Goal: Task Accomplishment & Management: Manage account settings

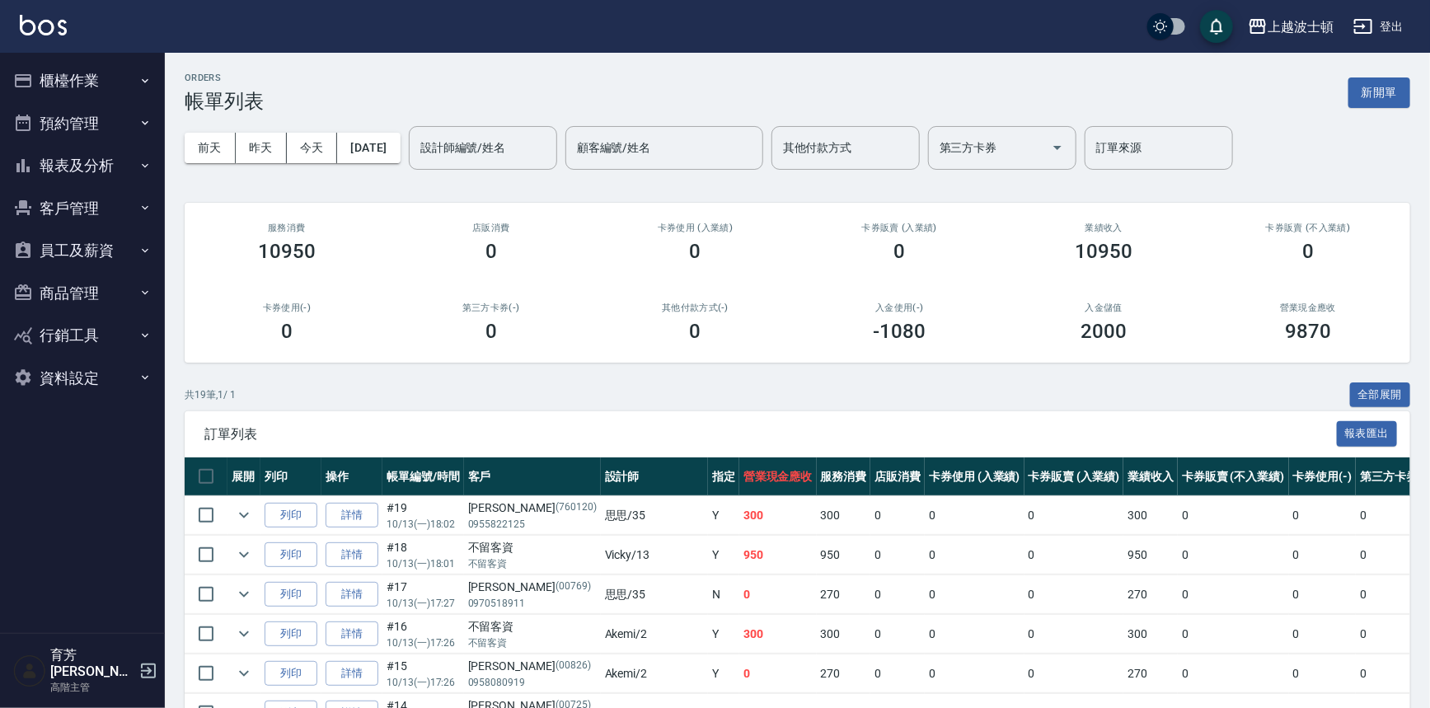
click at [63, 69] on button "櫃檯作業" at bounding box center [83, 80] width 152 height 43
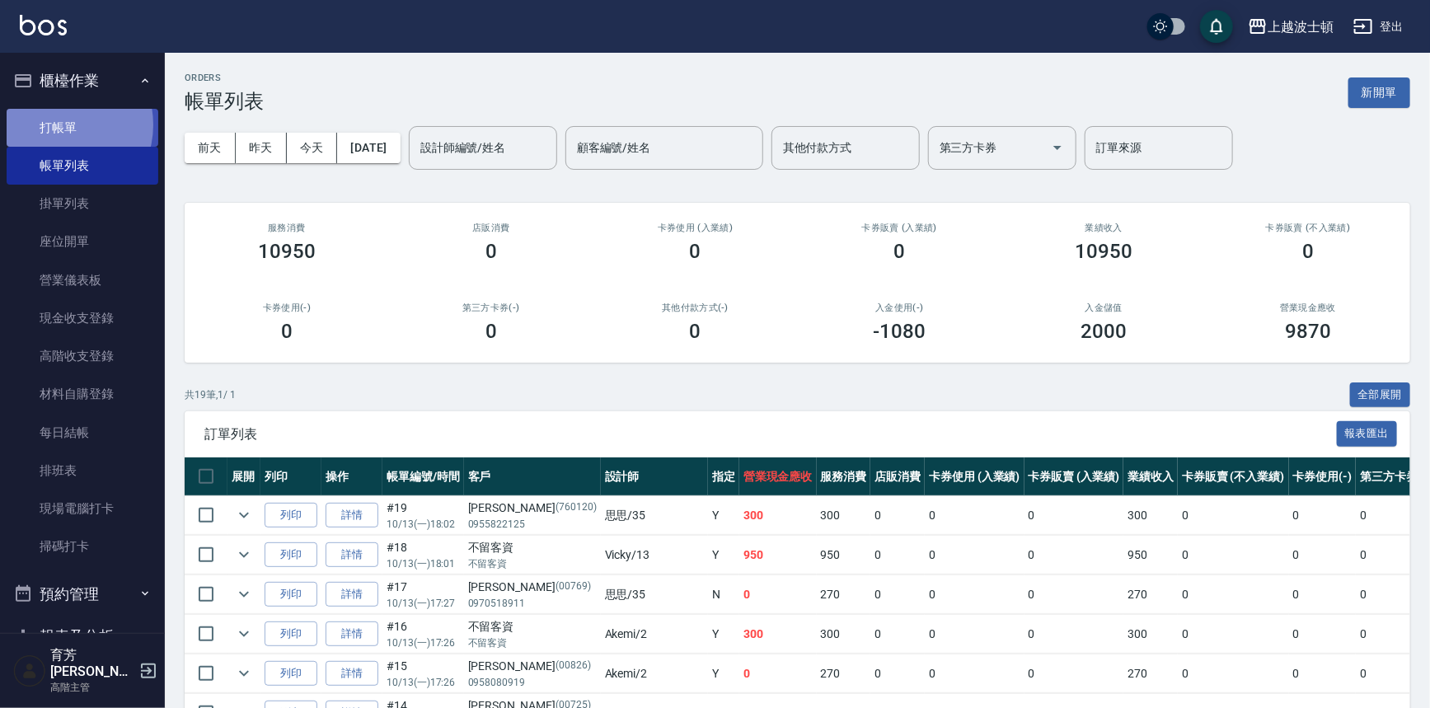
click at [60, 124] on link "打帳單" at bounding box center [83, 128] width 152 height 38
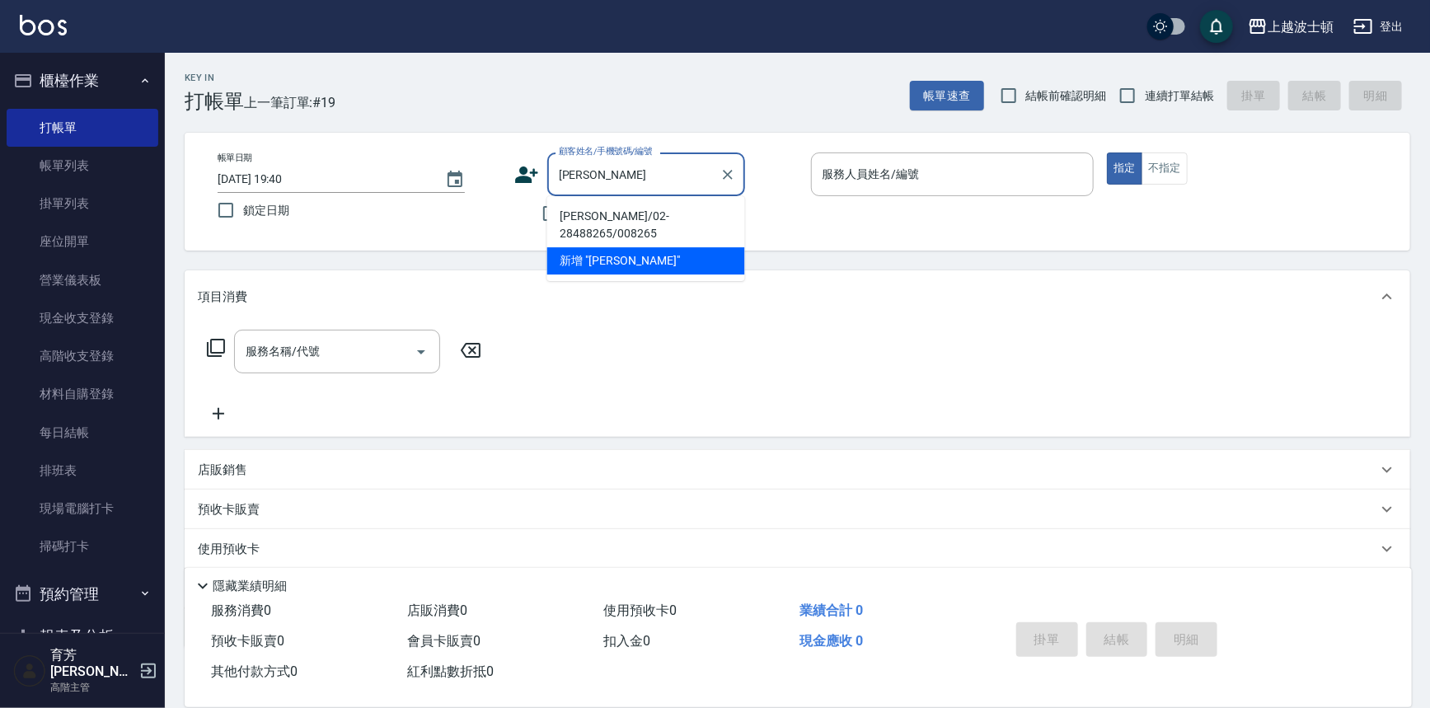
click at [611, 217] on li "[PERSON_NAME]/02-28488265/008265" at bounding box center [646, 225] width 198 height 45
type input "[PERSON_NAME]/02-28488265/008265"
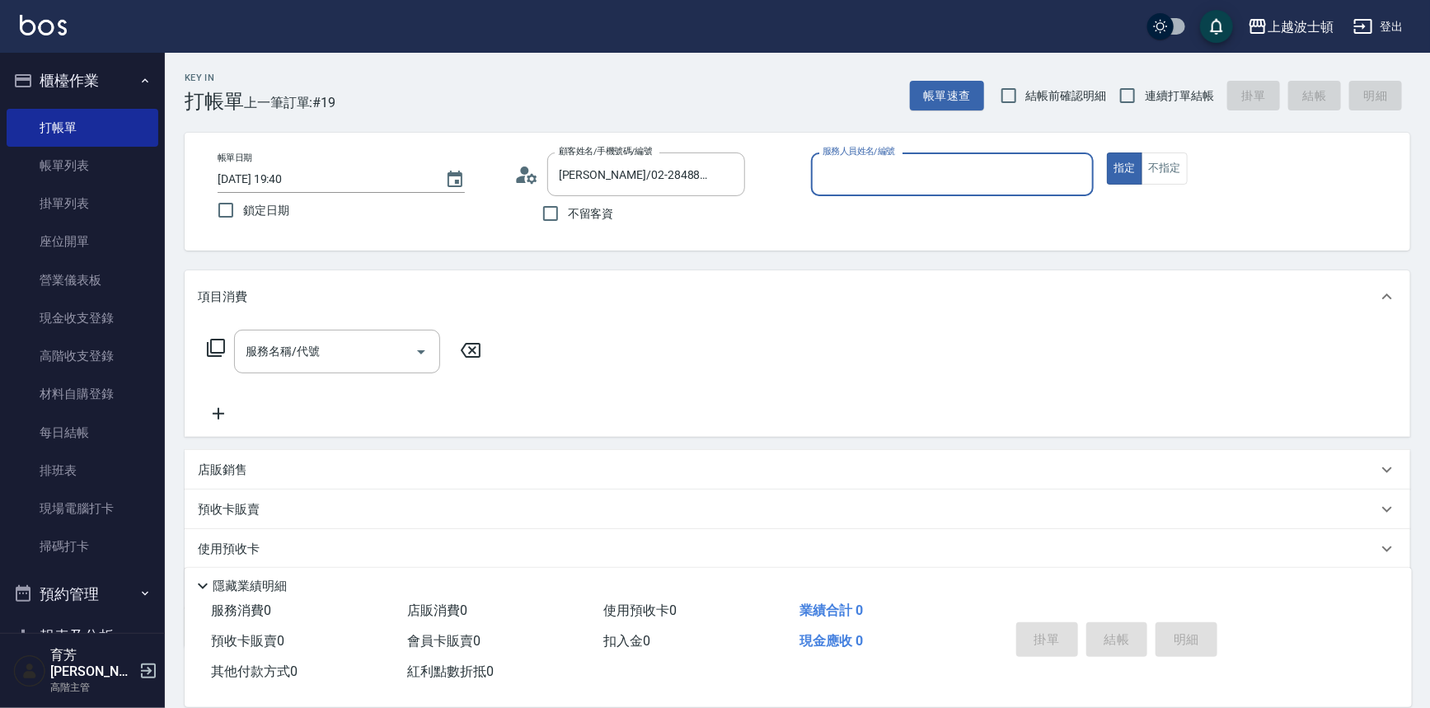
type input "Vicky-13"
click at [394, 354] on input "服務名稱/代號" at bounding box center [324, 351] width 166 height 29
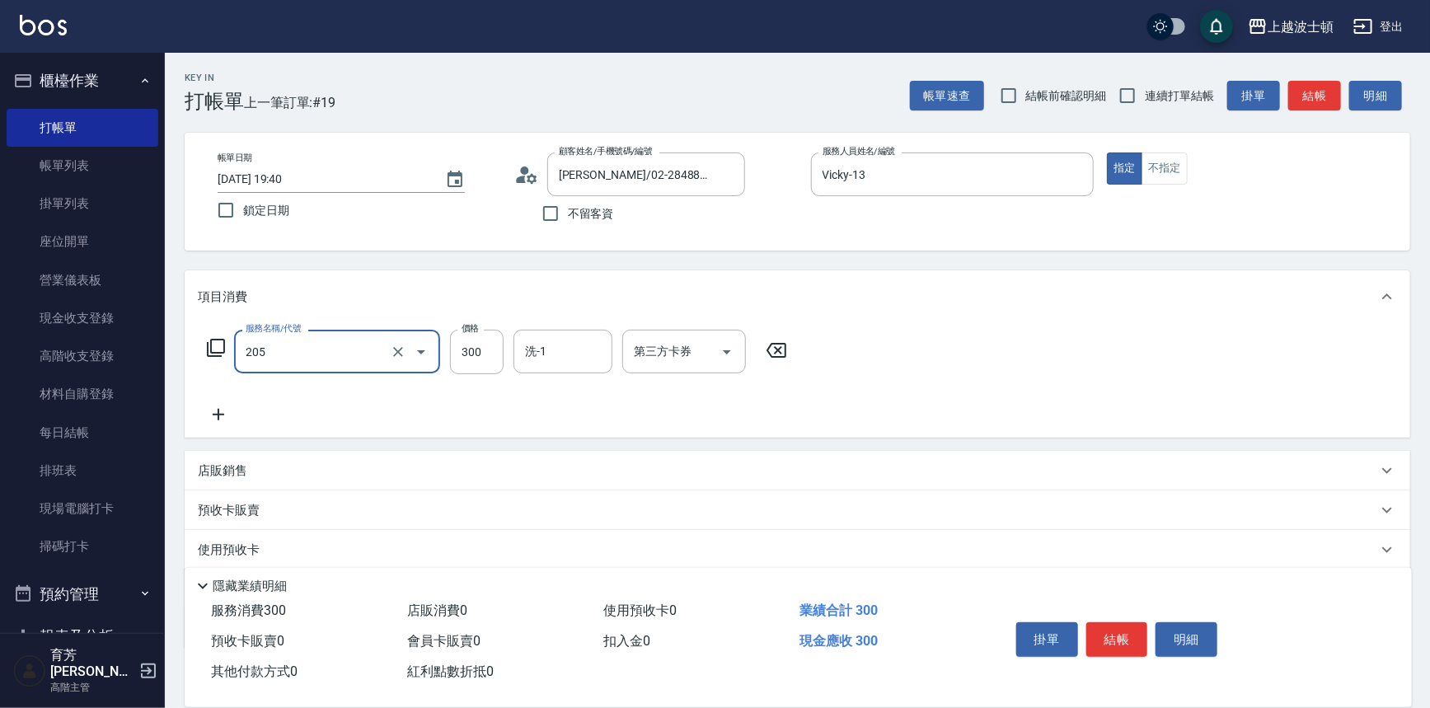
type input "洗髮(205)"
click at [213, 409] on icon at bounding box center [218, 415] width 41 height 20
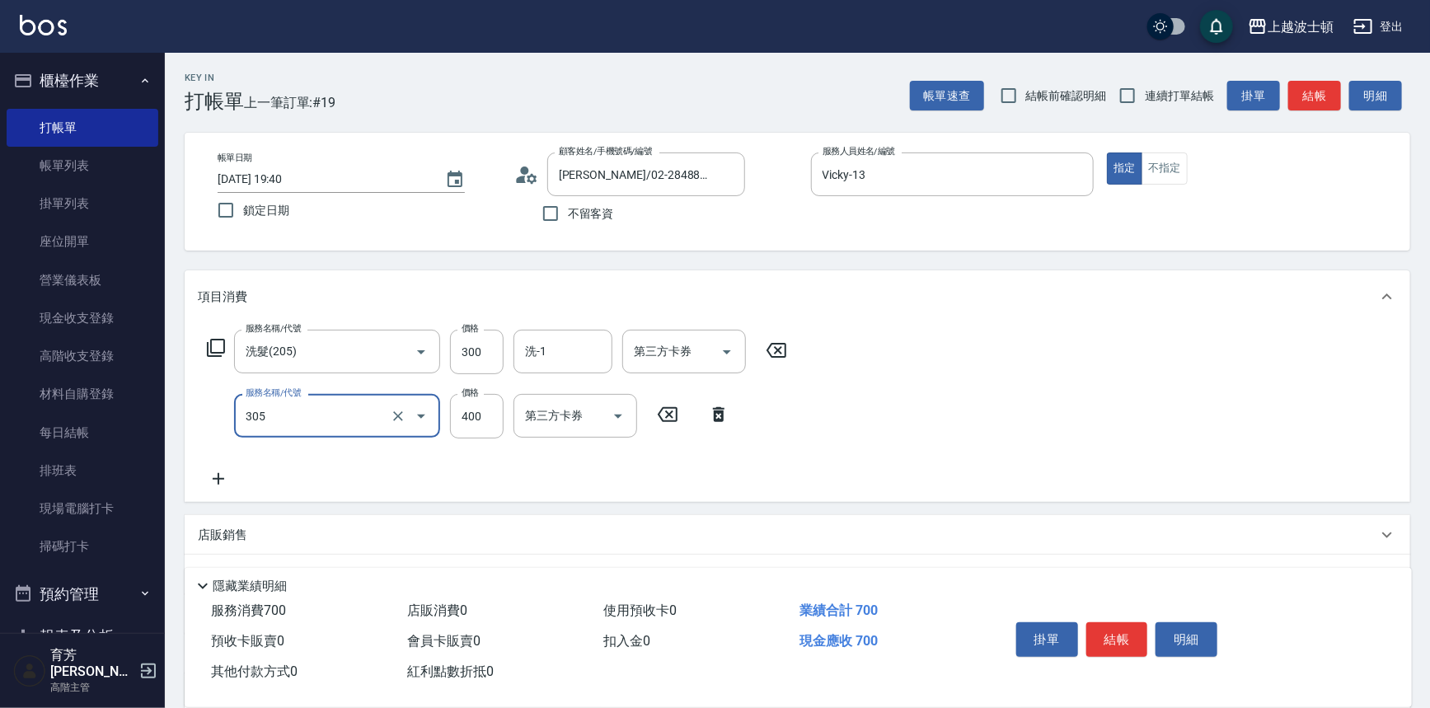
type input "剪髮(305)"
click at [222, 480] on icon at bounding box center [218, 479] width 41 height 20
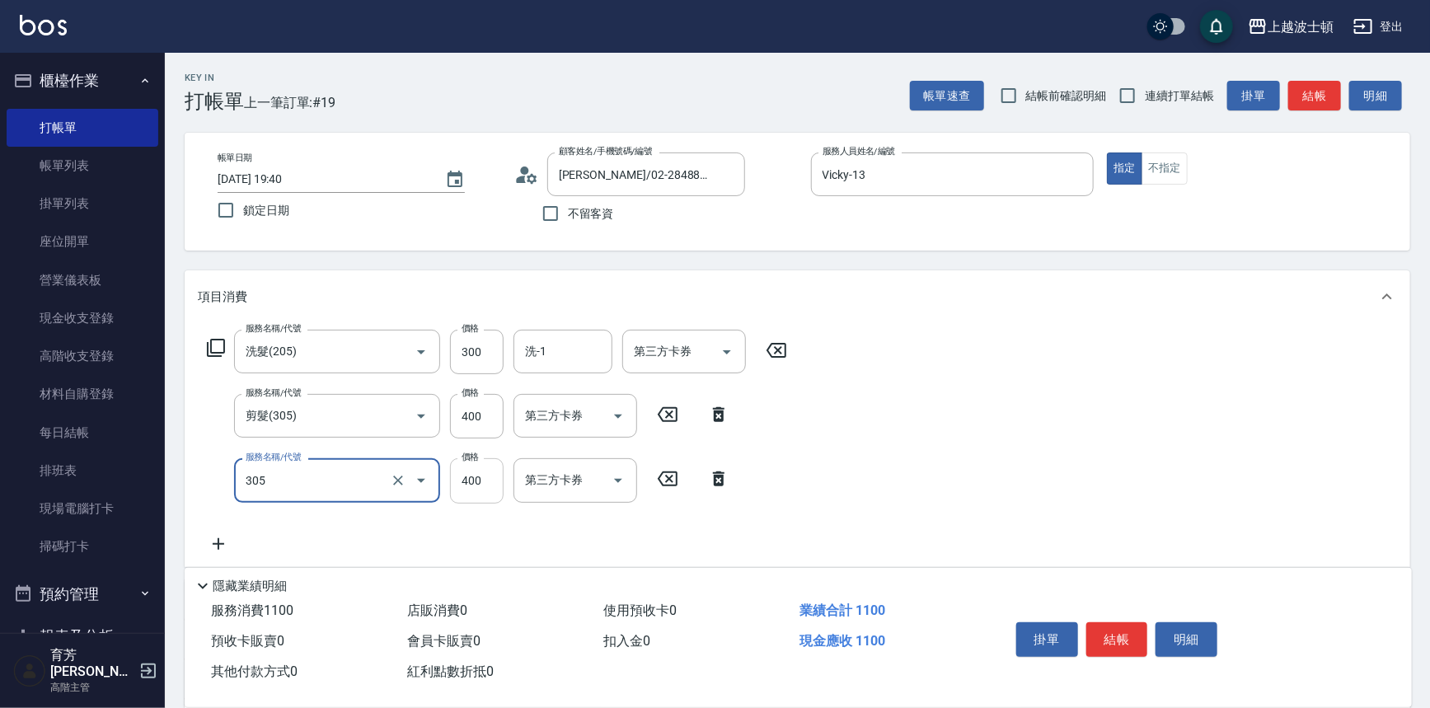
type input "剪髮(305)"
click at [503, 495] on input "400" at bounding box center [477, 480] width 54 height 45
type input "350"
click at [490, 412] on input "400" at bounding box center [477, 416] width 54 height 45
type input "350"
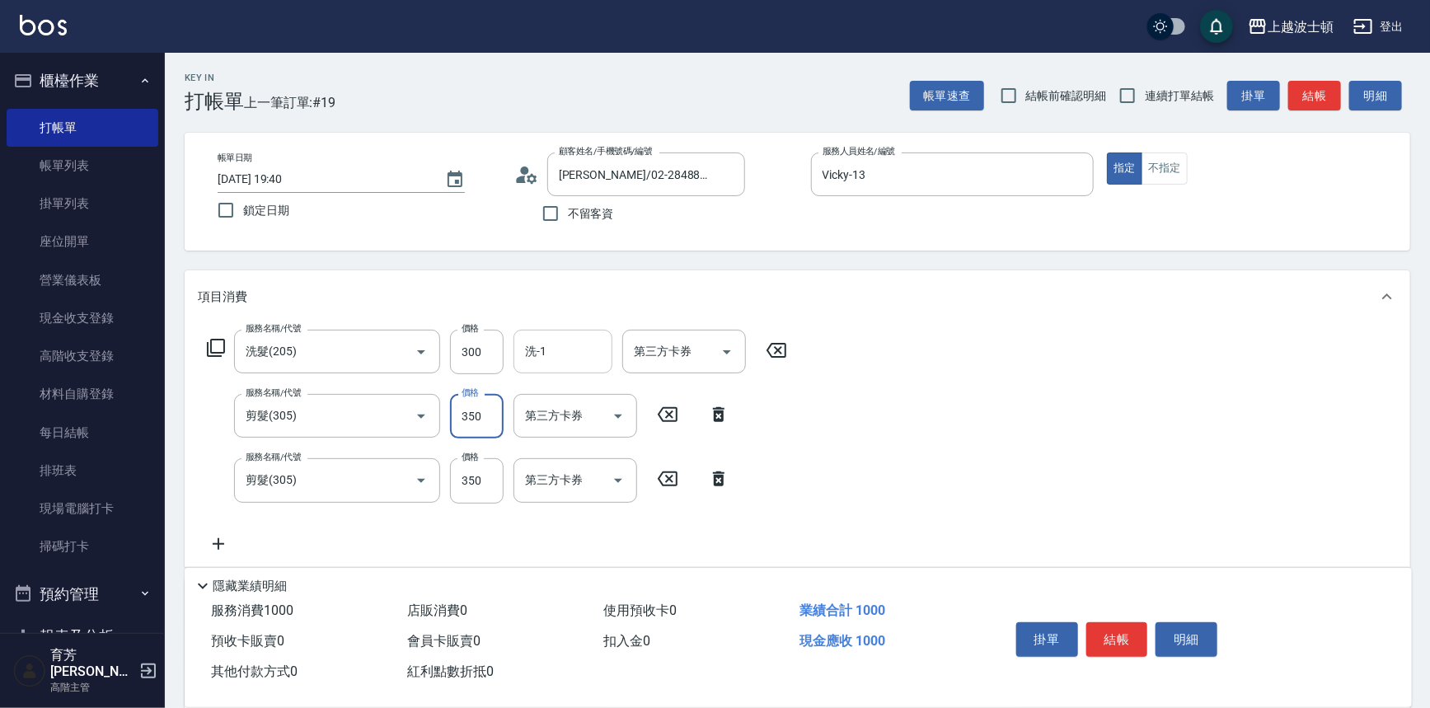
click at [574, 347] on input "洗-1" at bounding box center [563, 351] width 84 height 29
type input "Vicky-13"
click at [1090, 639] on button "結帳" at bounding box center [1117, 639] width 62 height 35
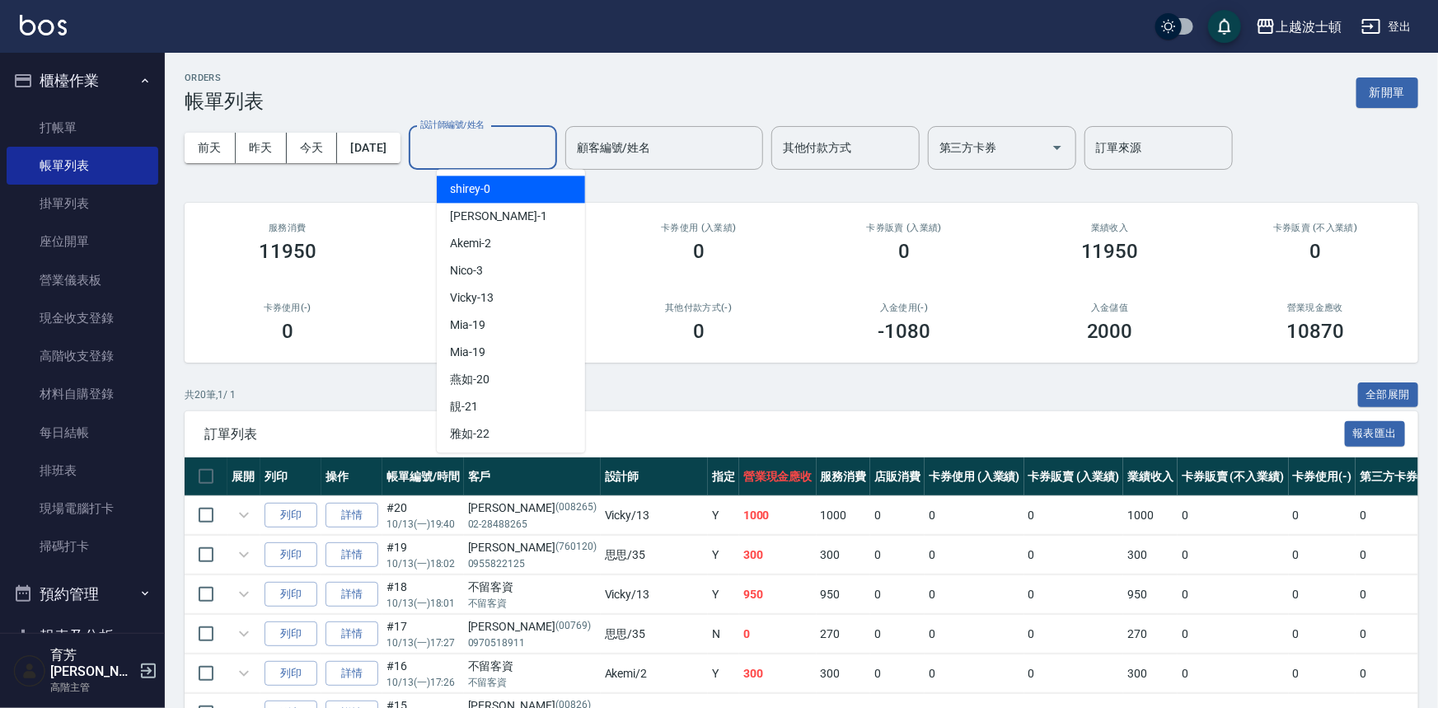
click at [496, 154] on input "設計師編號/姓名" at bounding box center [483, 148] width 134 height 29
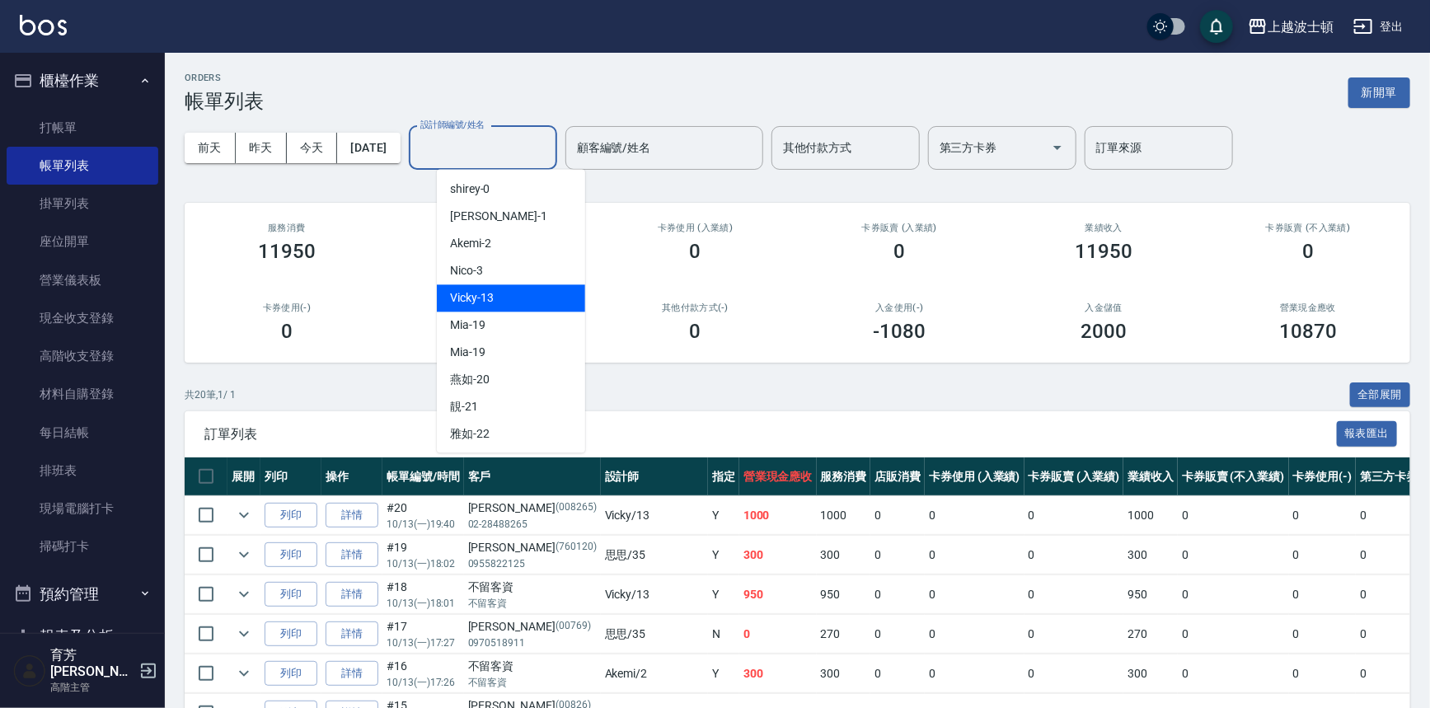
click at [509, 307] on div "Vicky -13" at bounding box center [511, 297] width 148 height 27
type input "Vicky-13"
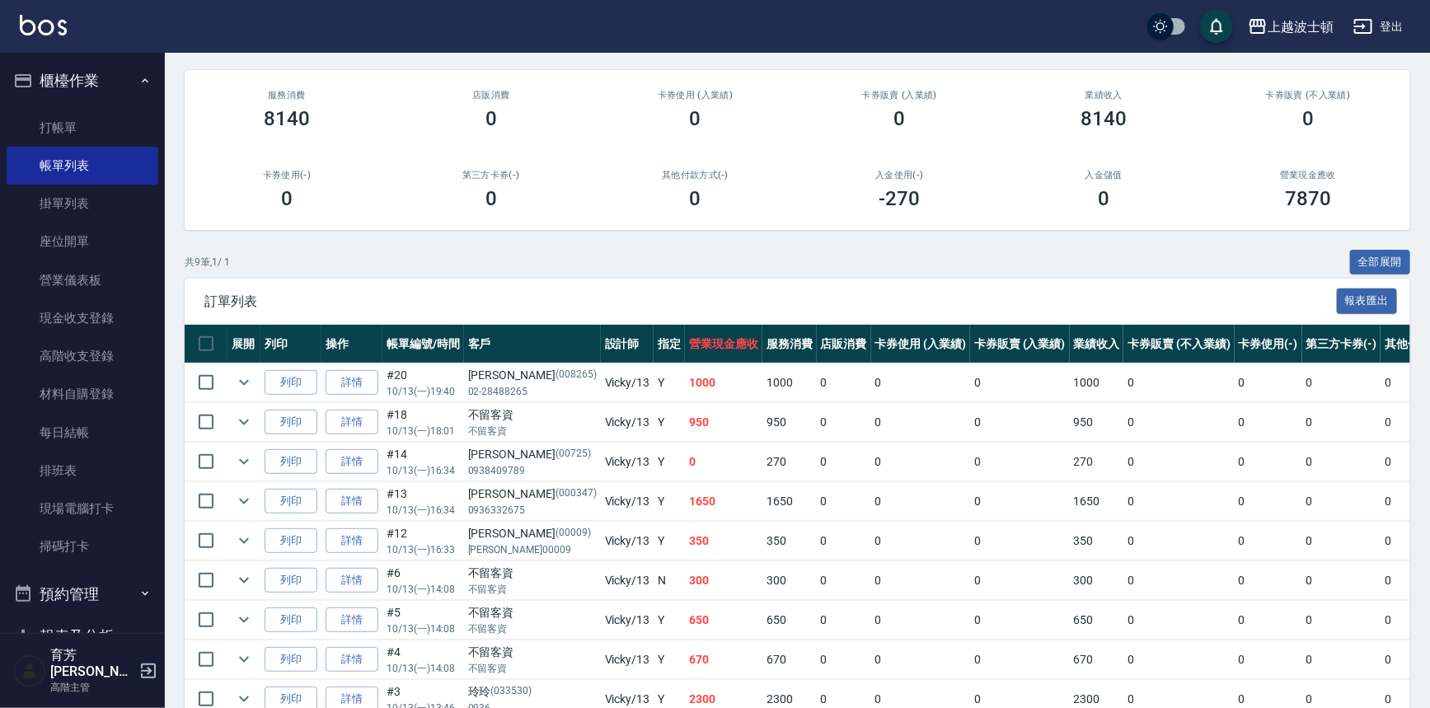
scroll to position [105, 0]
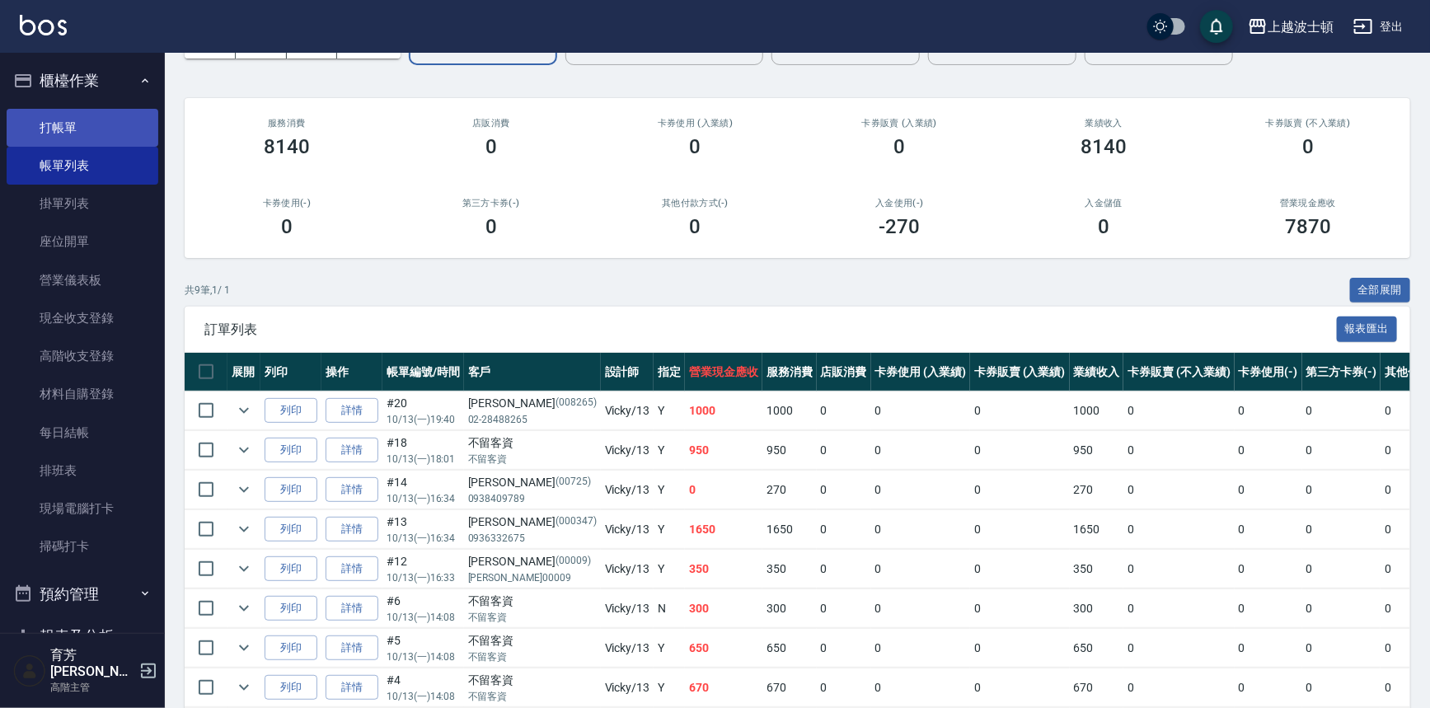
click at [53, 122] on link "打帳單" at bounding box center [83, 128] width 152 height 38
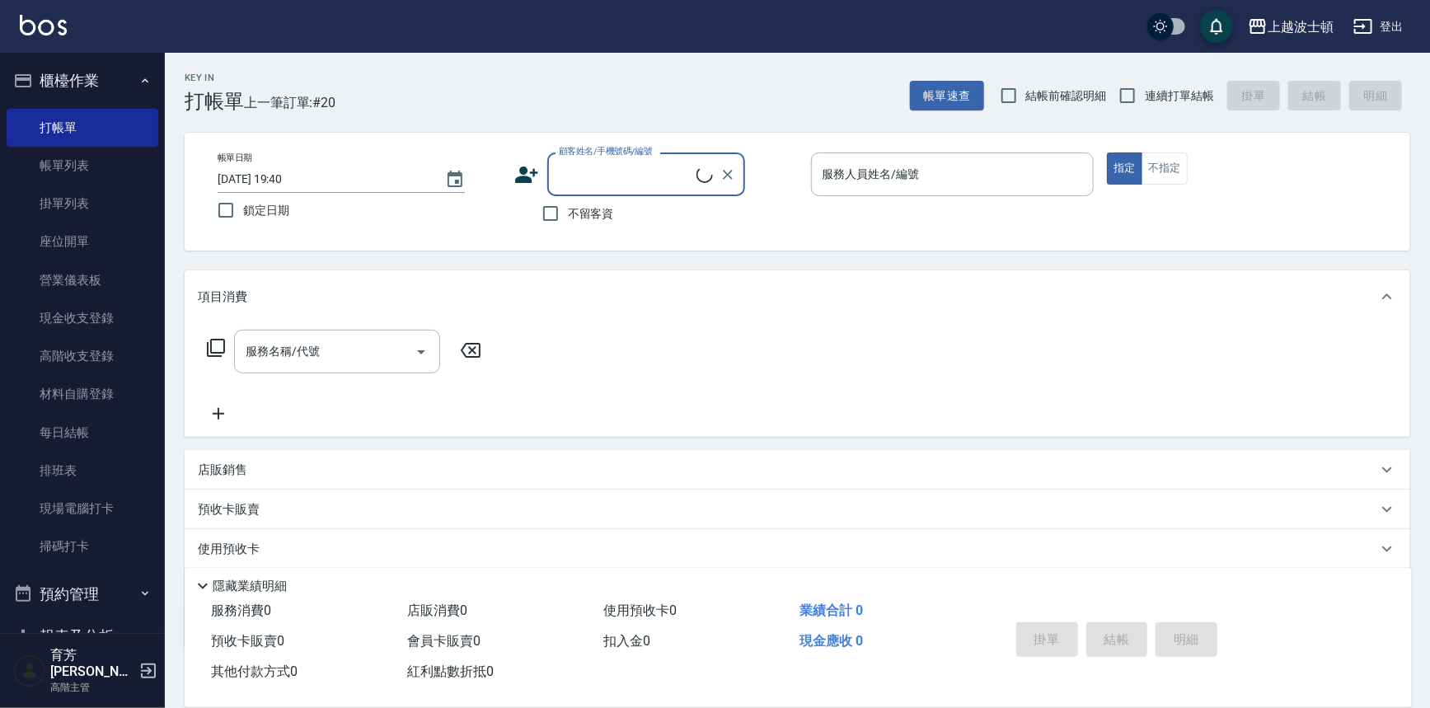
click at [70, 66] on button "櫃檯作業" at bounding box center [83, 80] width 152 height 43
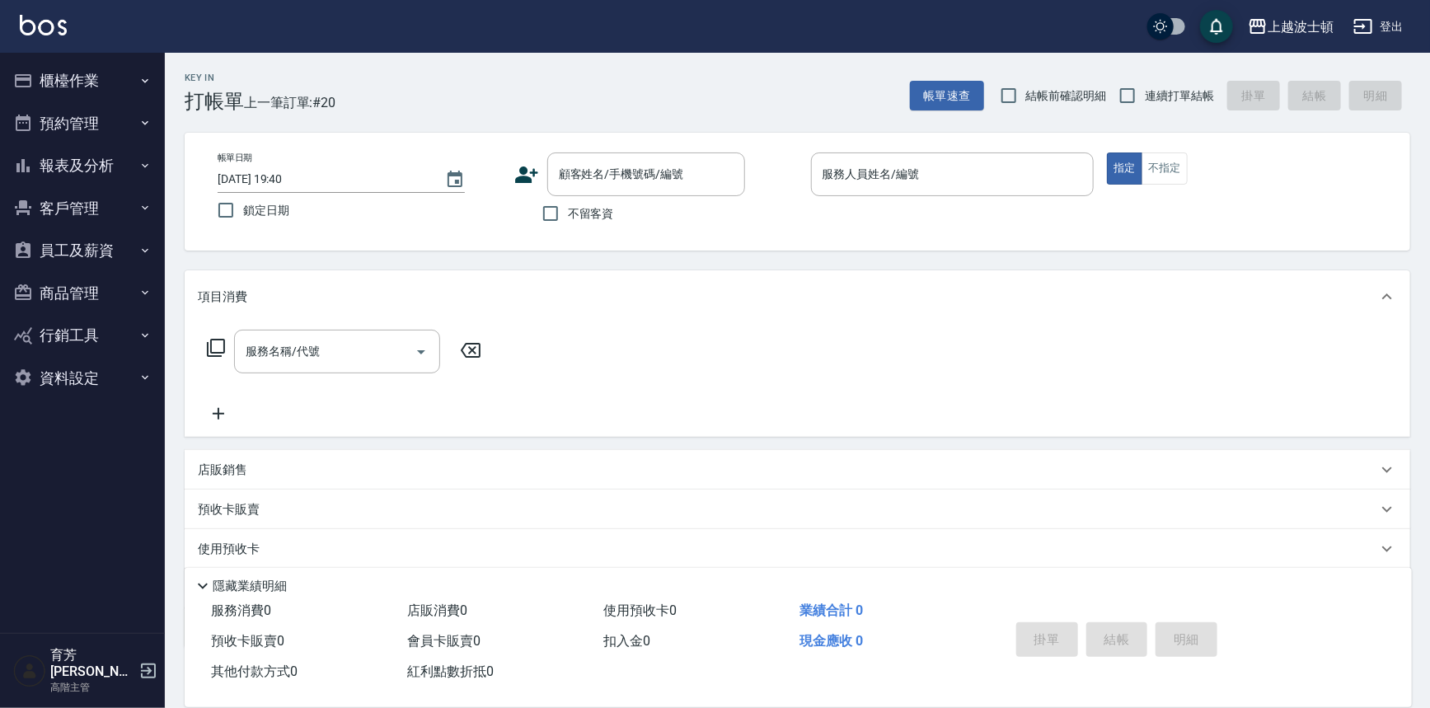
click at [72, 74] on button "櫃檯作業" at bounding box center [83, 80] width 152 height 43
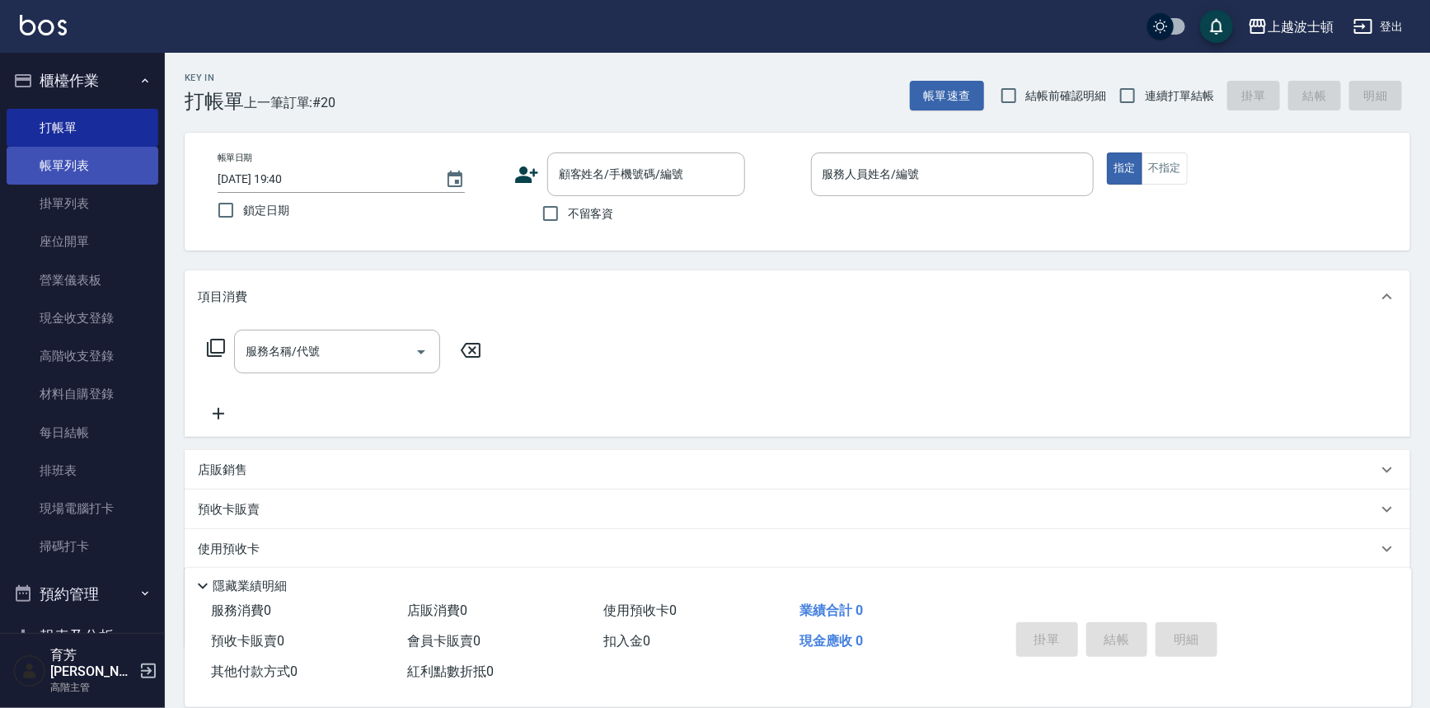
click at [73, 164] on link "帳單列表" at bounding box center [83, 166] width 152 height 38
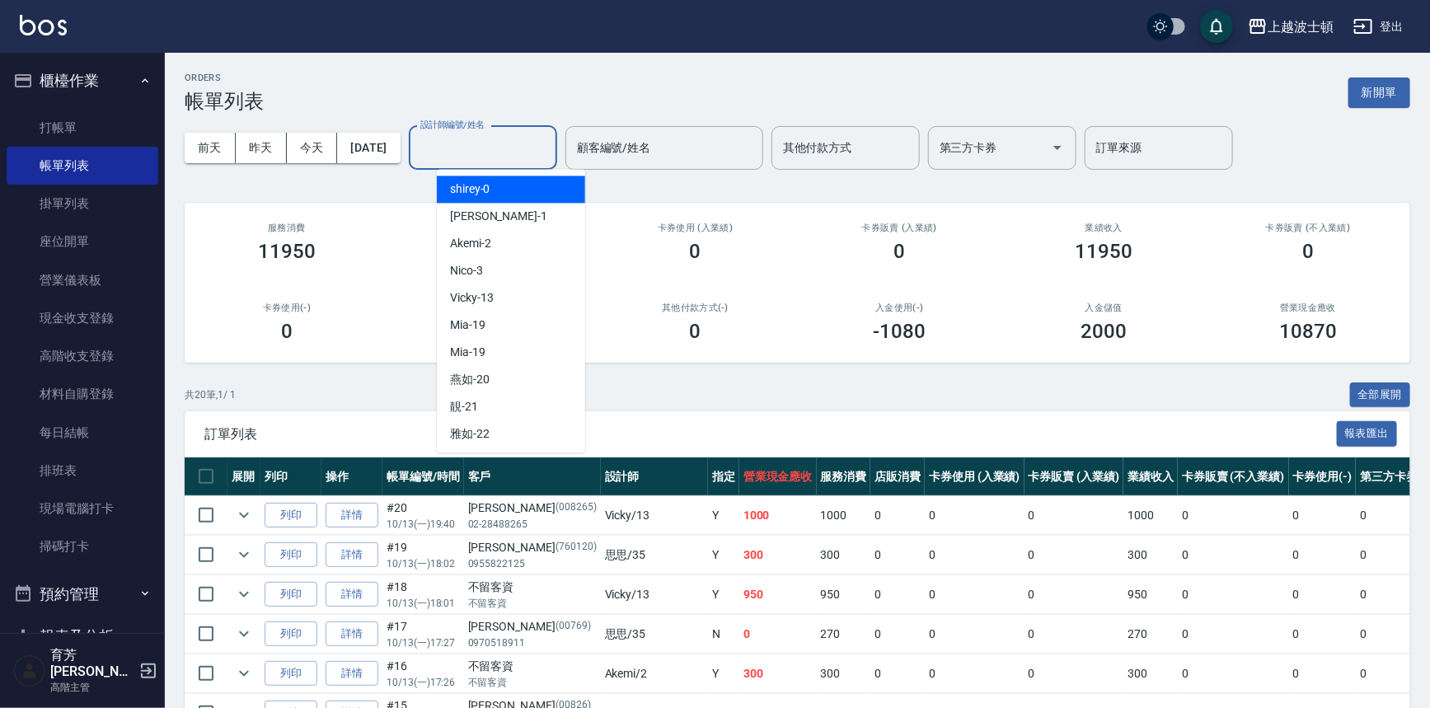
click at [529, 152] on input "設計師編號/姓名" at bounding box center [483, 148] width 134 height 29
click at [512, 207] on div "[PERSON_NAME] -1" at bounding box center [511, 216] width 148 height 27
type input "[PERSON_NAME]-1"
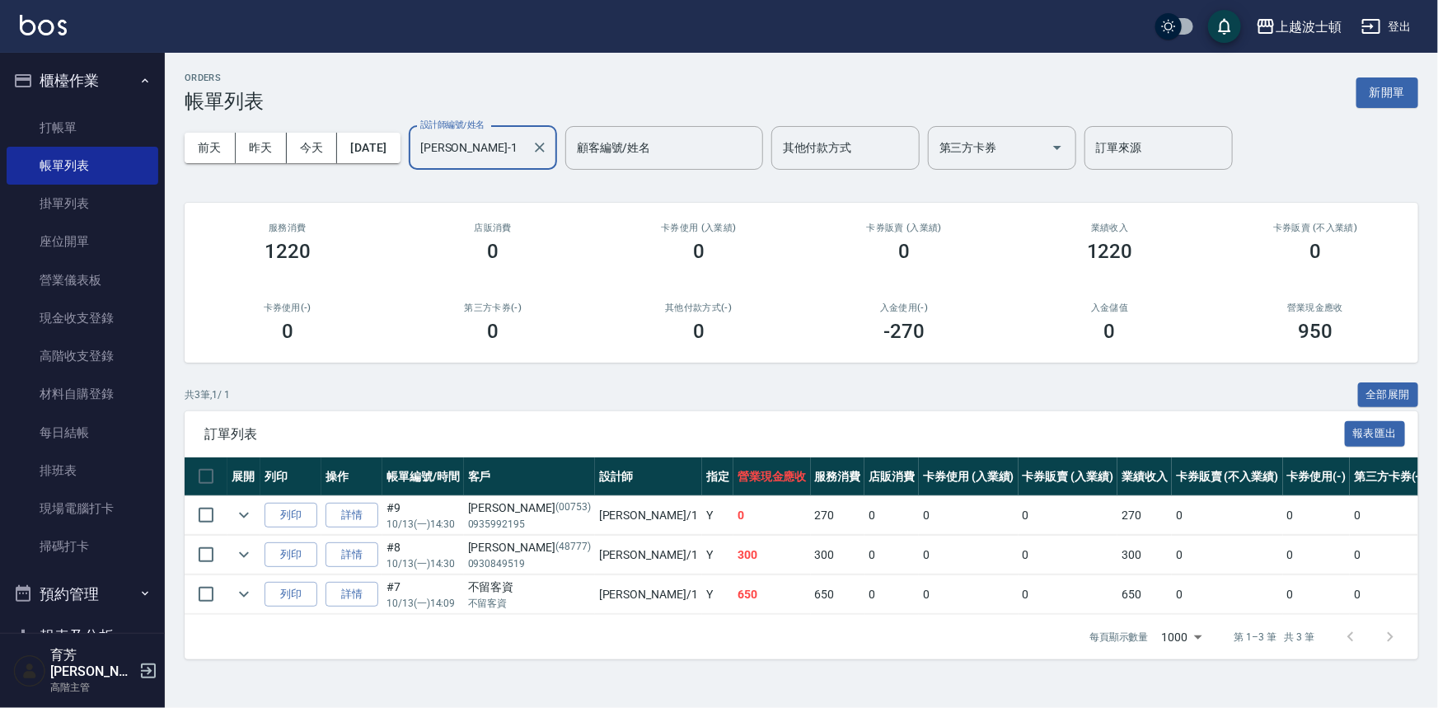
click at [107, 86] on button "櫃檯作業" at bounding box center [83, 80] width 152 height 43
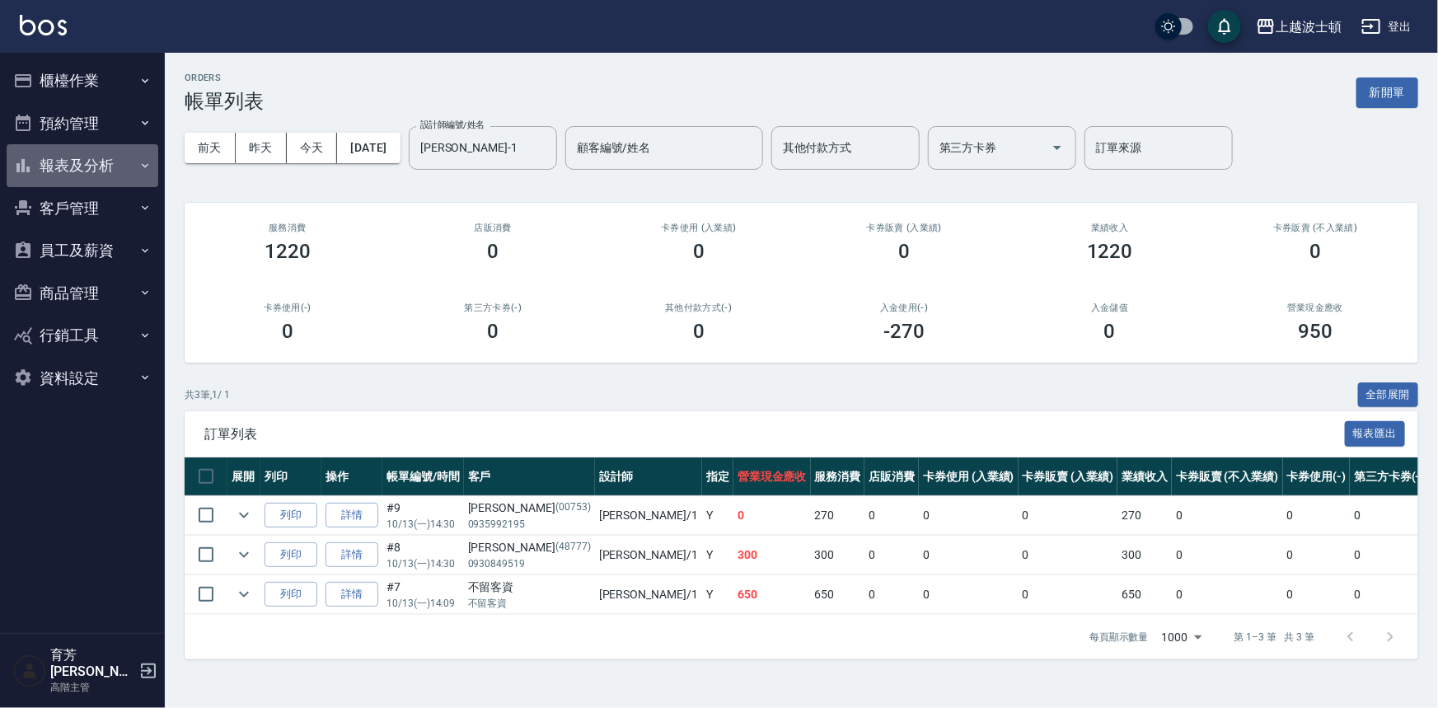
click at [87, 172] on button "報表及分析" at bounding box center [83, 165] width 152 height 43
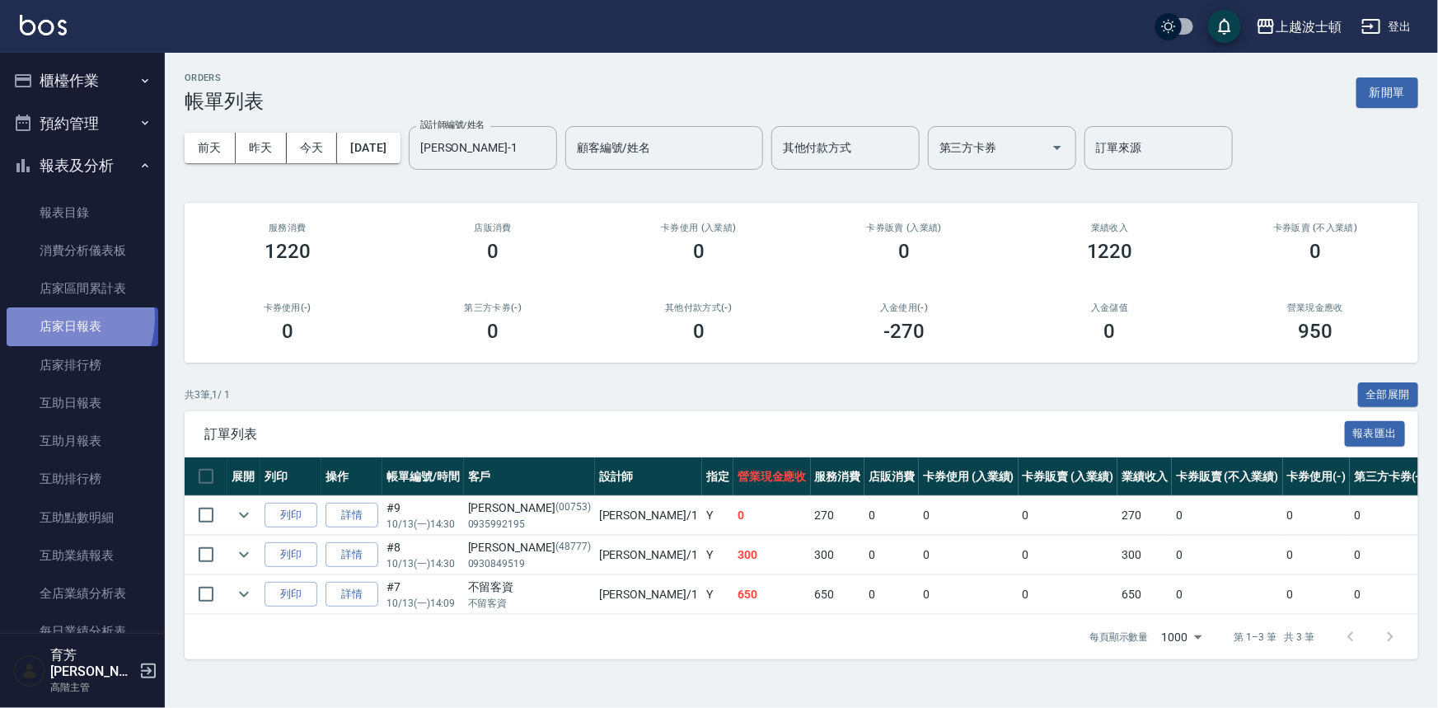
click at [58, 318] on link "店家日報表" at bounding box center [83, 326] width 152 height 38
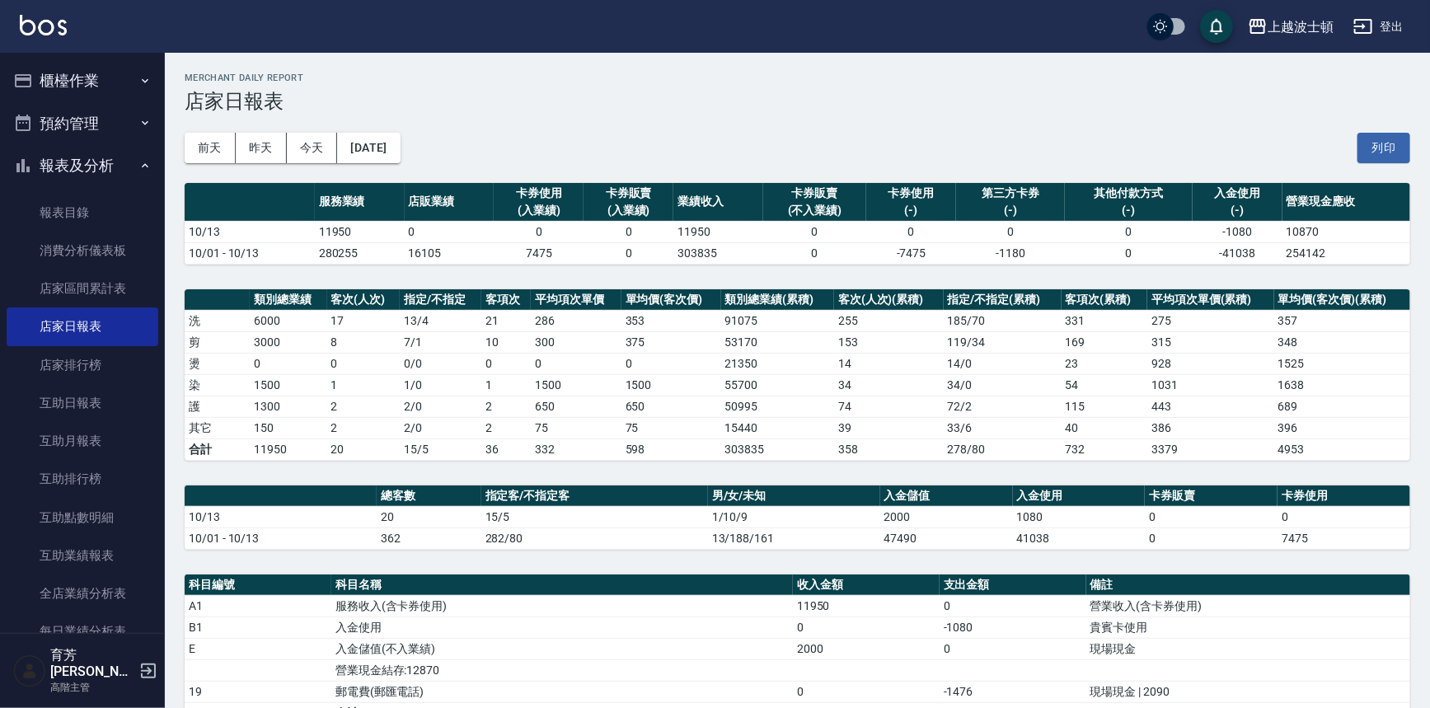
click at [73, 62] on button "櫃檯作業" at bounding box center [83, 80] width 152 height 43
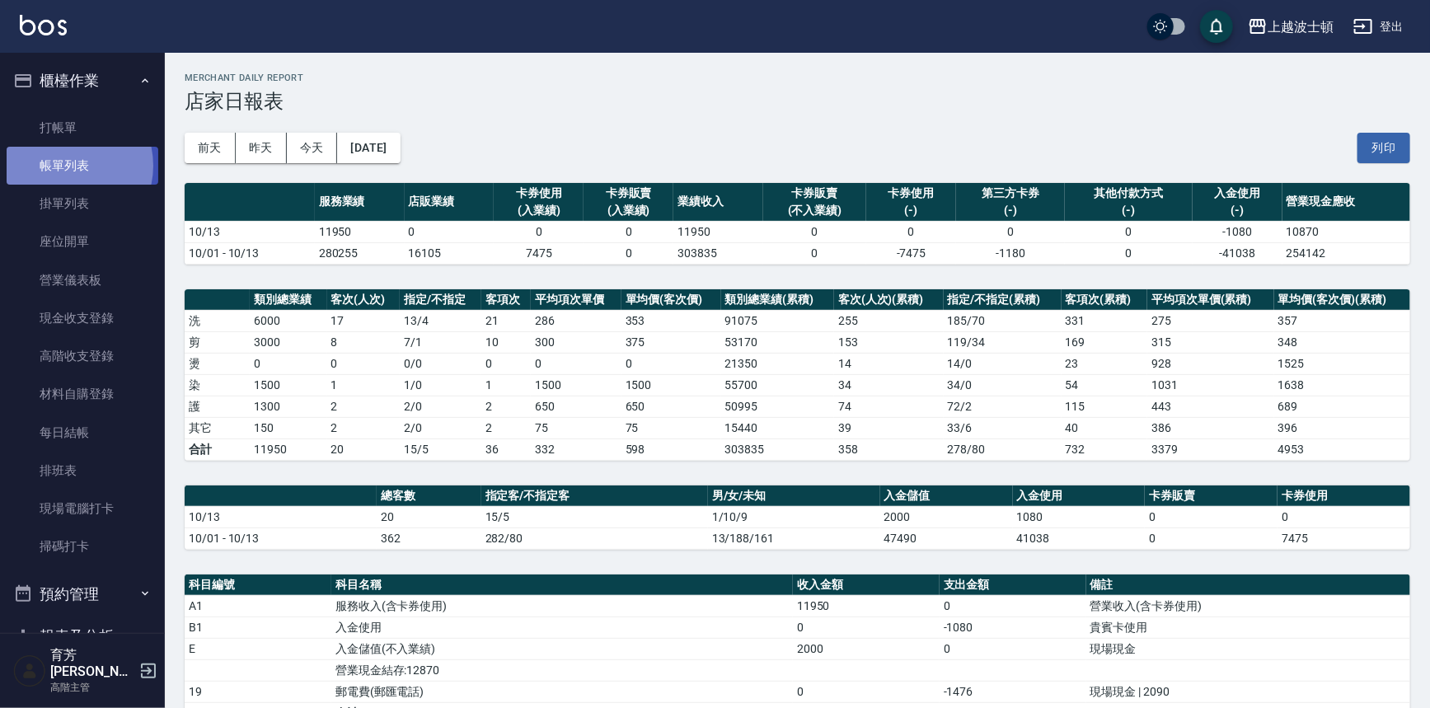
click at [66, 166] on link "帳單列表" at bounding box center [83, 166] width 152 height 38
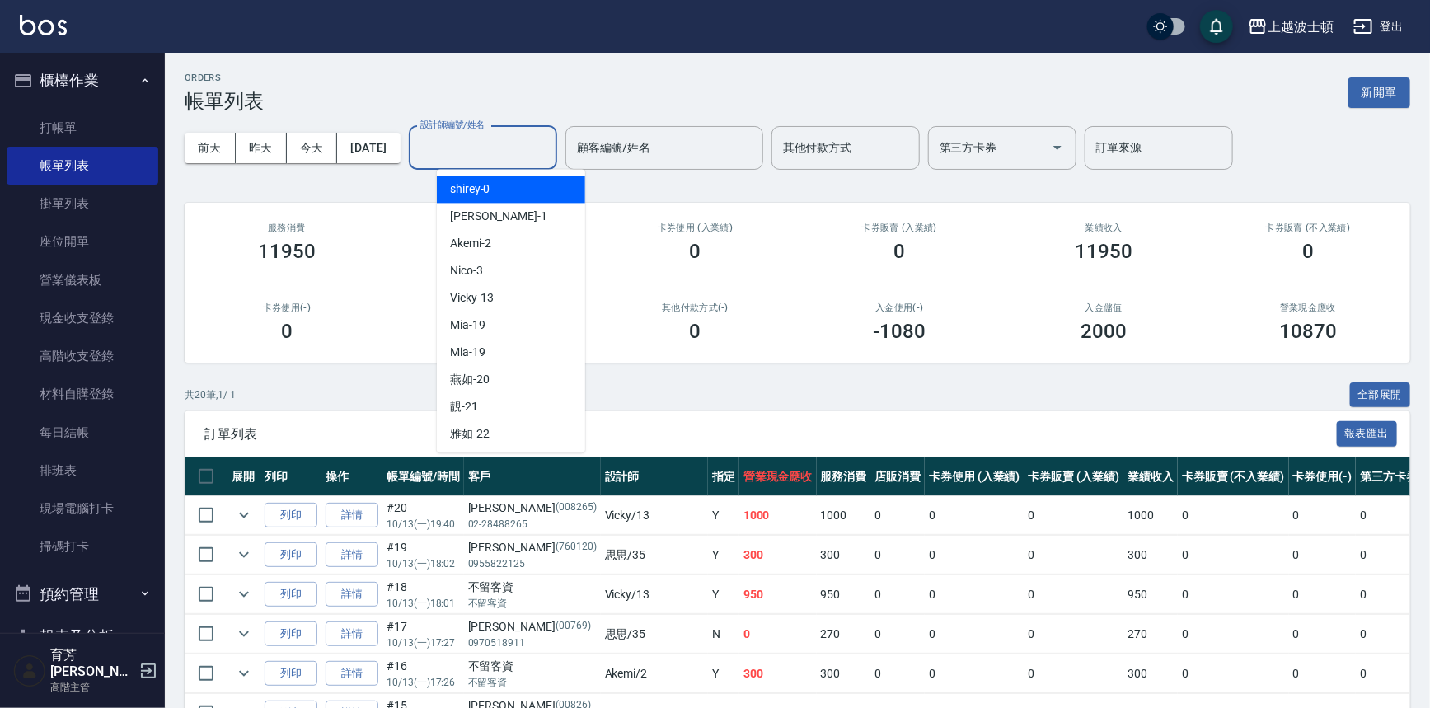
click at [550, 157] on input "設計師編號/姓名" at bounding box center [483, 148] width 134 height 29
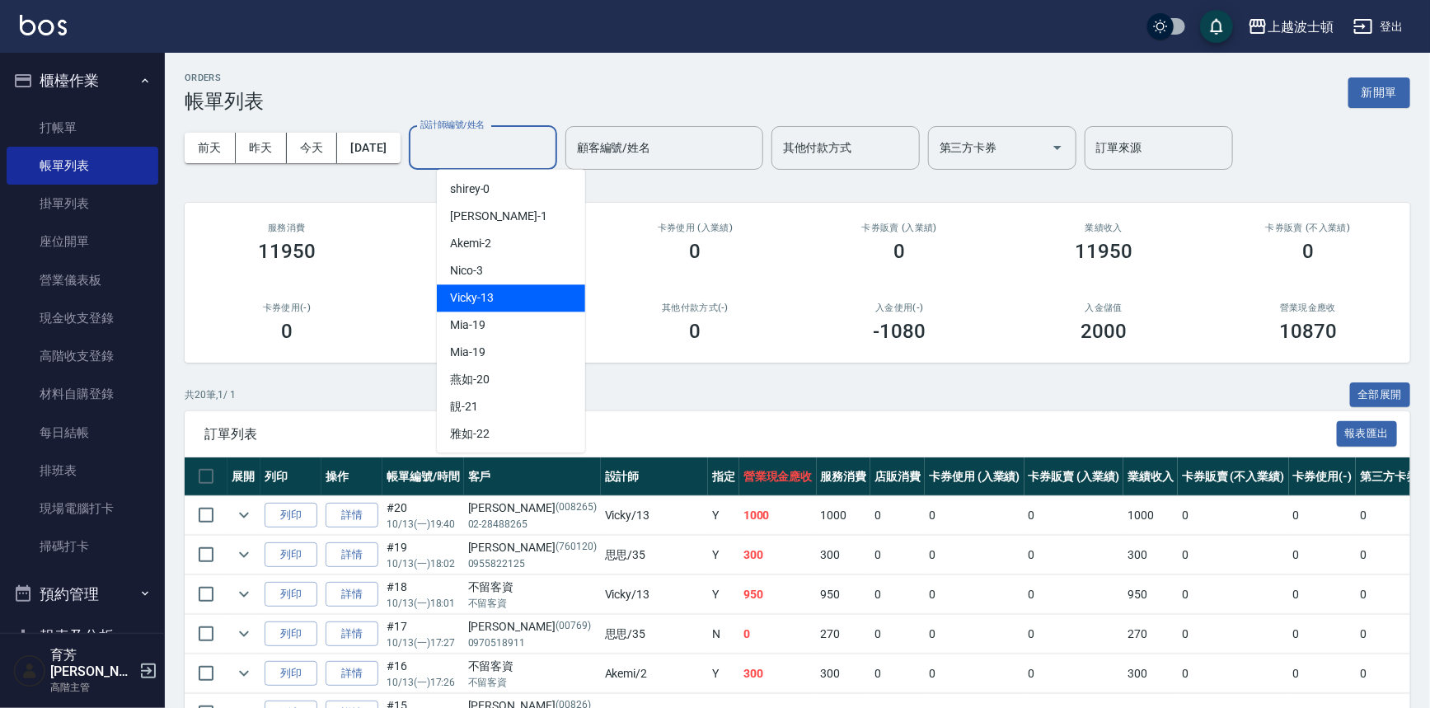
click at [503, 294] on div "Vicky -13" at bounding box center [511, 297] width 148 height 27
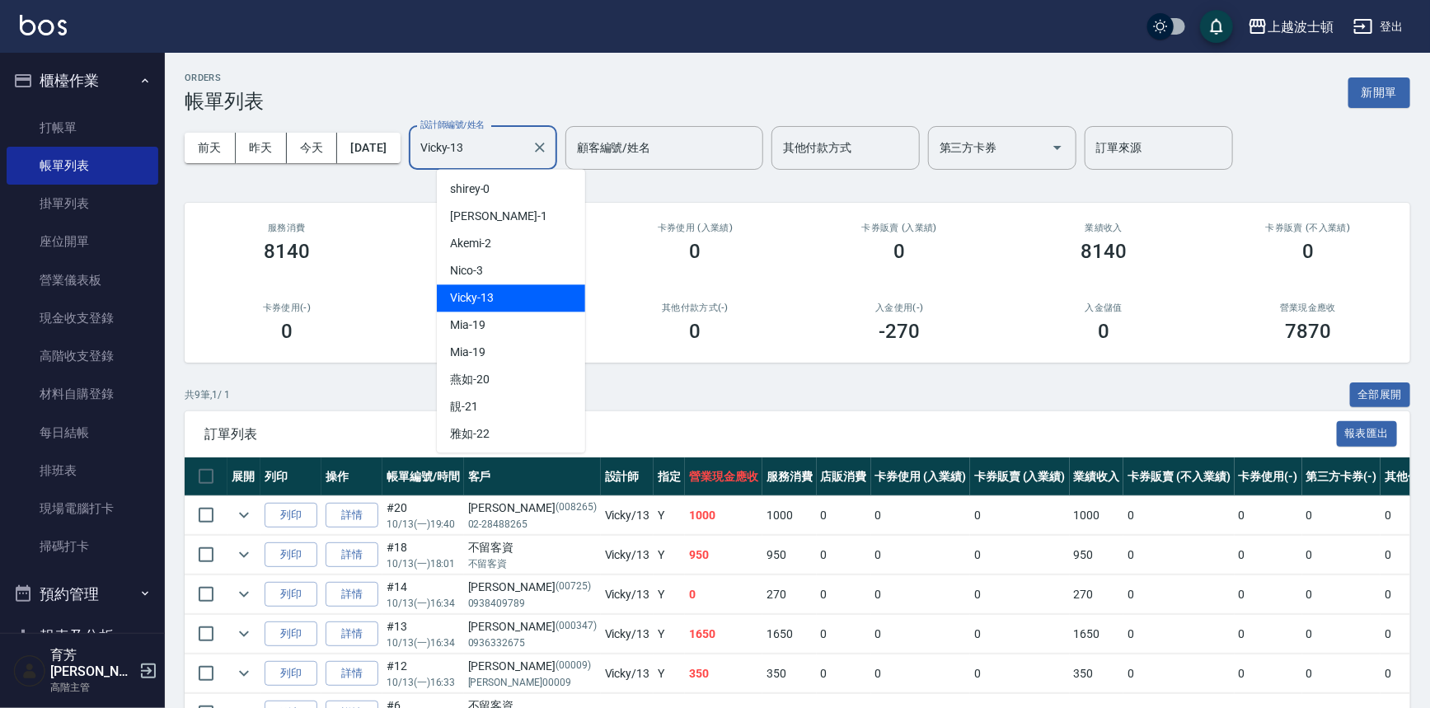
click at [525, 156] on input "Vicky-13" at bounding box center [470, 148] width 109 height 29
click at [487, 214] on div "[PERSON_NAME] -1" at bounding box center [511, 216] width 148 height 27
type input "[PERSON_NAME]-1"
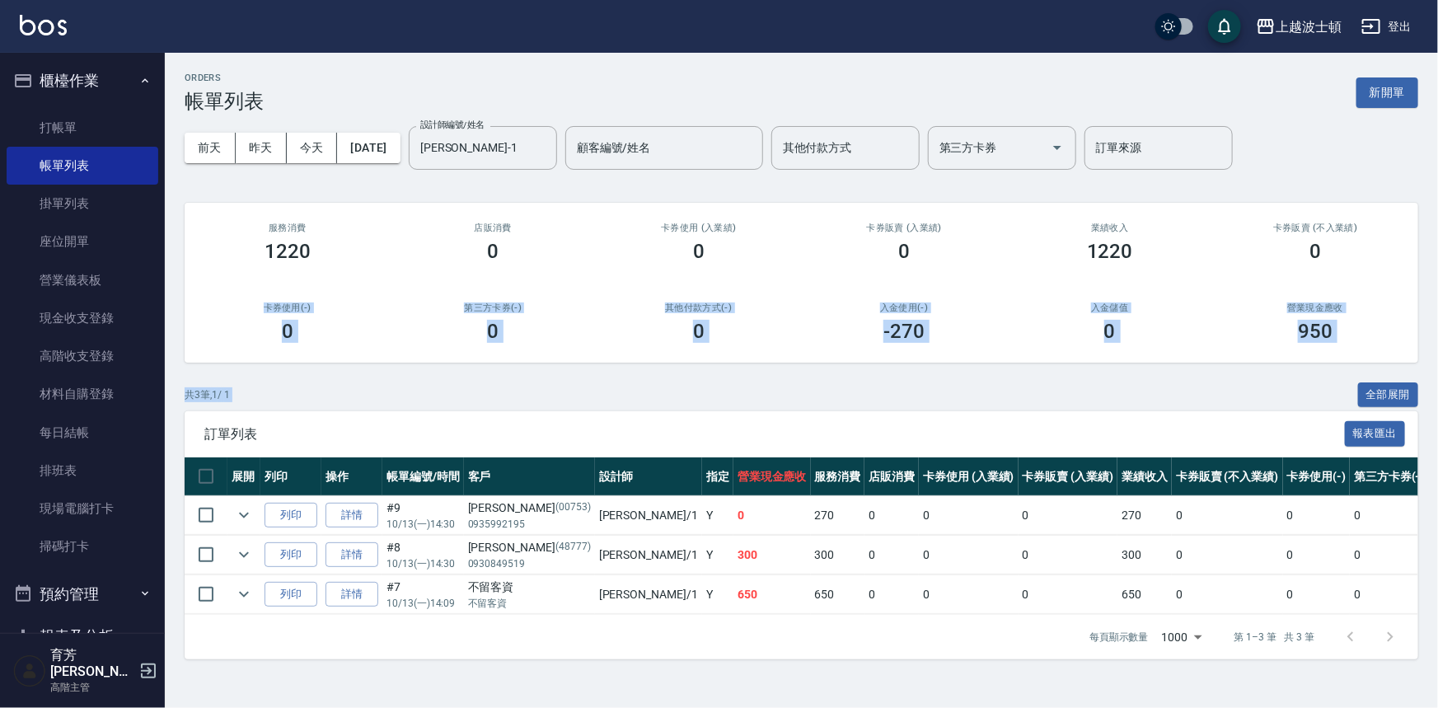
drag, startPoint x: 1437, startPoint y: 265, endPoint x: 1433, endPoint y: 417, distance: 151.7
click at [1429, 417] on div "ORDERS 帳單列表 新開單 [DATE] [DATE] [DATE] [DATE] 設計師編號/姓名 [PERSON_NAME]-1 設計師編號/姓名 顧…" at bounding box center [801, 366] width 1273 height 626
click at [465, 419] on div "訂單列表 報表匯出" at bounding box center [802, 433] width 1234 height 45
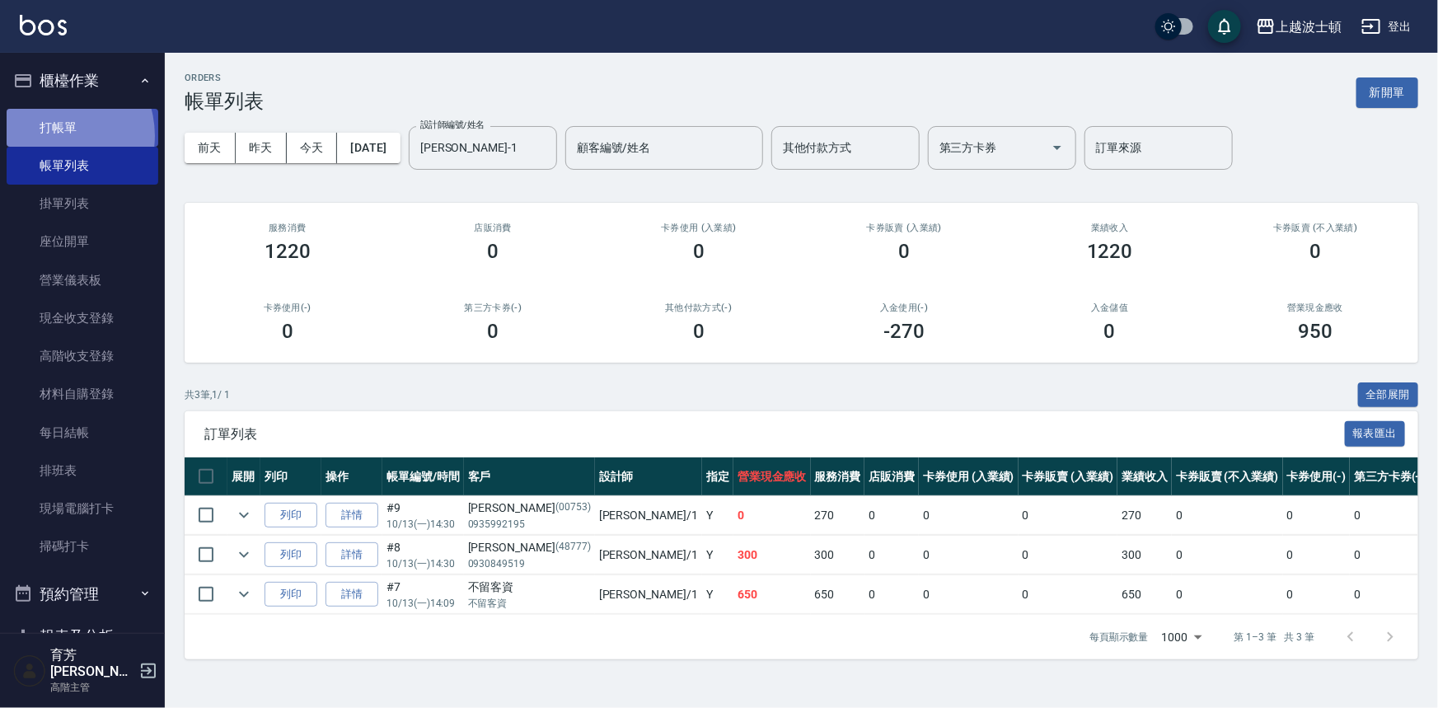
click at [52, 135] on link "打帳單" at bounding box center [83, 128] width 152 height 38
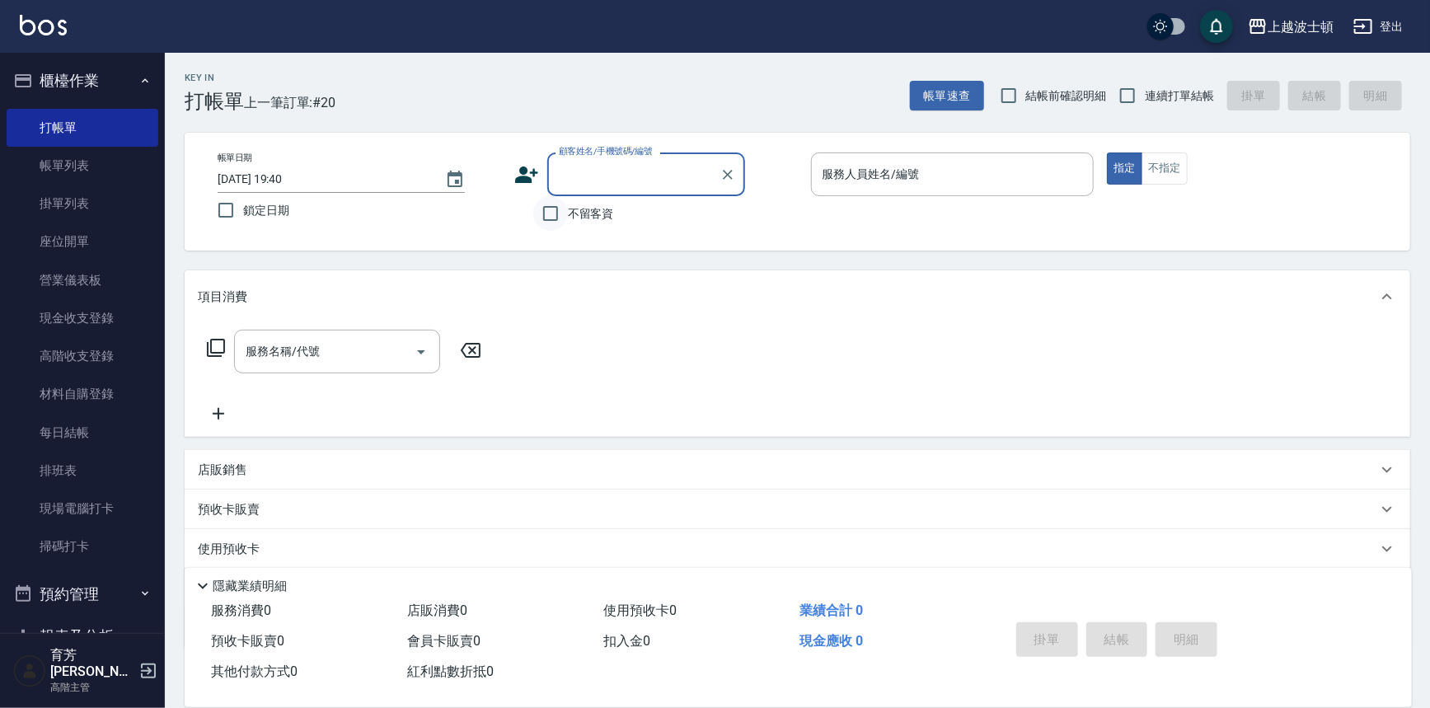
click at [563, 211] on input "不留客資" at bounding box center [550, 213] width 35 height 35
checkbox input "true"
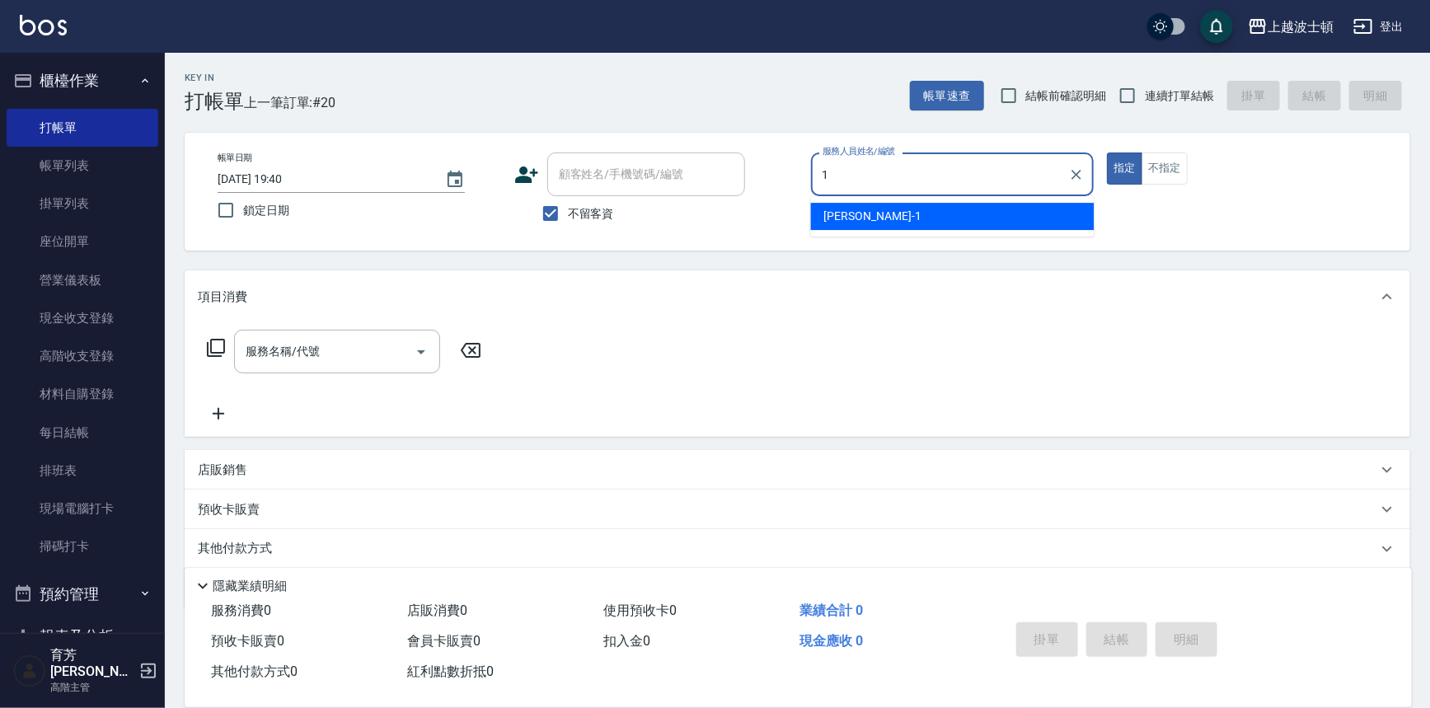
drag, startPoint x: 789, startPoint y: 185, endPoint x: 768, endPoint y: 189, distance: 20.9
click at [768, 189] on div "帳單日期 [DATE] 19:40 鎖定日期 顧客姓名/手機號碼/編號 顧客姓名/手機號碼/編號 不留客資 服務人員姓名/編號 1 服務人員姓名/編號 指定 …" at bounding box center [797, 191] width 1186 height 78
type input "1"
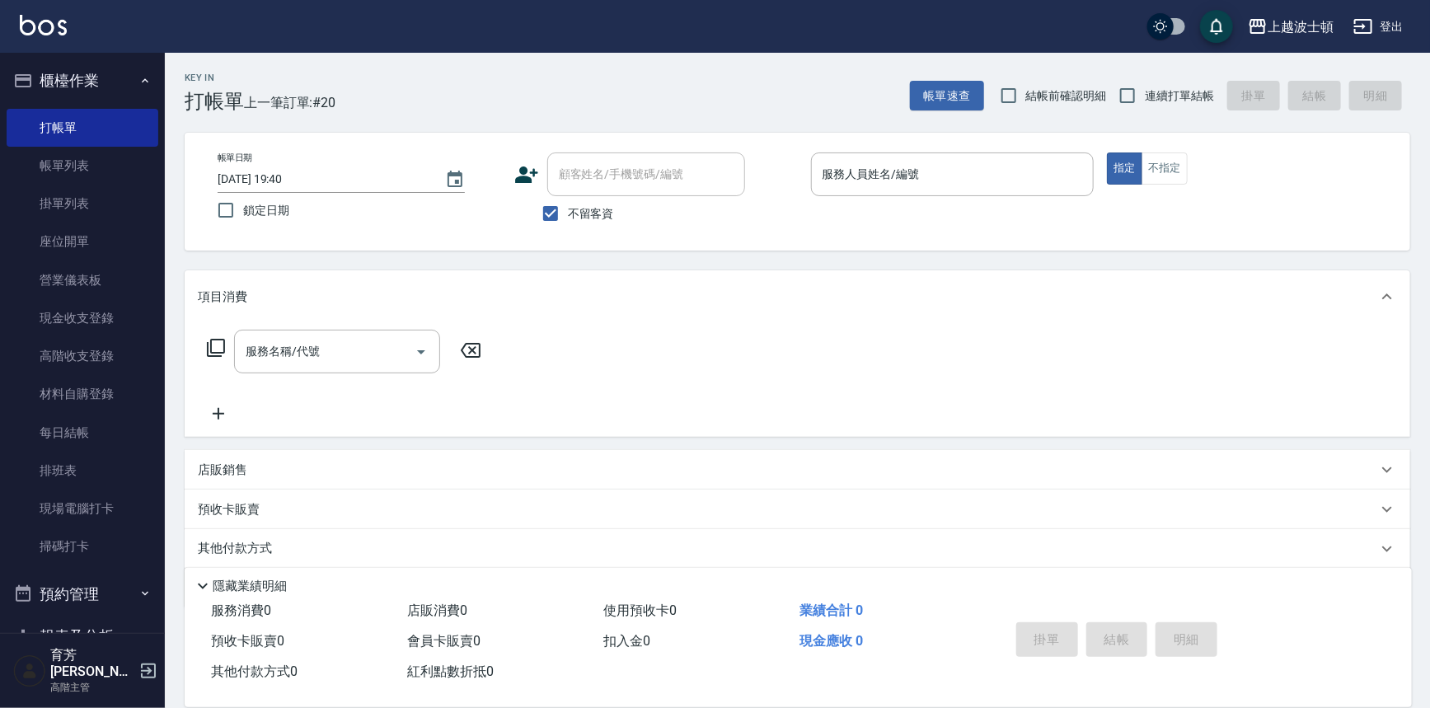
click at [769, 270] on div "項目消費" at bounding box center [798, 296] width 1226 height 53
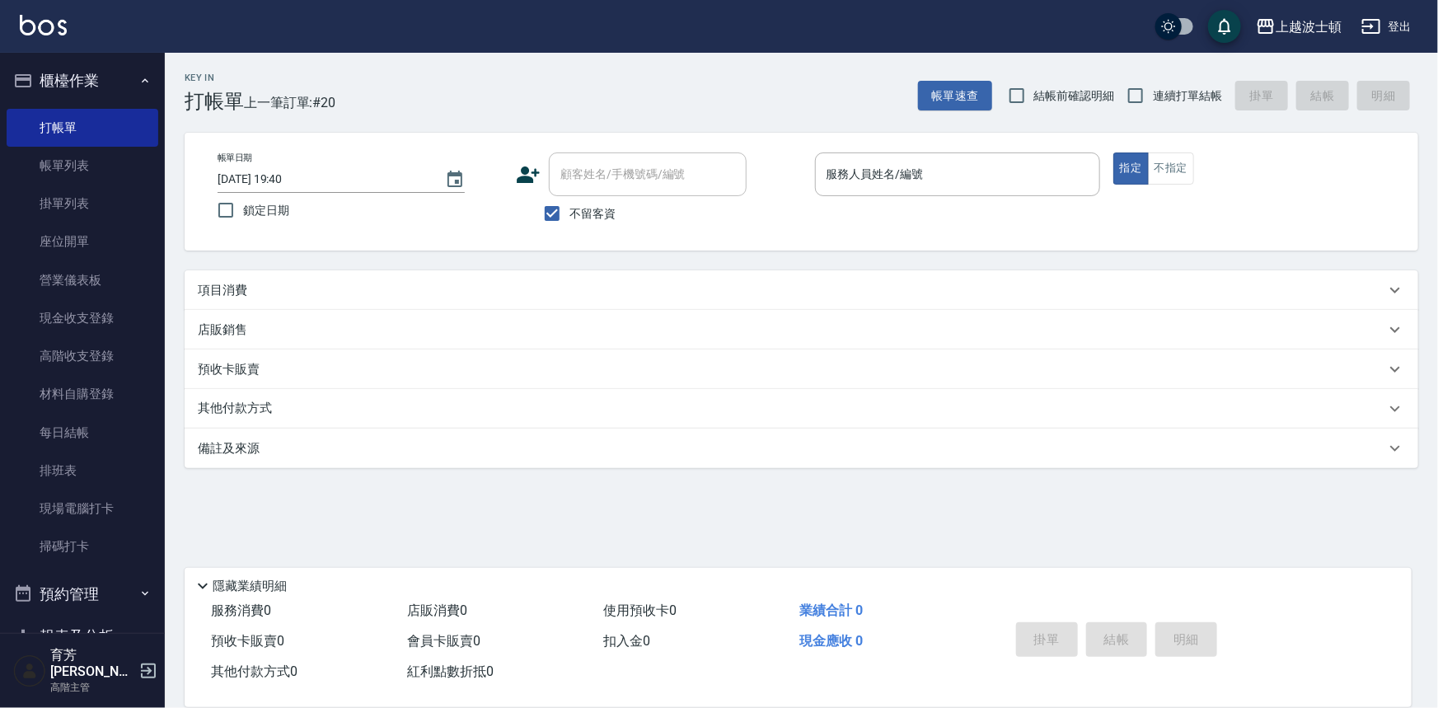
click at [35, 73] on button "櫃檯作業" at bounding box center [83, 80] width 152 height 43
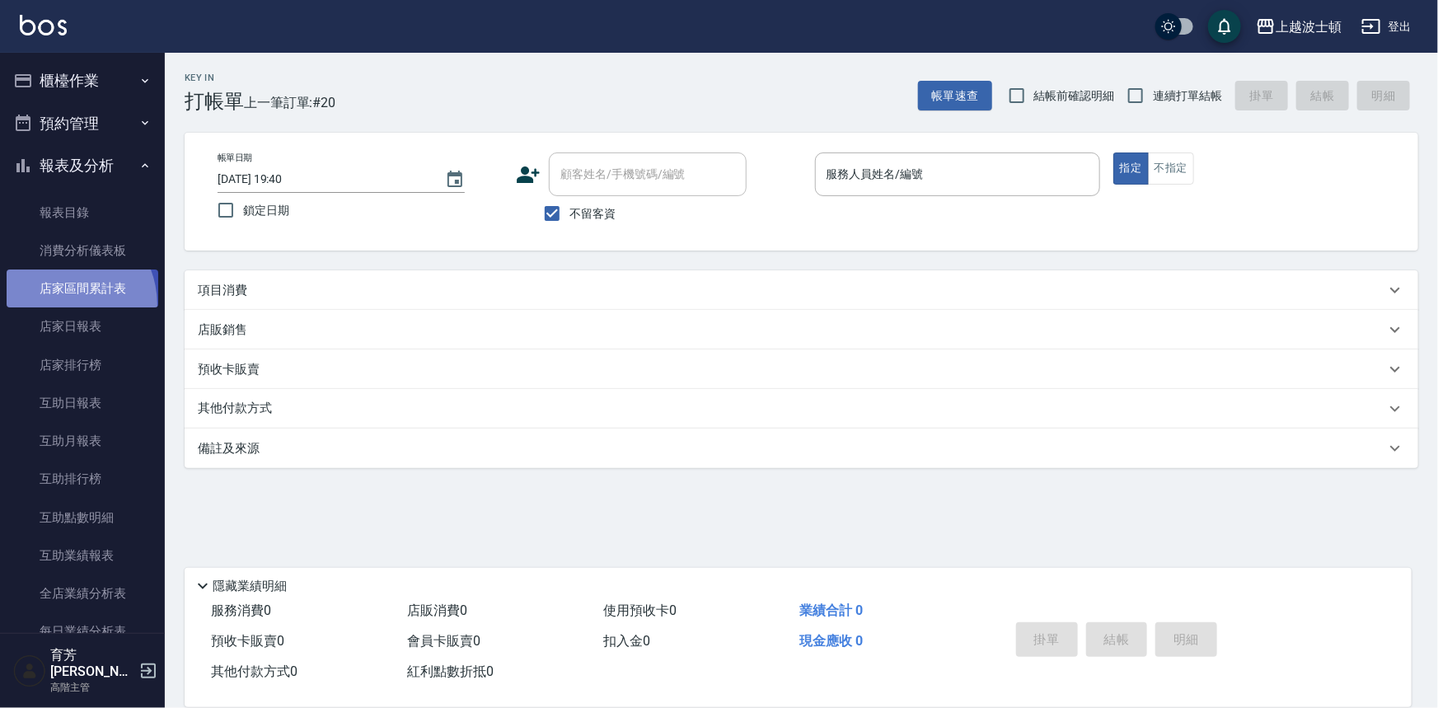
click at [54, 306] on link "店家區間累計表" at bounding box center [83, 289] width 152 height 38
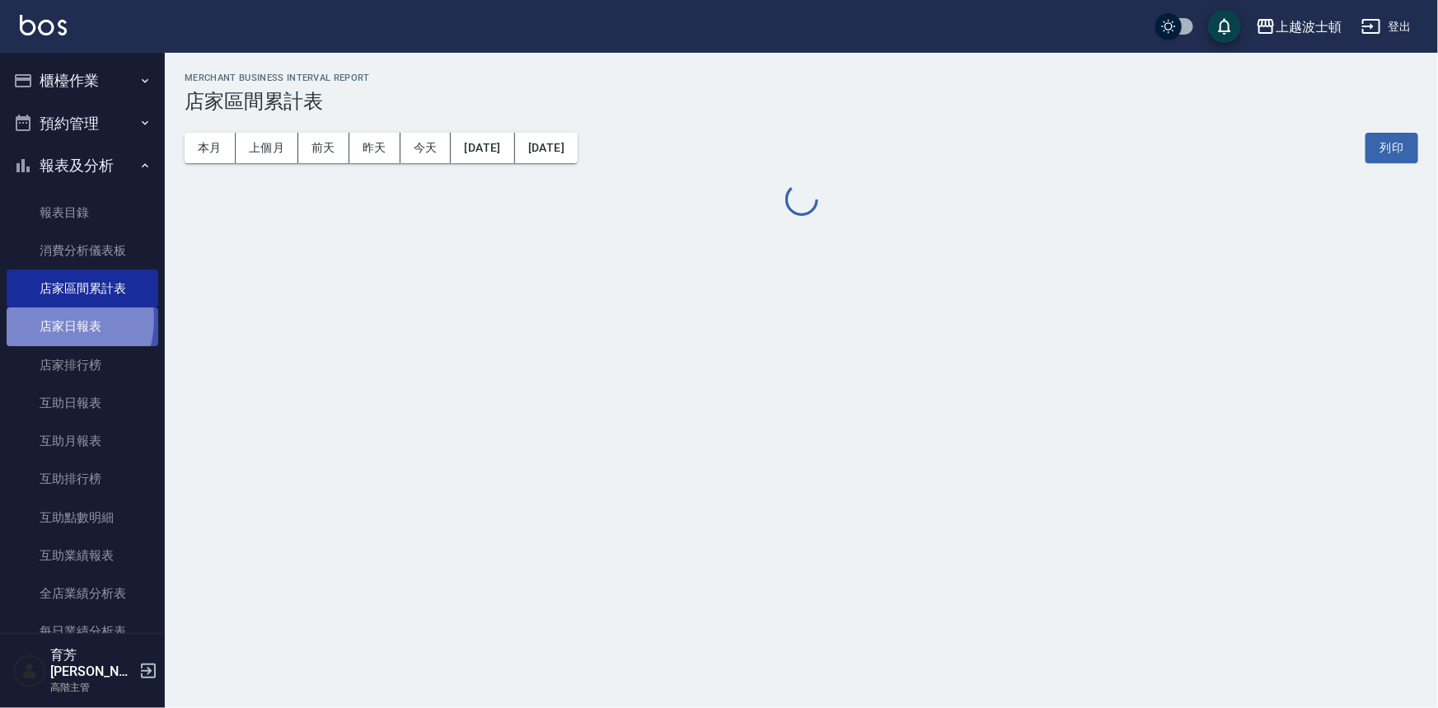
click at [50, 319] on link "店家日報表" at bounding box center [83, 326] width 152 height 38
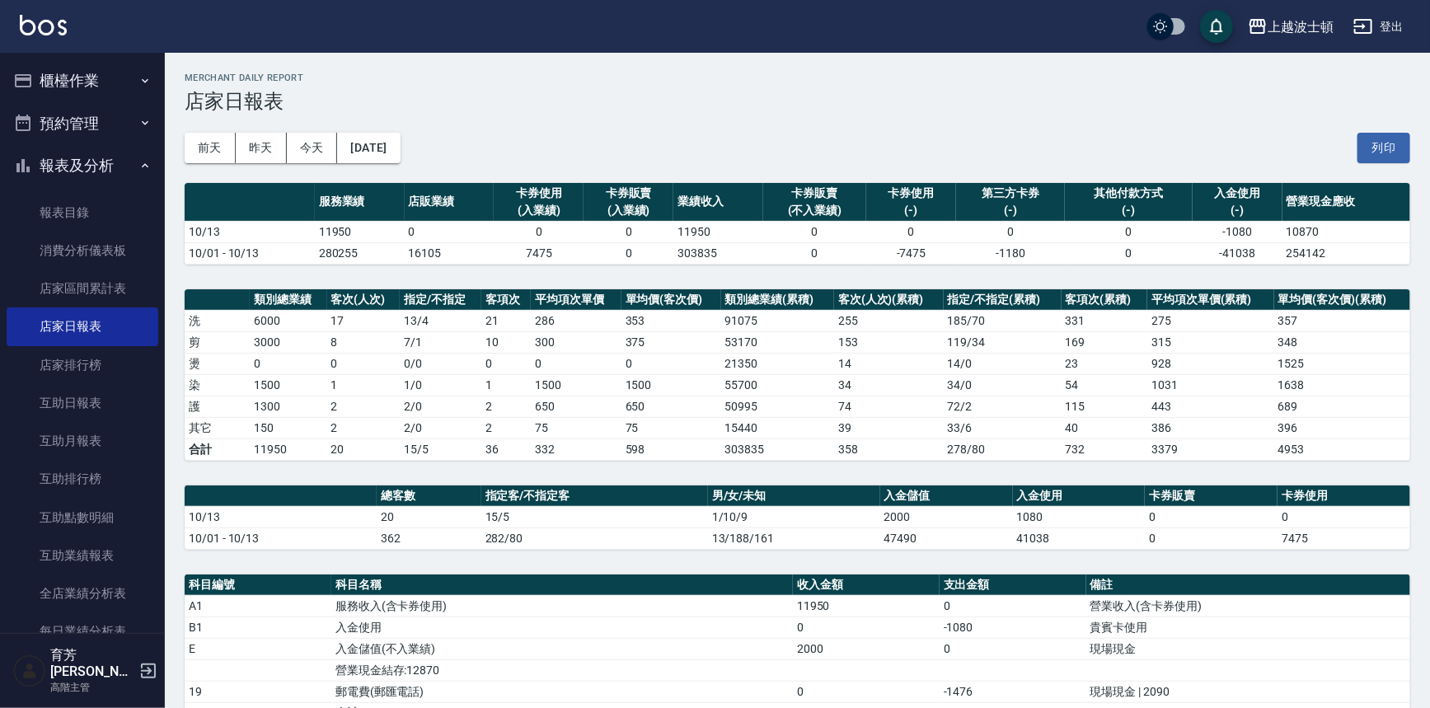
scroll to position [292, 0]
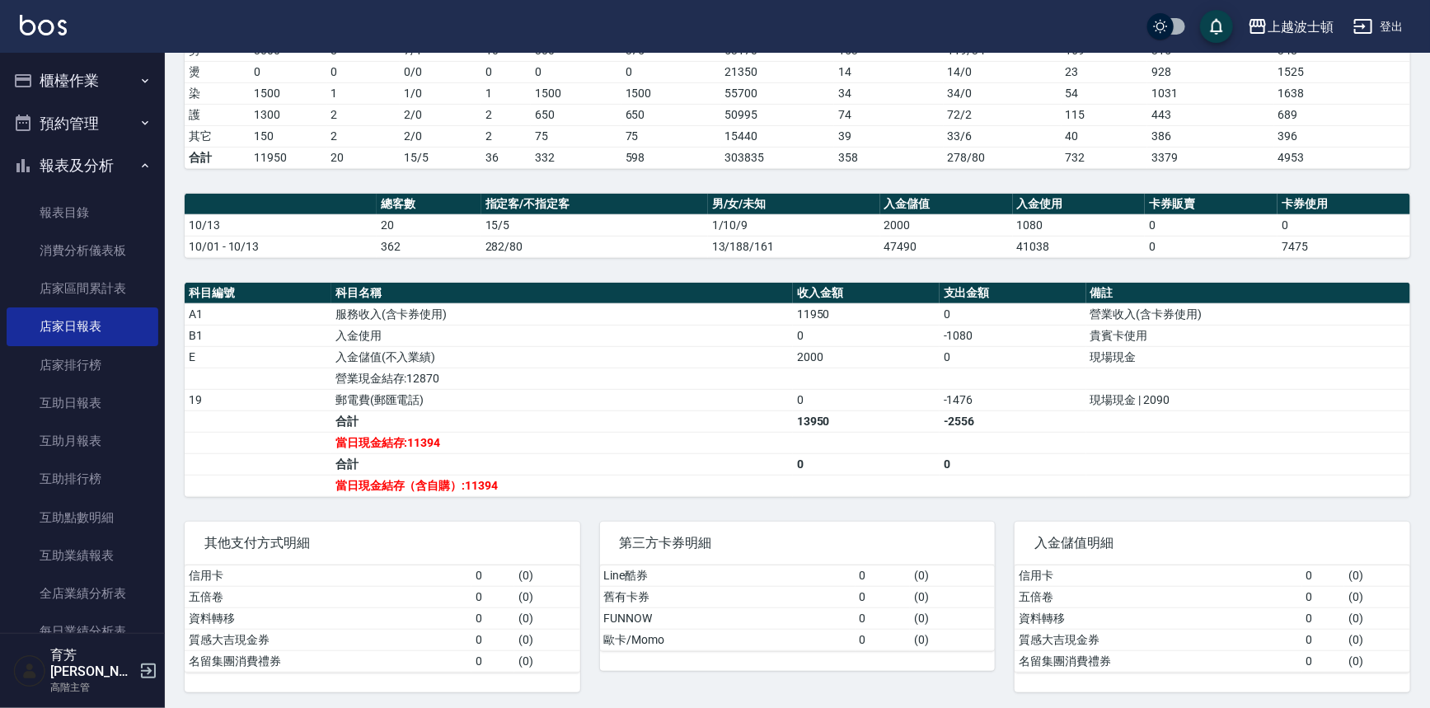
click at [49, 81] on button "櫃檯作業" at bounding box center [83, 80] width 152 height 43
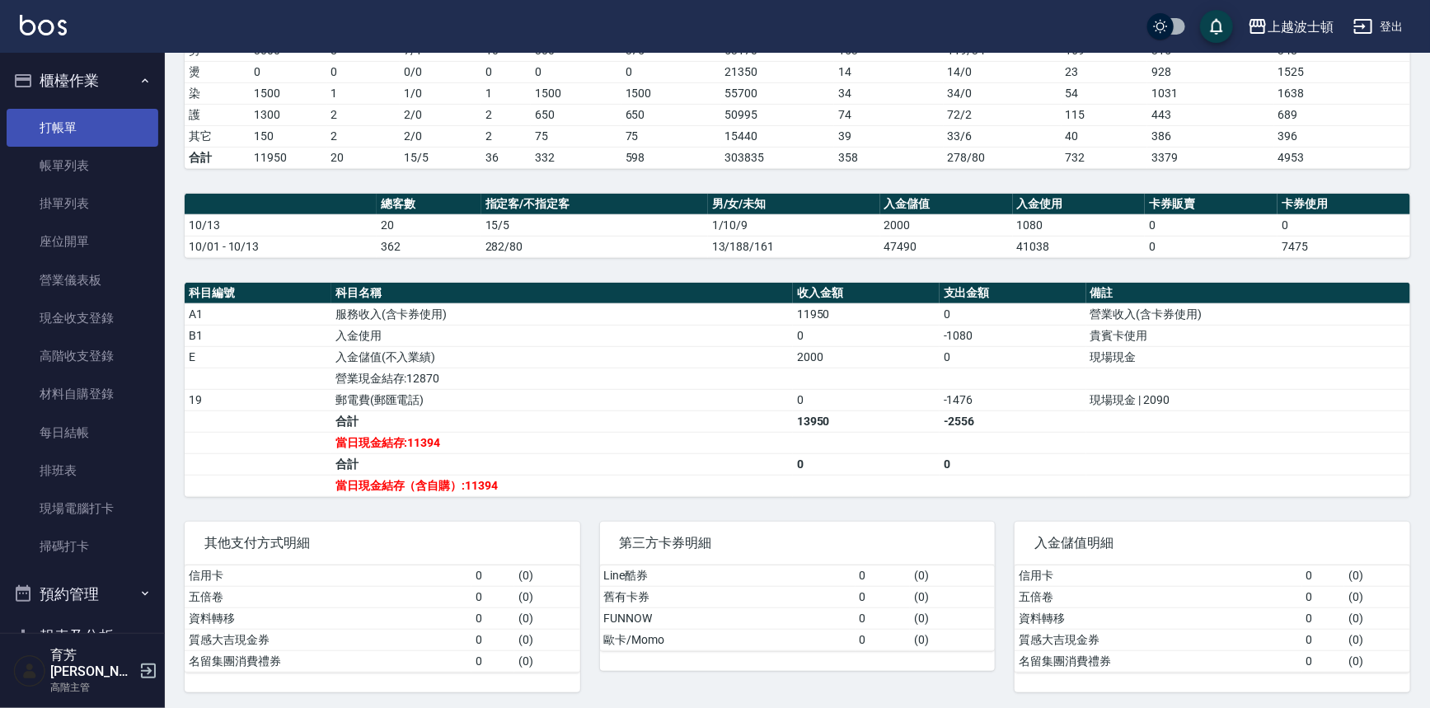
click at [53, 134] on link "打帳單" at bounding box center [83, 128] width 152 height 38
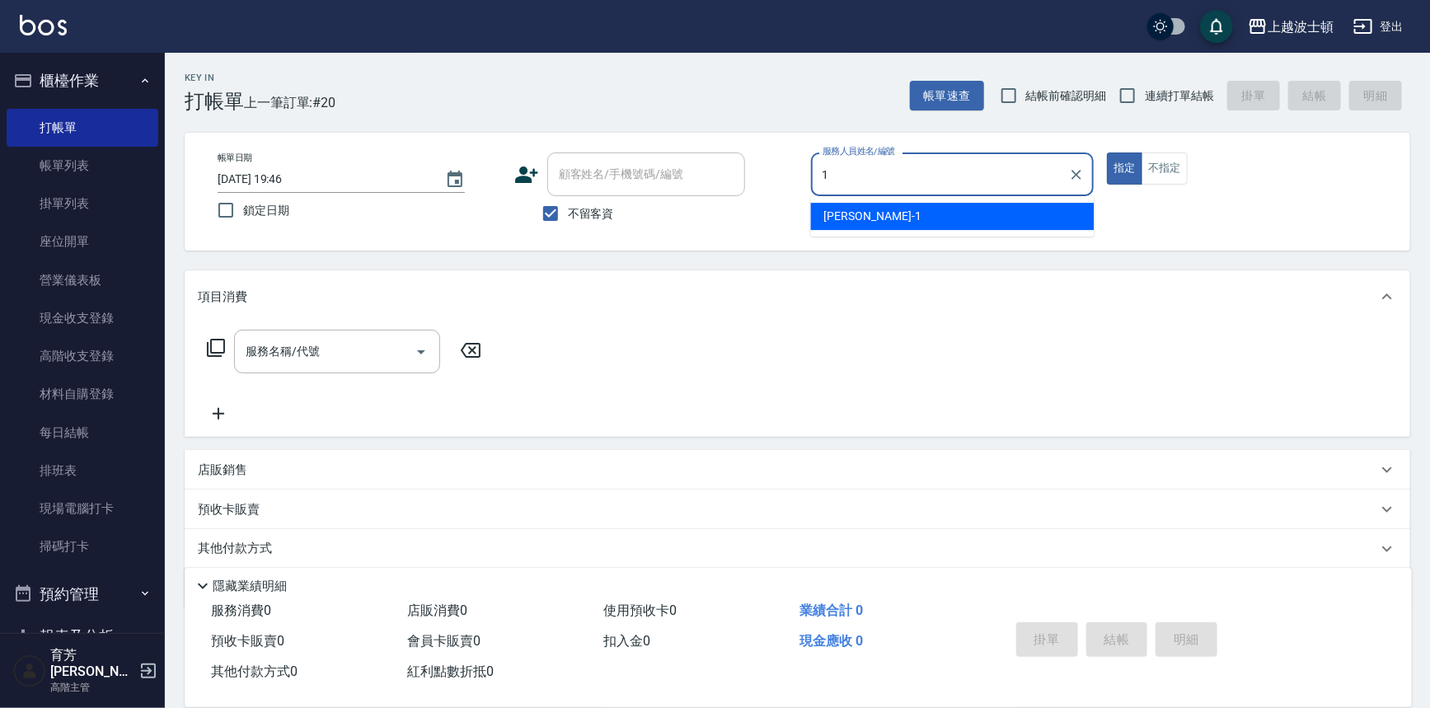
type input "[PERSON_NAME]-1"
type button "true"
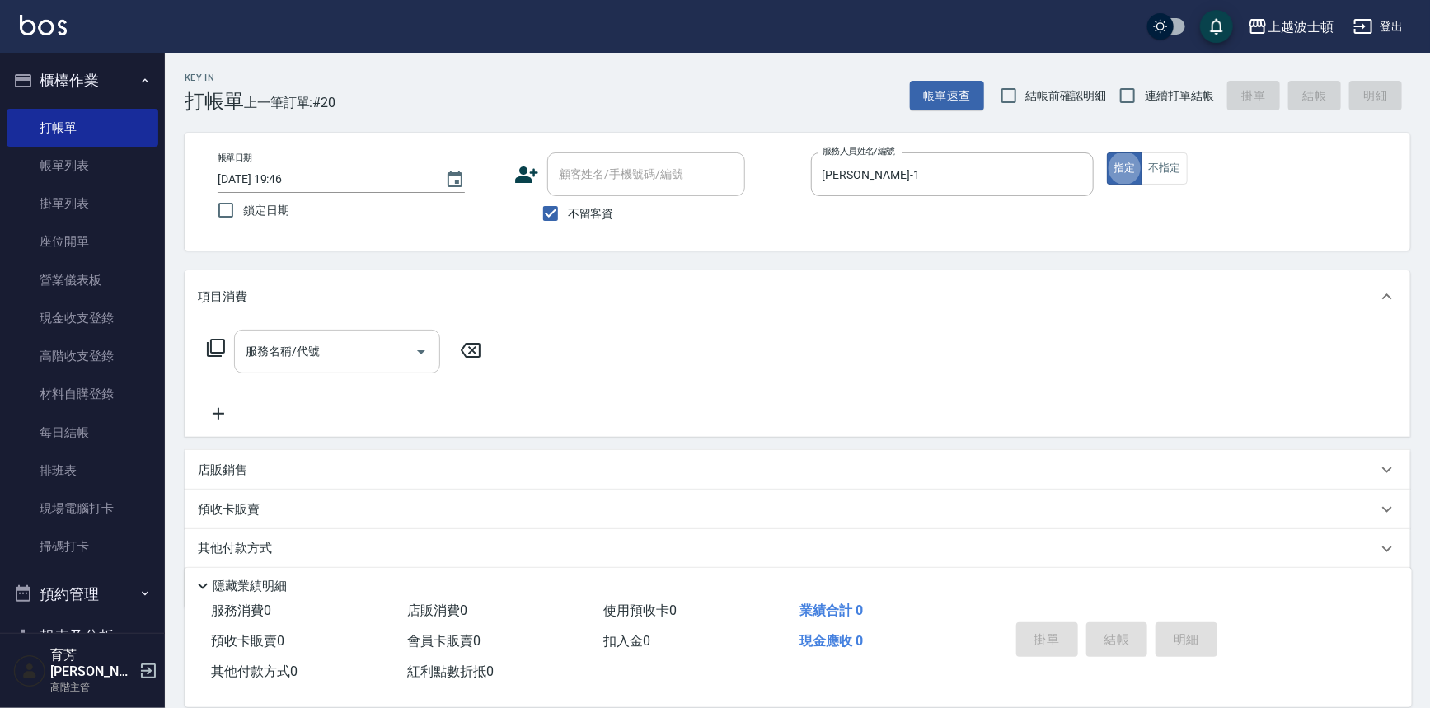
click at [261, 330] on div "服務名稱/代號" at bounding box center [337, 352] width 206 height 44
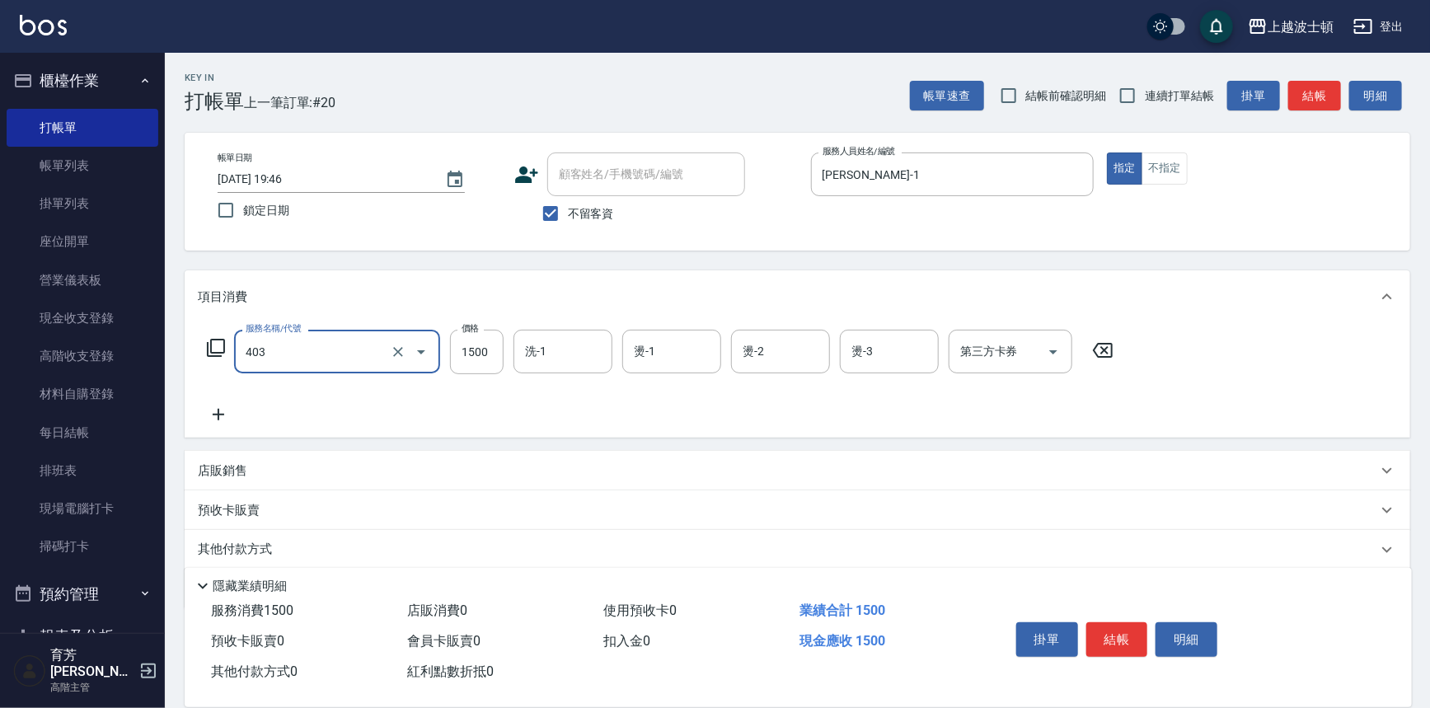
type input "離子燙1500(403)"
click at [224, 408] on icon at bounding box center [218, 415] width 41 height 20
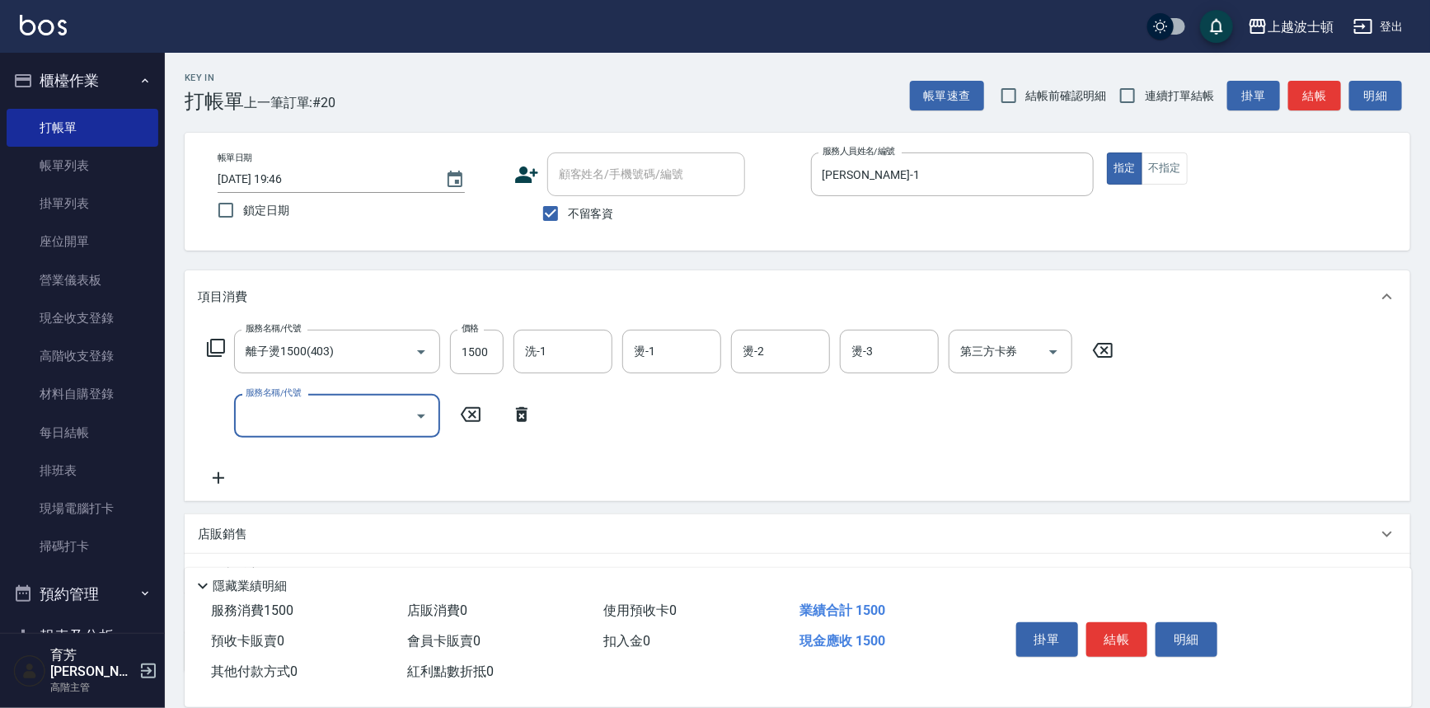
click at [303, 407] on input "服務名稱/代號" at bounding box center [324, 415] width 166 height 29
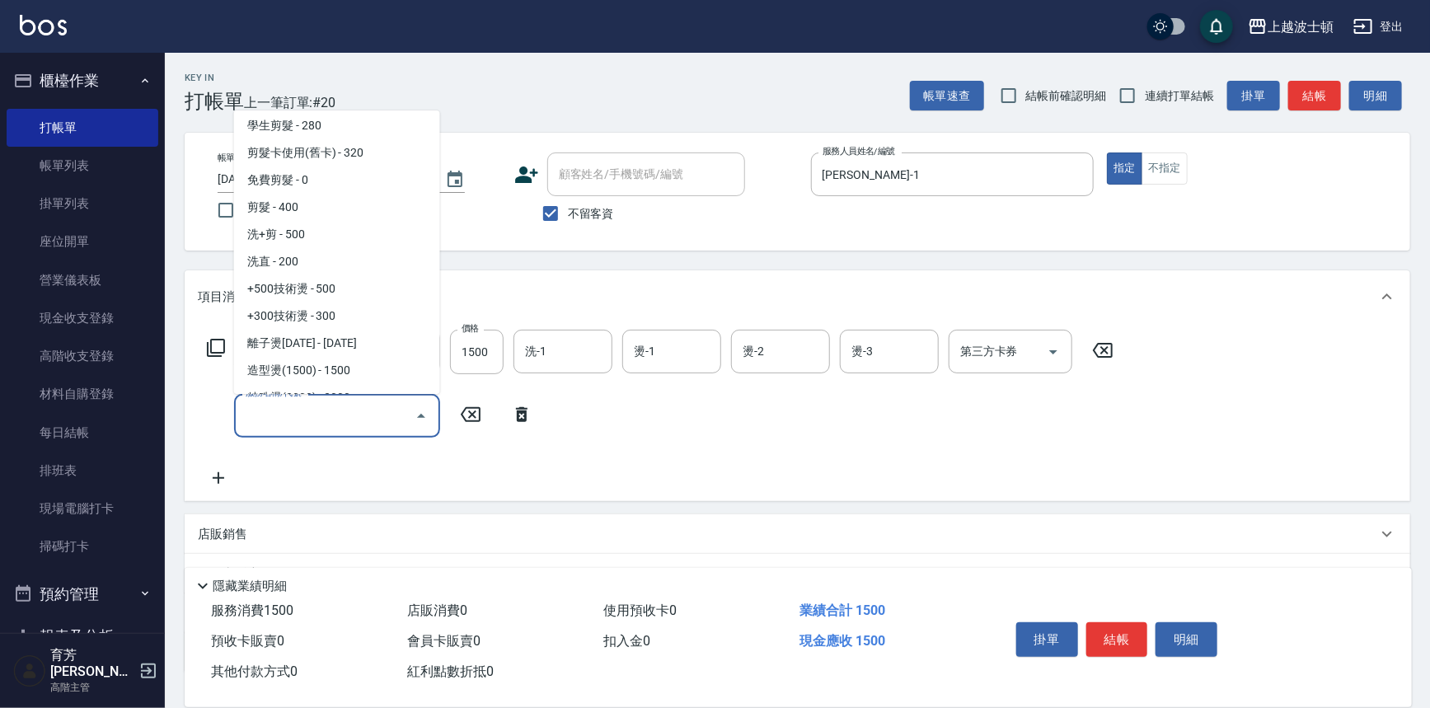
scroll to position [414, 0]
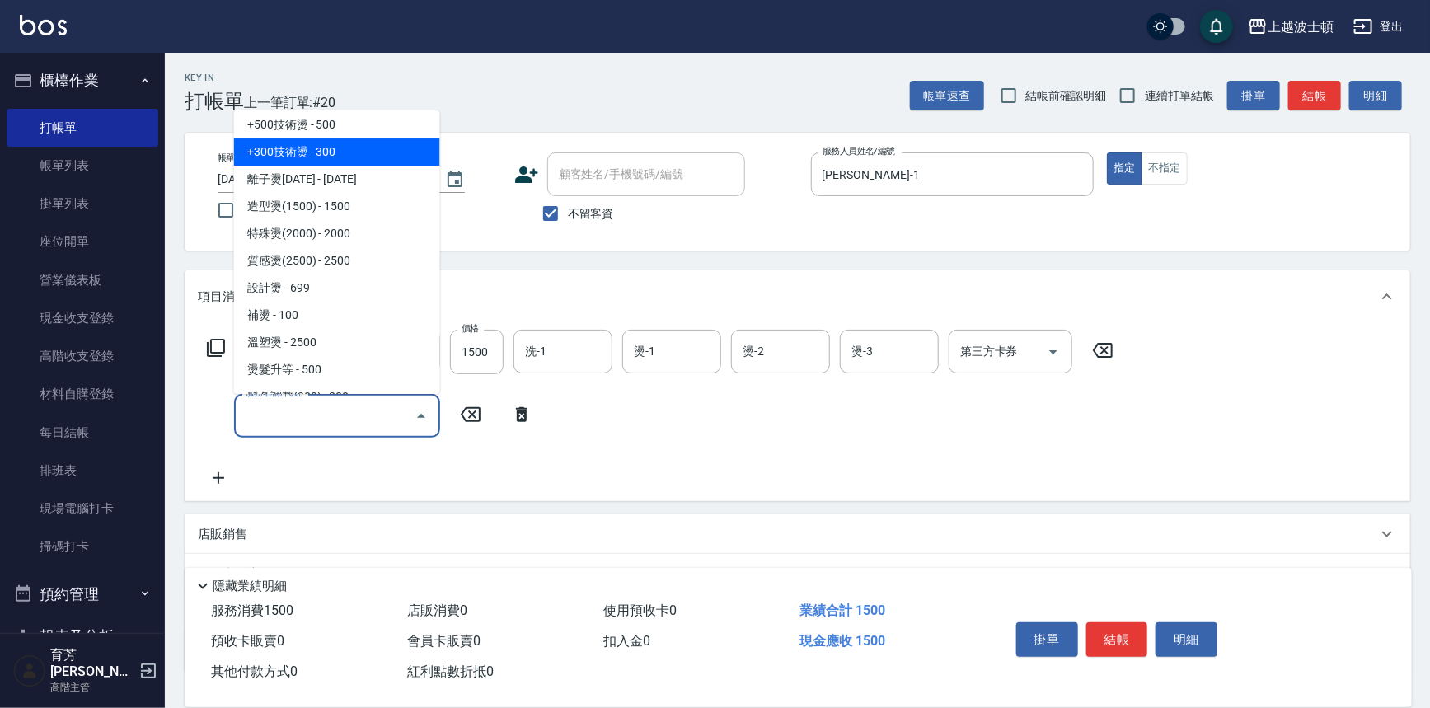
click at [329, 150] on span "+300技術燙 - 300" at bounding box center [337, 151] width 206 height 27
type input "+300技術燙(402)"
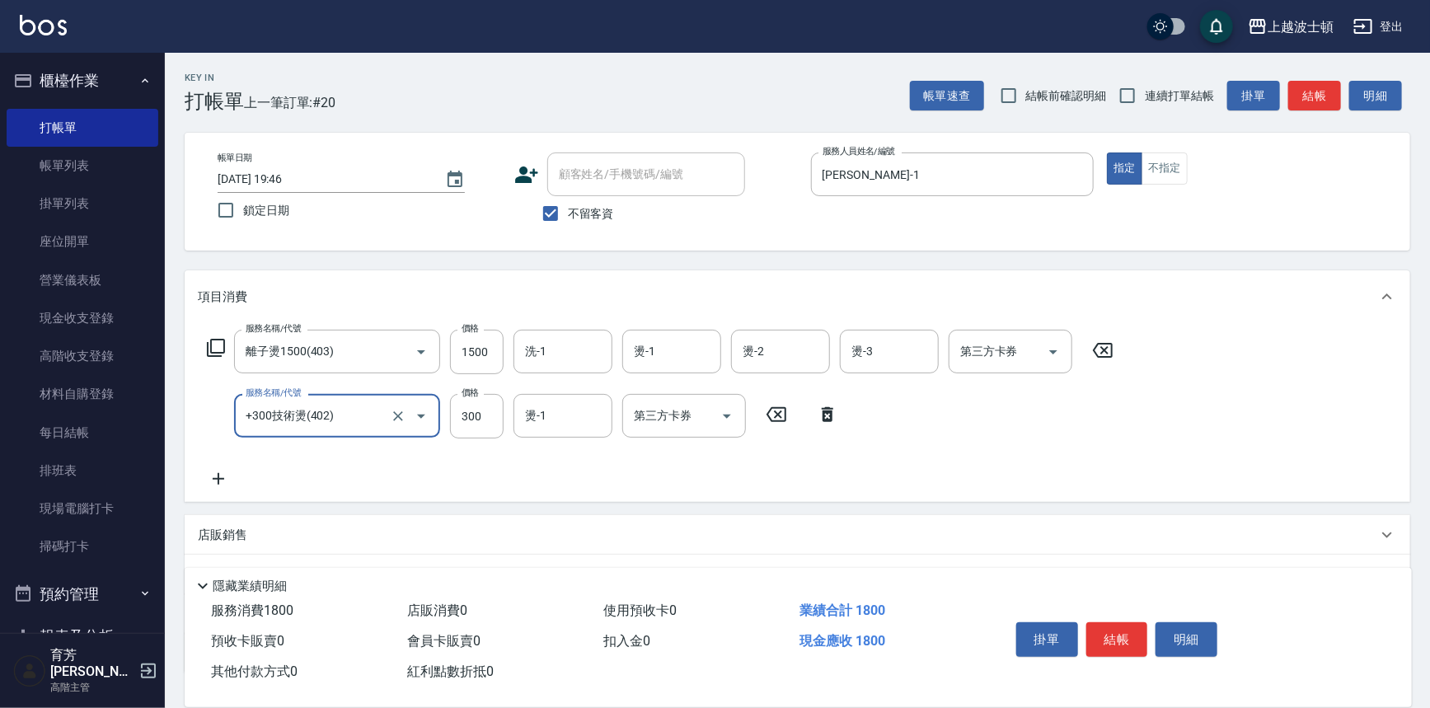
click at [219, 471] on icon at bounding box center [218, 479] width 41 height 20
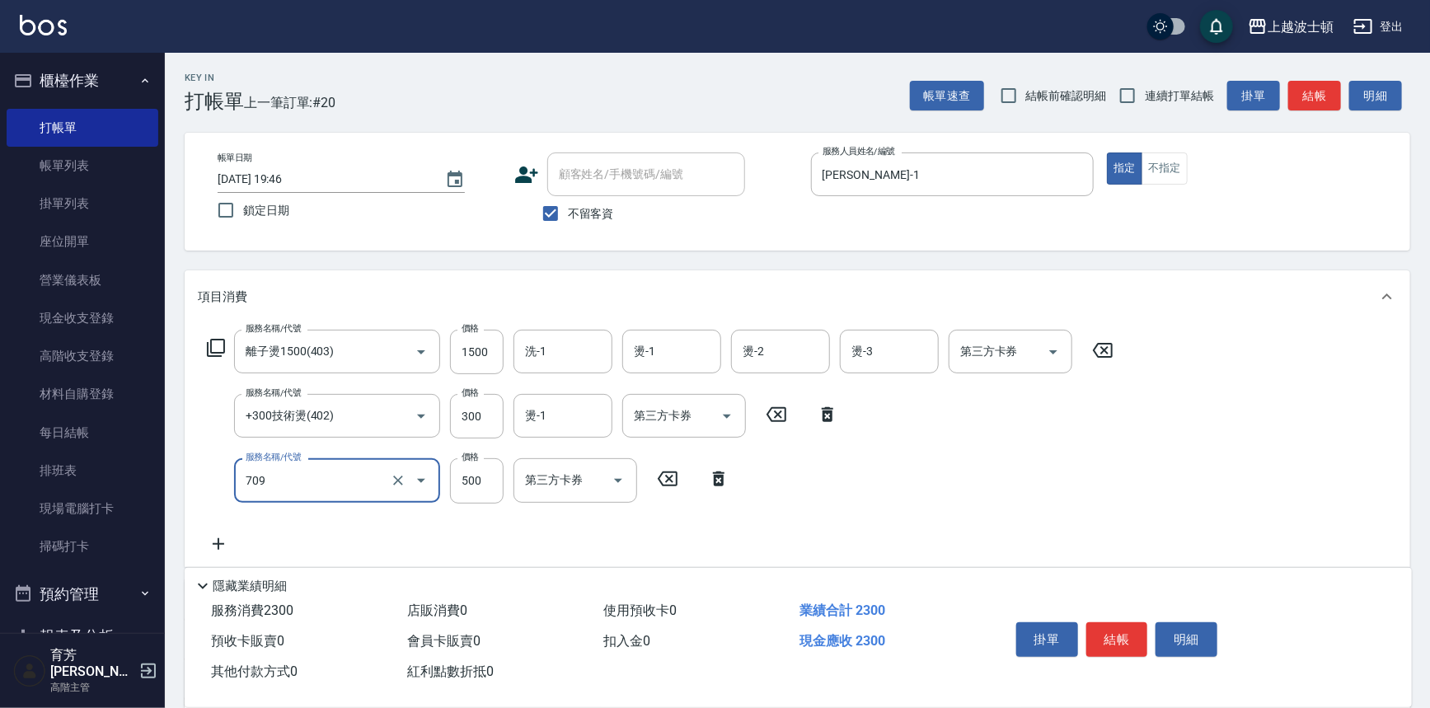
type input "自備防護(709)"
click at [223, 544] on icon at bounding box center [218, 544] width 41 height 20
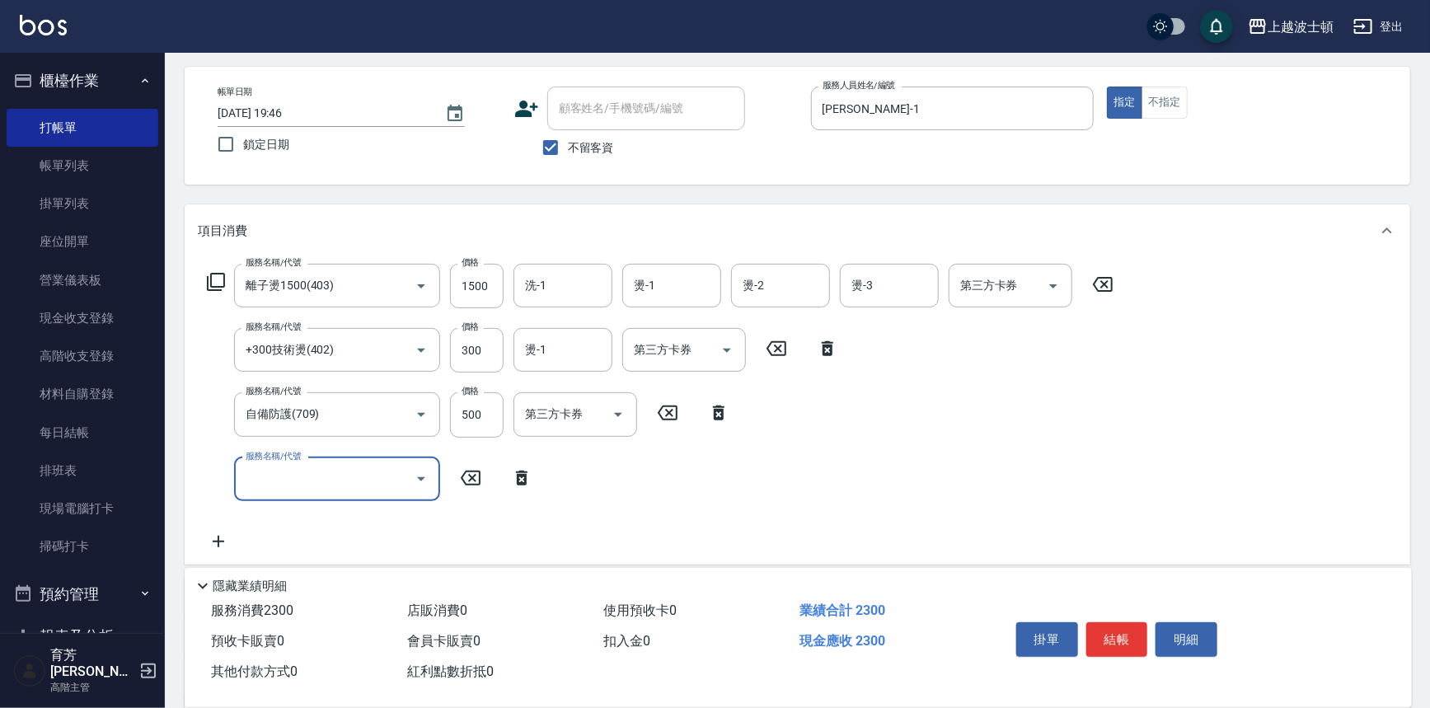
scroll to position [149, 0]
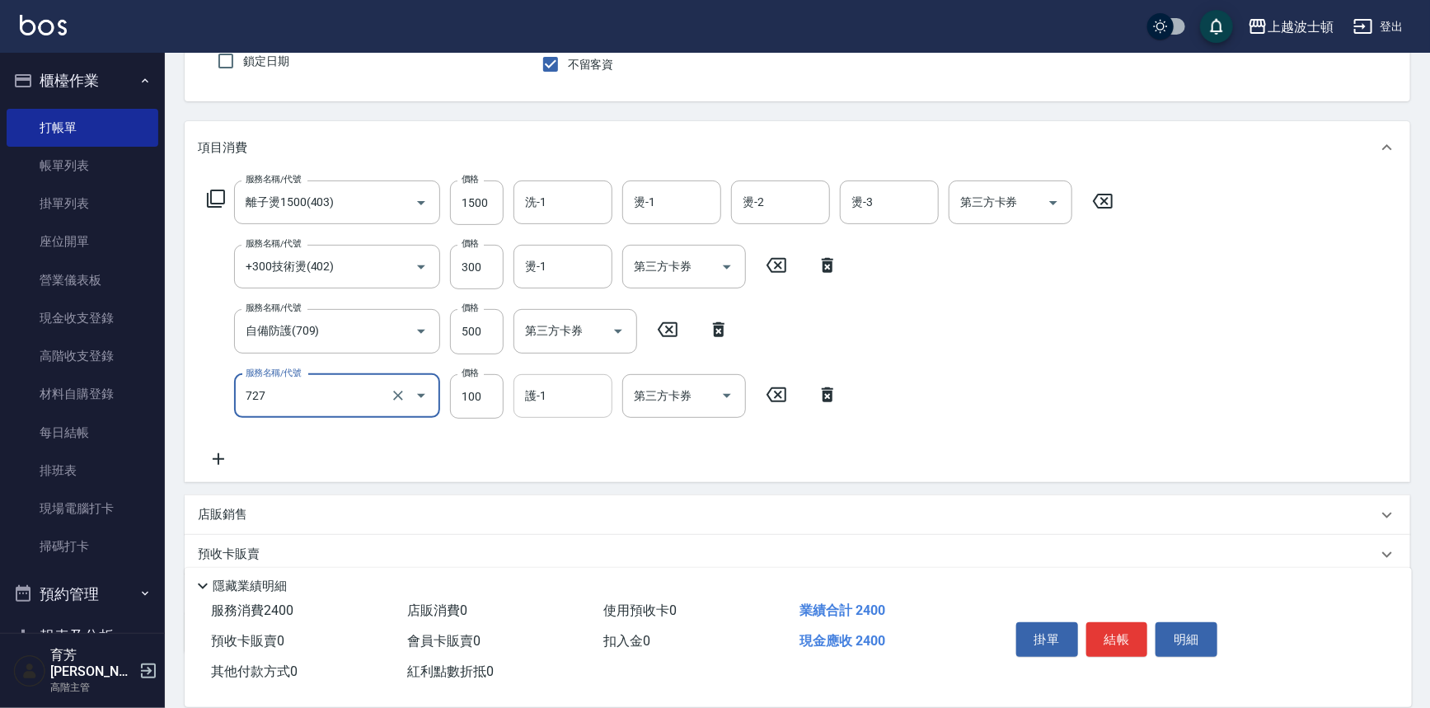
type input "快速護髮(727)"
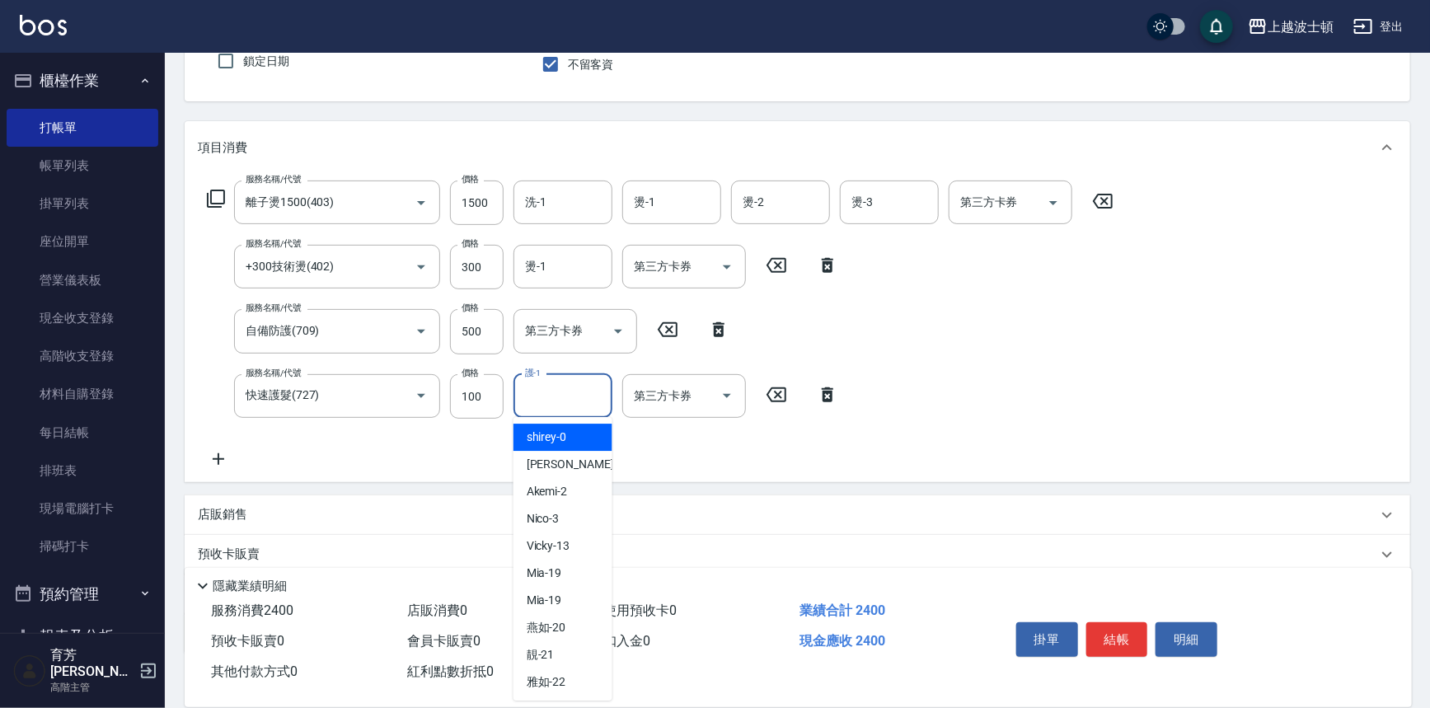
click at [550, 403] on input "護-1" at bounding box center [563, 396] width 84 height 29
click at [424, 444] on div "服務名稱/代號 離子燙1500(403) 服務名稱/代號 價格 1500 價格 洗-1 洗-1 燙-1 燙-1 燙-2 燙-2 燙-3 燙-3 第三方卡券 第…" at bounding box center [661, 324] width 926 height 288
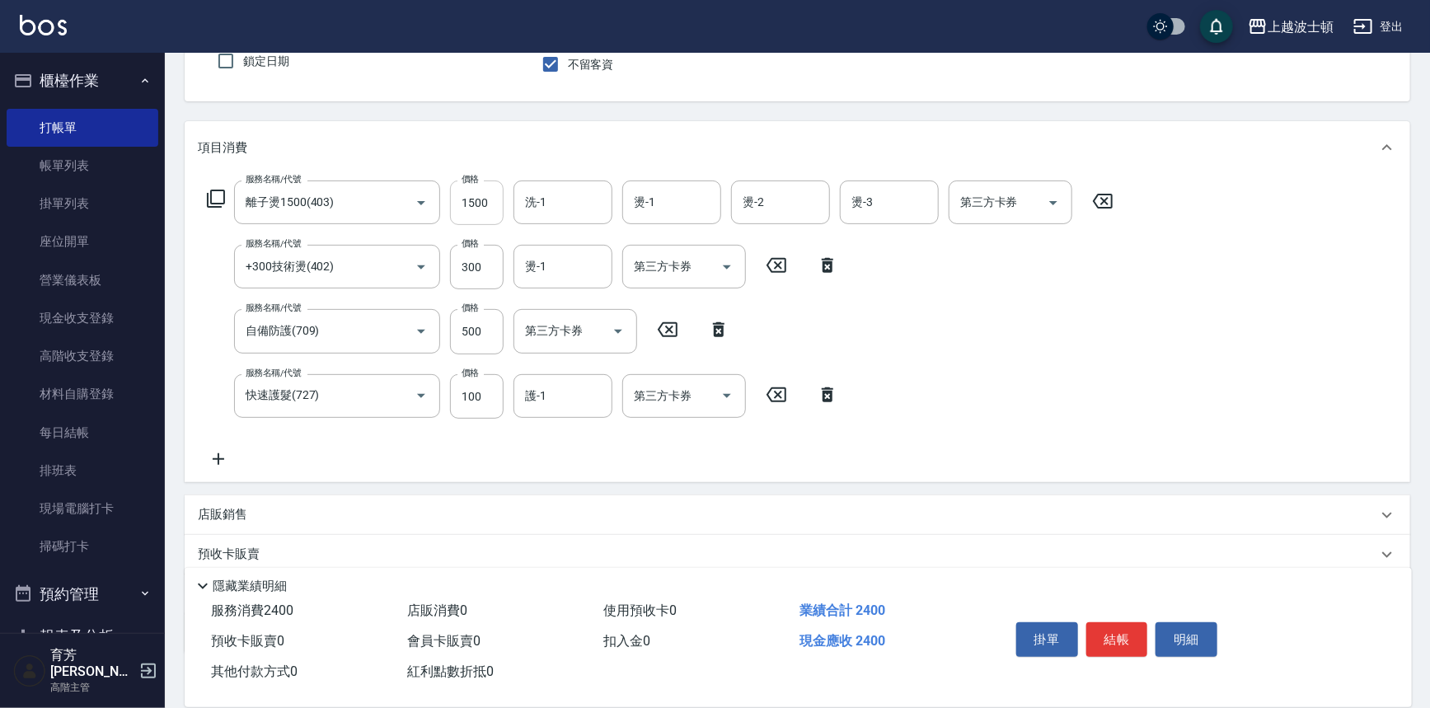
click at [476, 204] on input "1500" at bounding box center [477, 202] width 54 height 45
click at [477, 204] on input "1500" at bounding box center [477, 202] width 54 height 45
type input "1200"
click at [220, 458] on icon at bounding box center [219, 459] width 12 height 12
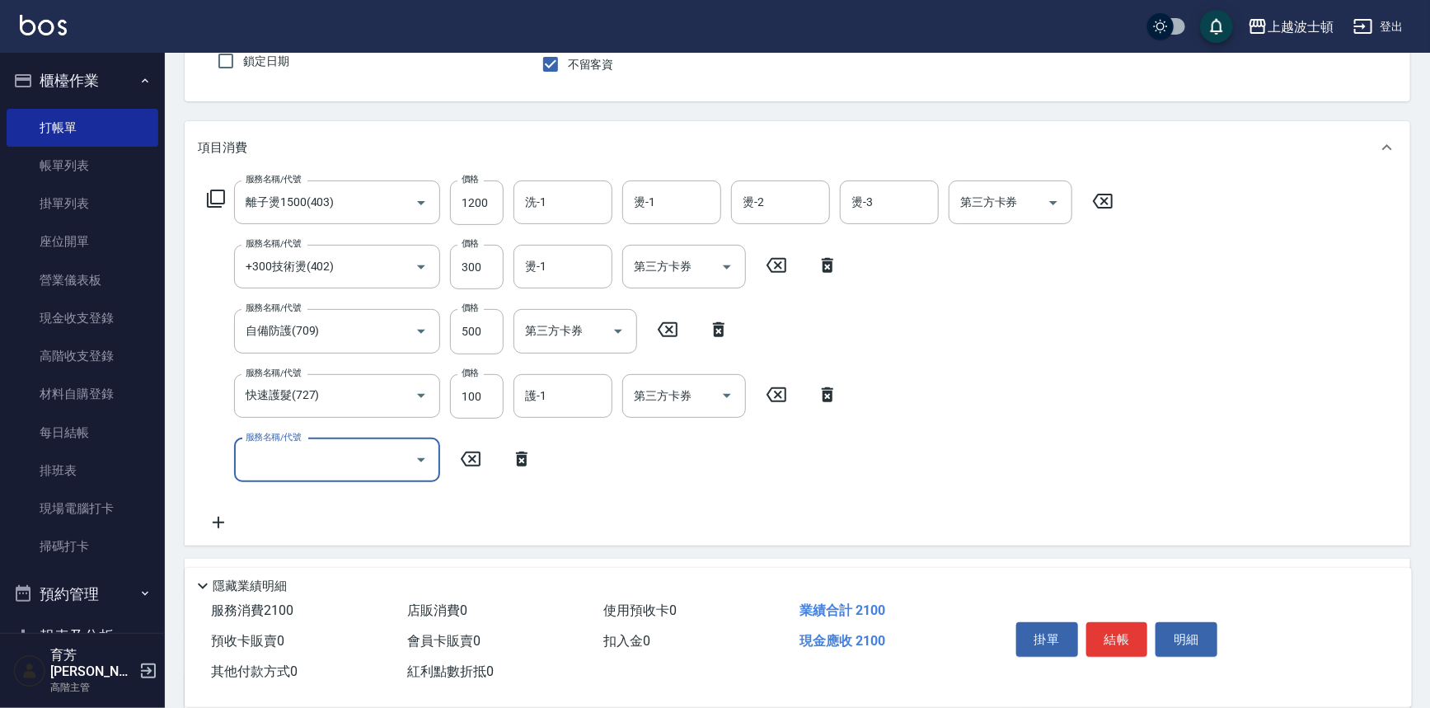
click at [301, 467] on input "服務名稱/代號" at bounding box center [324, 460] width 166 height 29
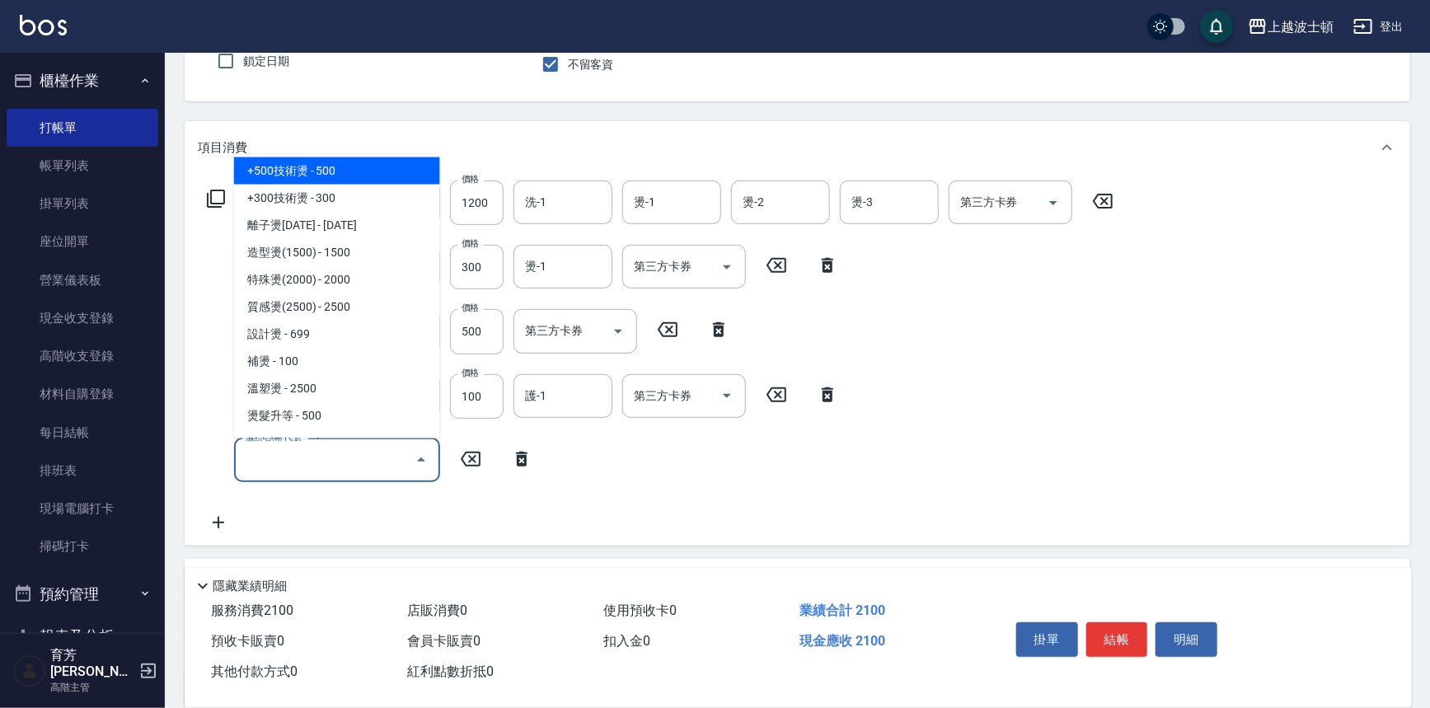
scroll to position [423, 0]
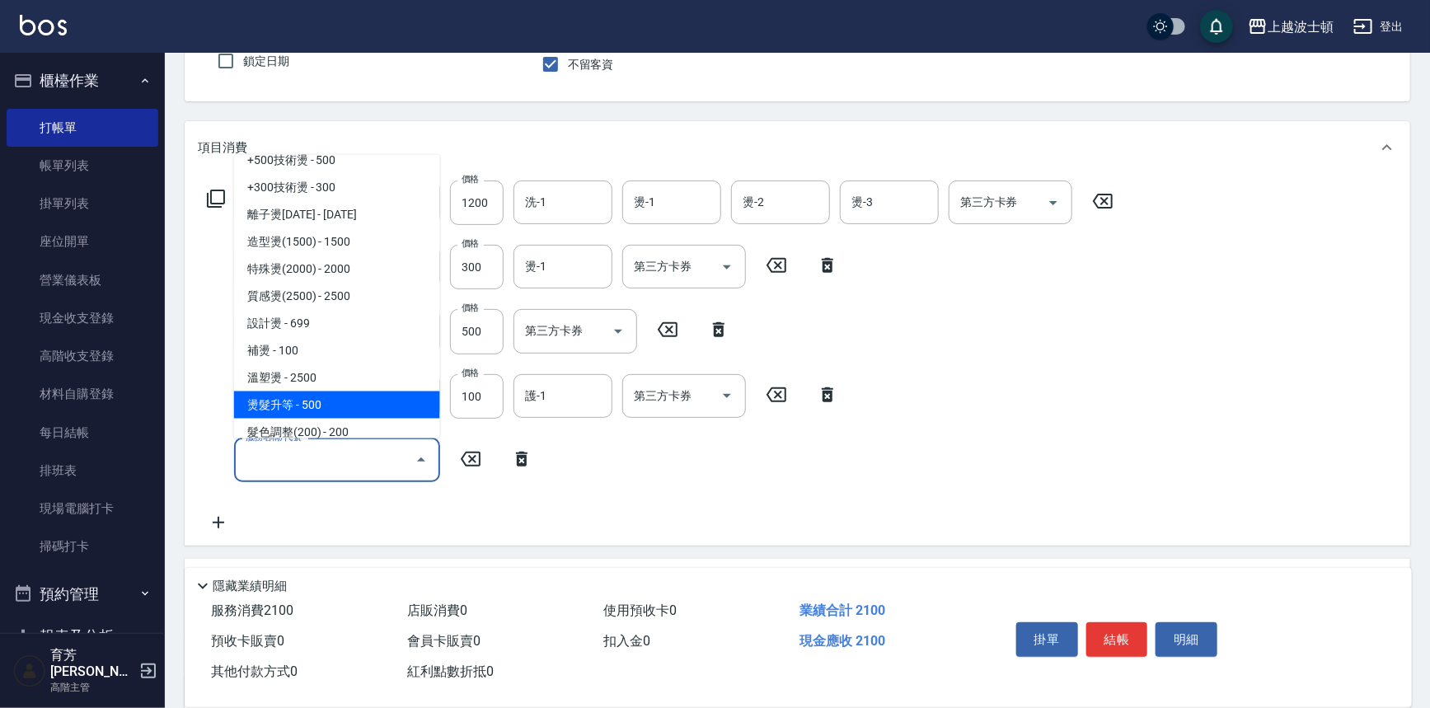
click at [332, 403] on span "燙髮升等 - 500" at bounding box center [337, 404] width 206 height 27
type input "燙髮升等(430)"
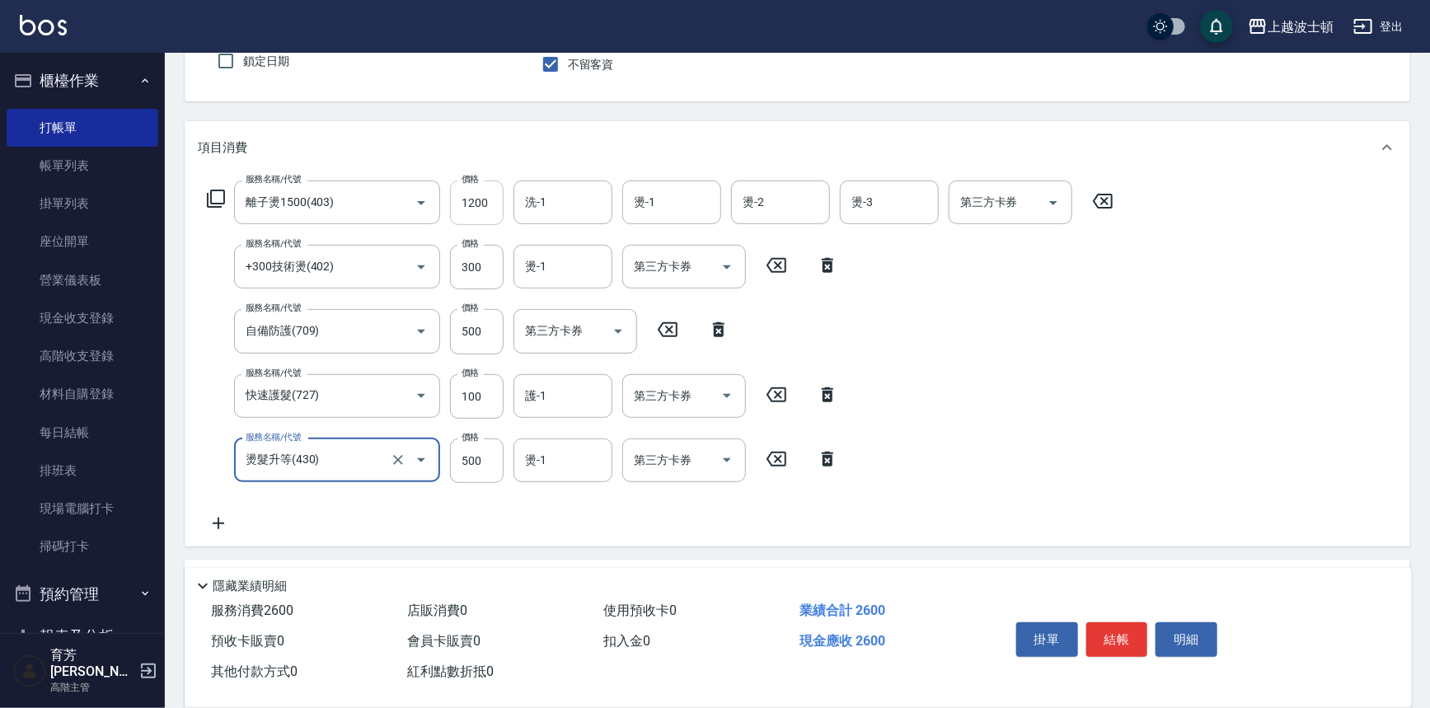
click at [472, 206] on input "1200" at bounding box center [477, 202] width 54 height 45
click at [474, 206] on input "1200" at bounding box center [477, 202] width 54 height 45
type input "1100"
click at [541, 212] on input "洗-1" at bounding box center [563, 202] width 84 height 29
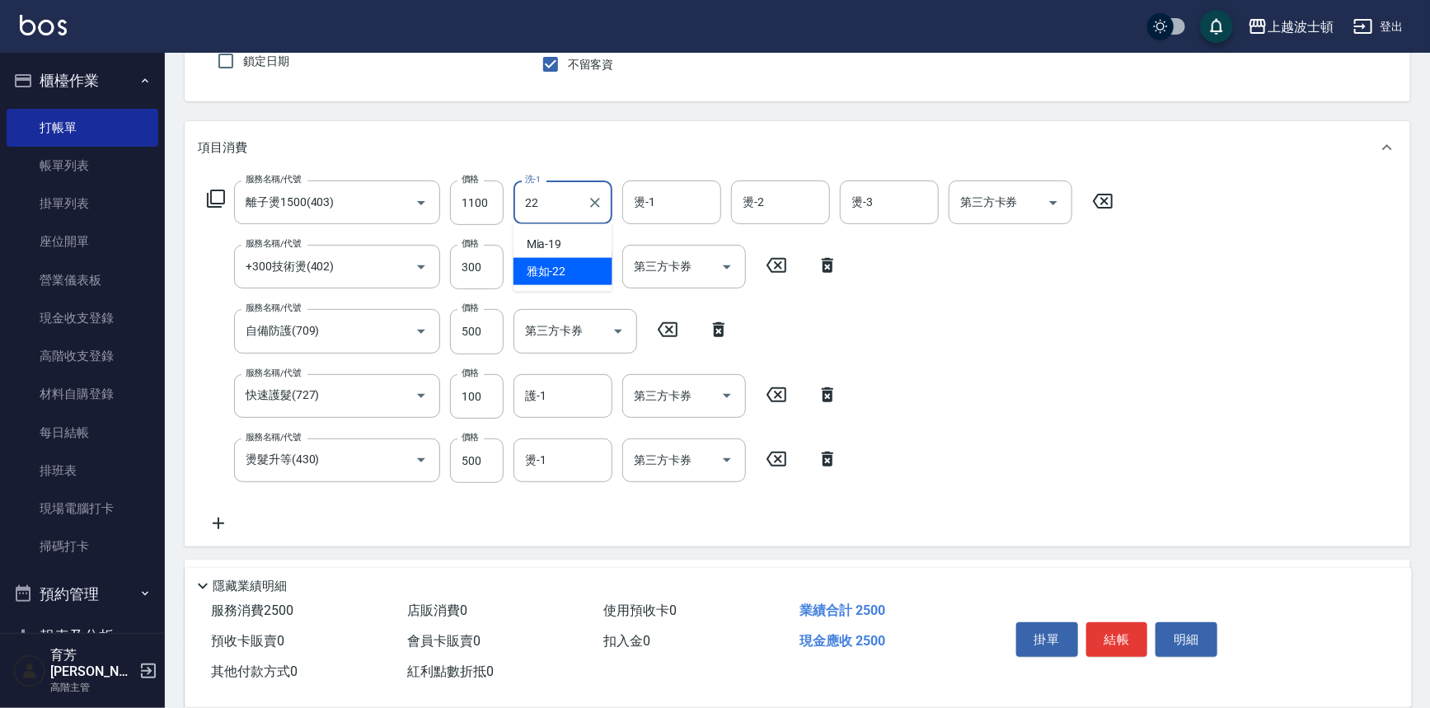
type input "雅如-22"
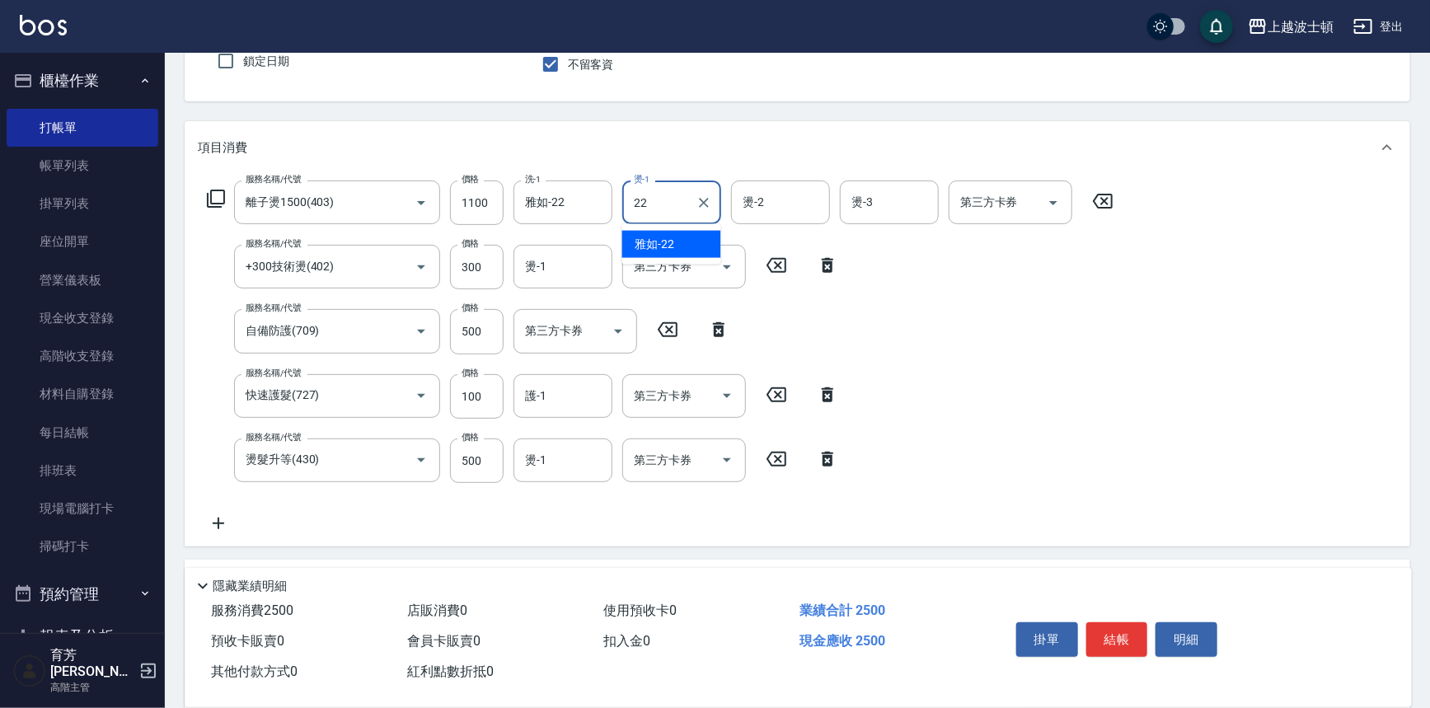
type input "雅如-22"
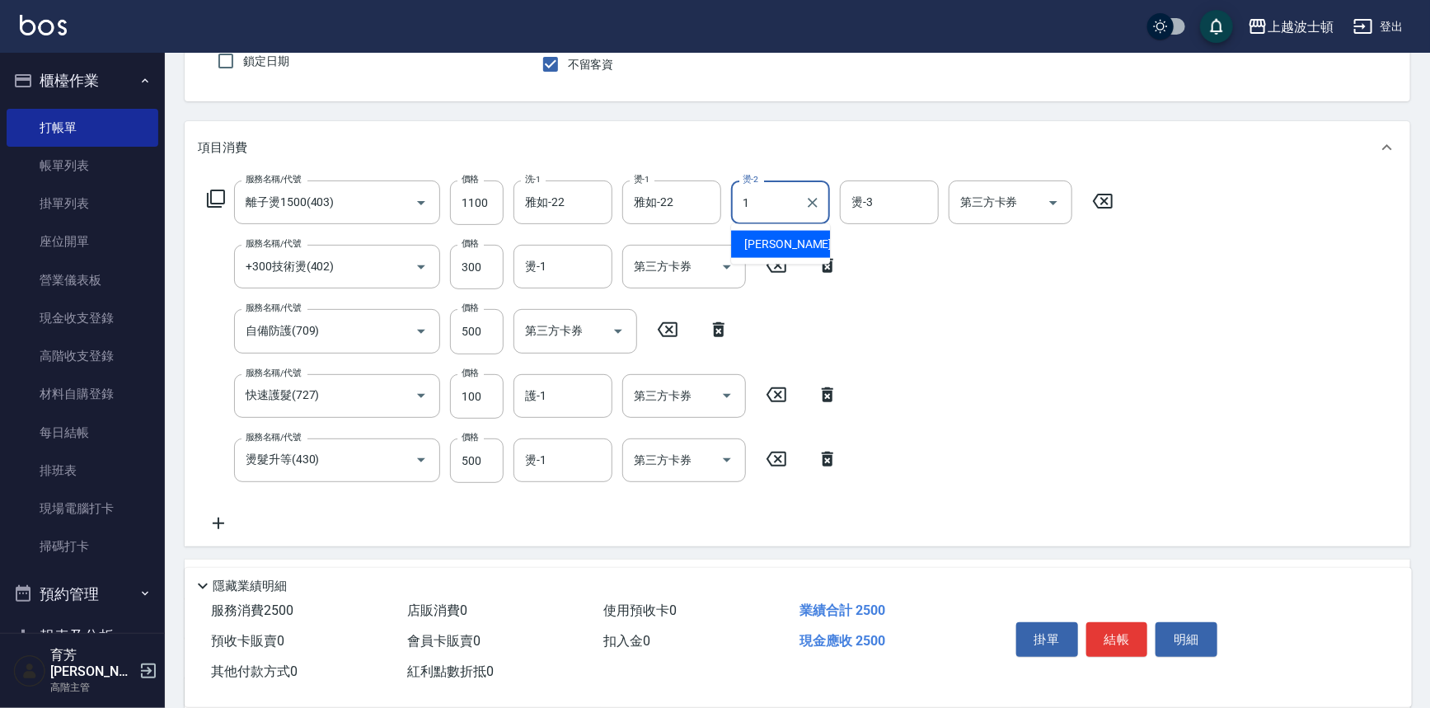
type input "[PERSON_NAME]-1"
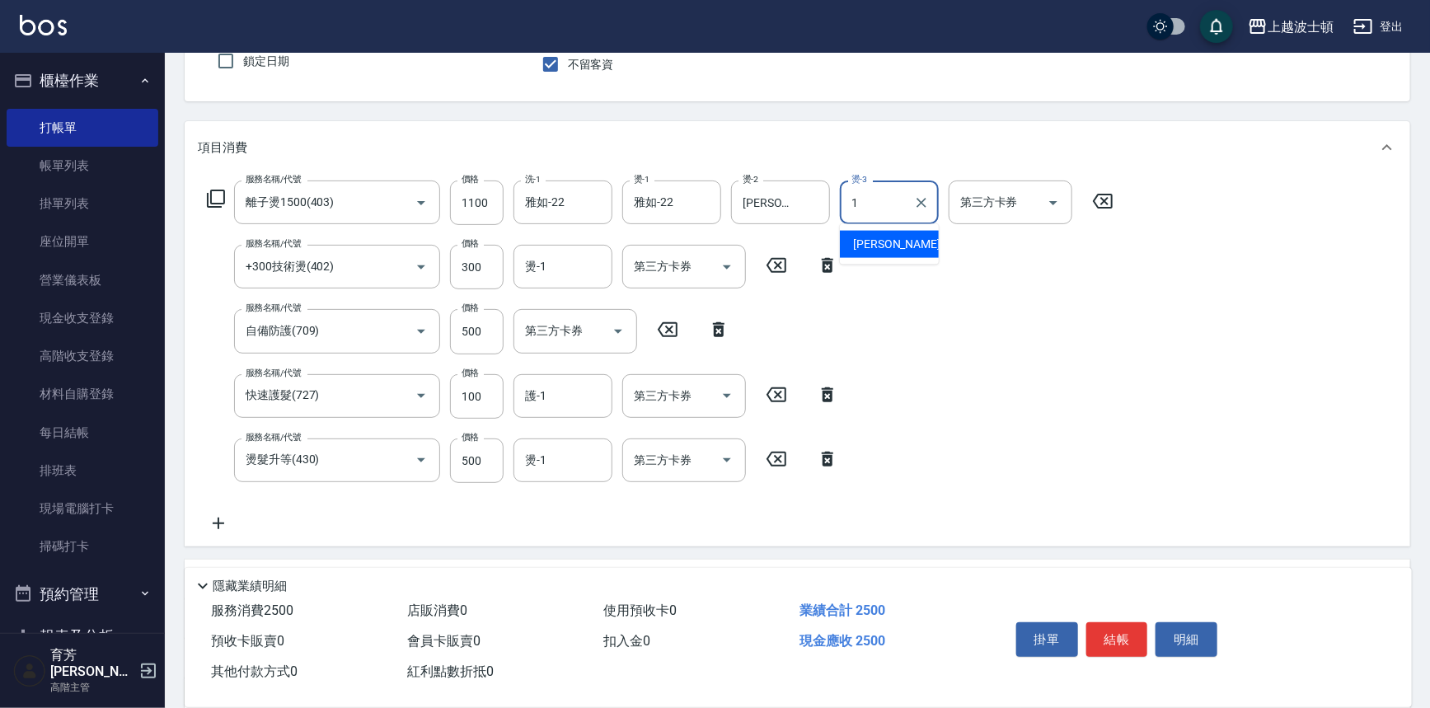
type input "[PERSON_NAME]-1"
click at [569, 253] on input "燙-1" at bounding box center [563, 266] width 84 height 29
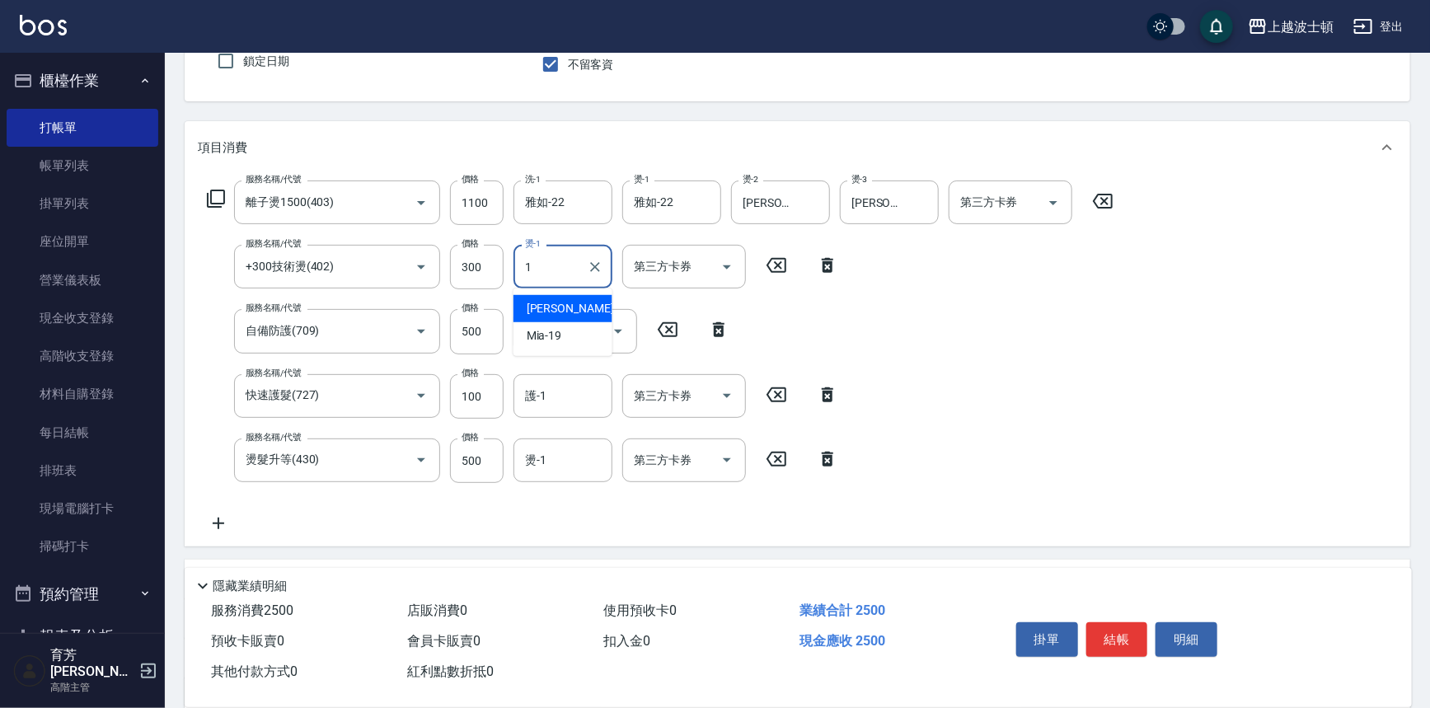
type input "[PERSON_NAME]-1"
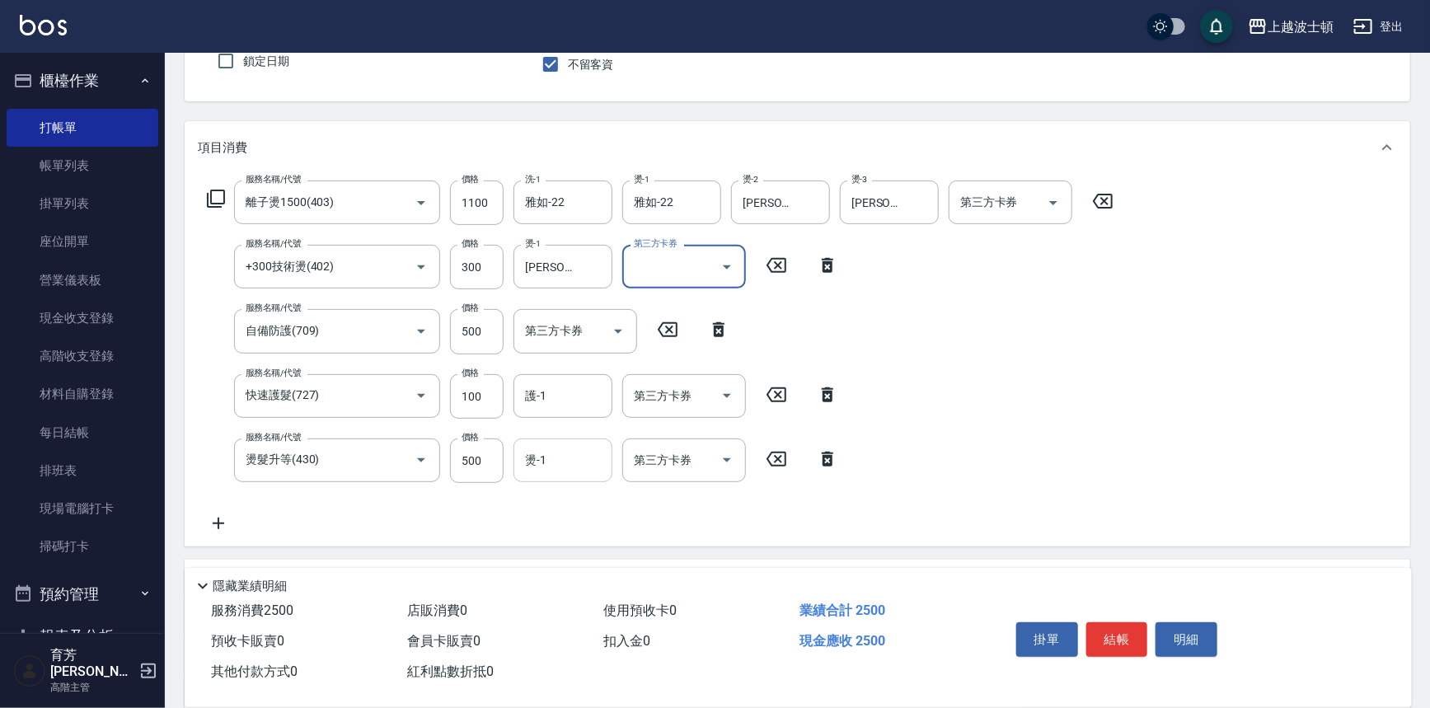
click at [559, 452] on input "燙-1" at bounding box center [563, 460] width 84 height 29
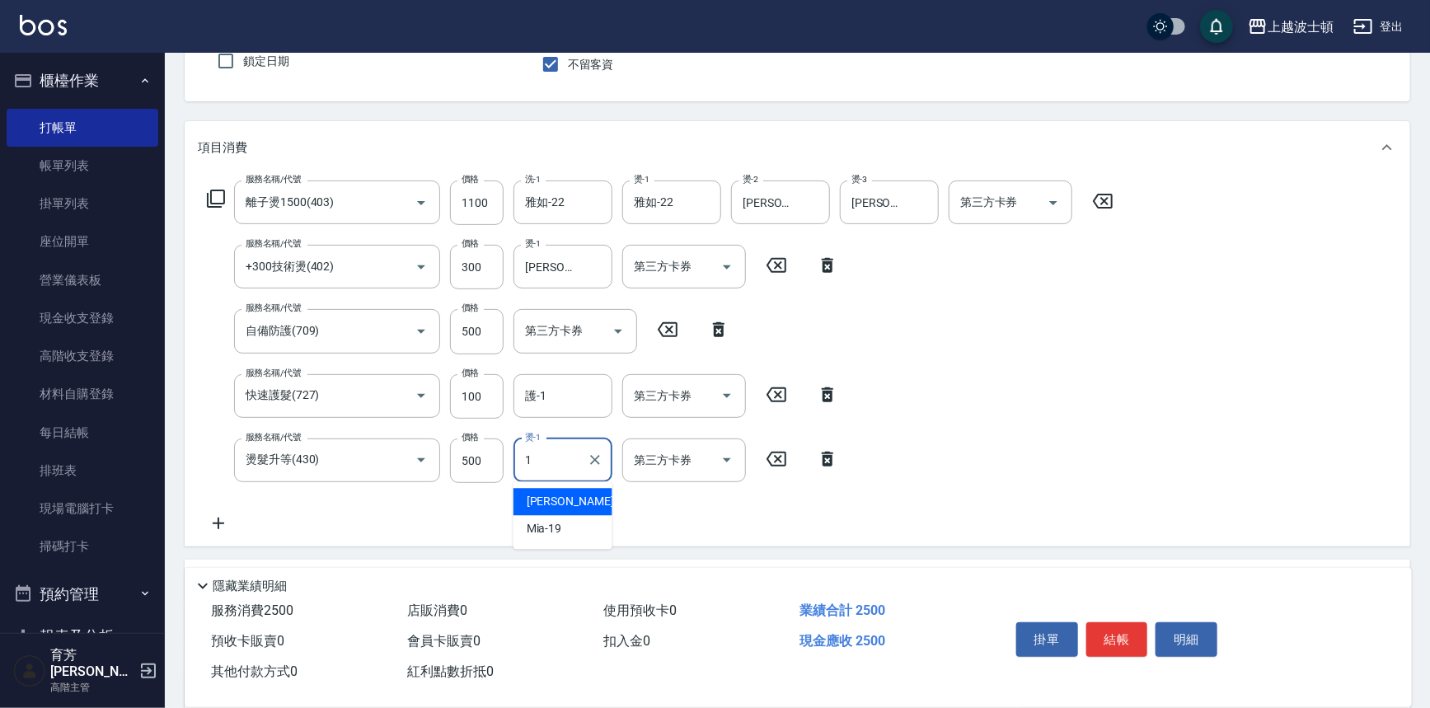
type input "[PERSON_NAME]-1"
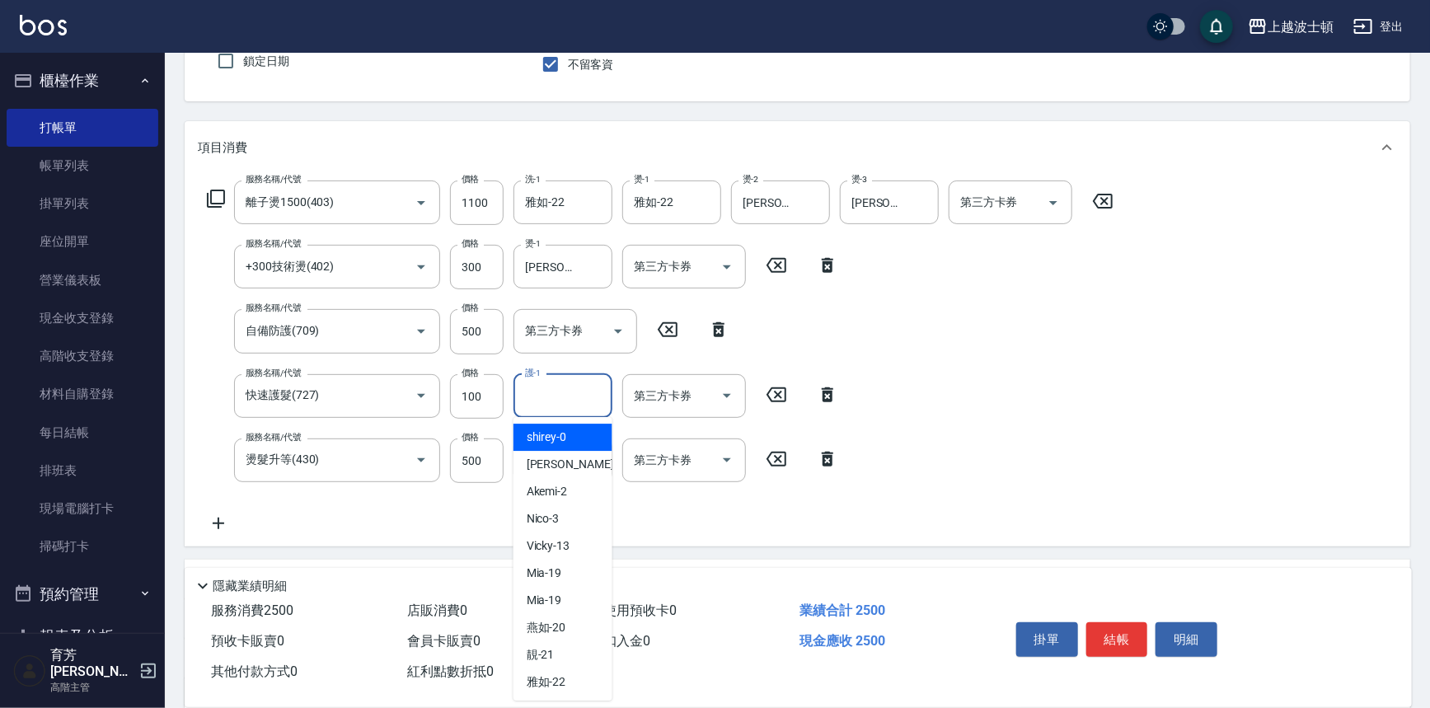
click at [547, 402] on input "護-1" at bounding box center [563, 396] width 84 height 29
click at [668, 523] on div "服務名稱/代號 離子燙1500(403) 服務名稱/代號 價格 1100 價格 洗-1 雅如-22 洗-1 燙-1 雅如-22 燙-1 燙-2 [PERSON…" at bounding box center [661, 356] width 926 height 353
click at [570, 395] on input "護-1" at bounding box center [563, 396] width 84 height 29
type input "[PERSON_NAME]-1"
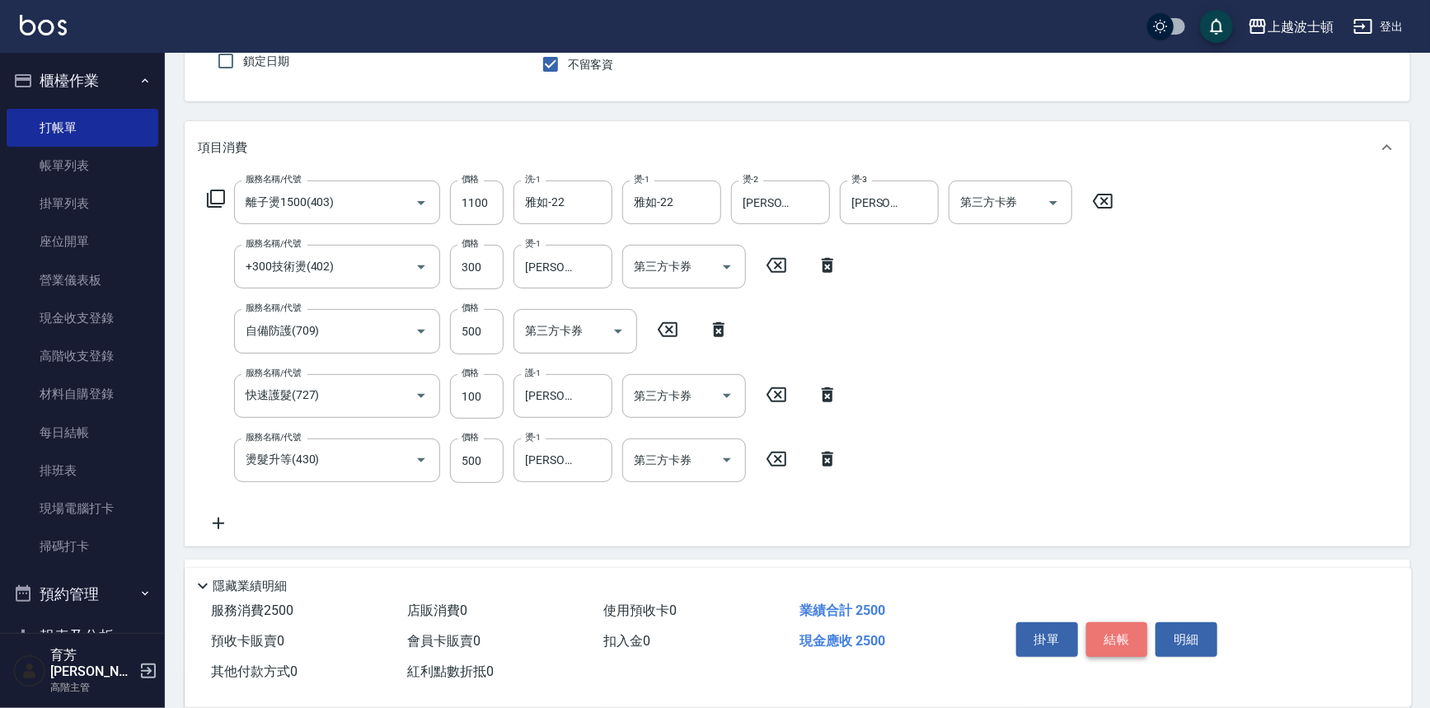
click at [1114, 635] on button "結帳" at bounding box center [1117, 639] width 62 height 35
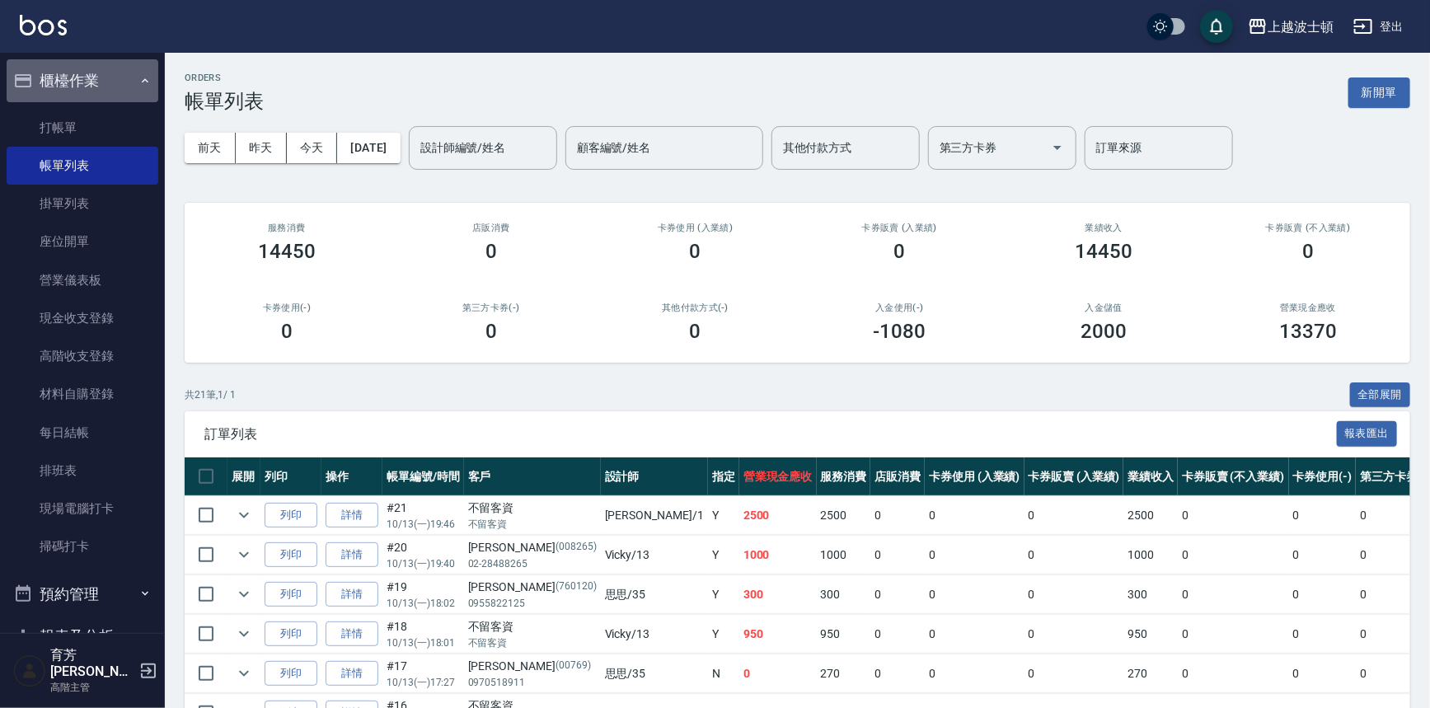
click at [86, 74] on button "櫃檯作業" at bounding box center [83, 80] width 152 height 43
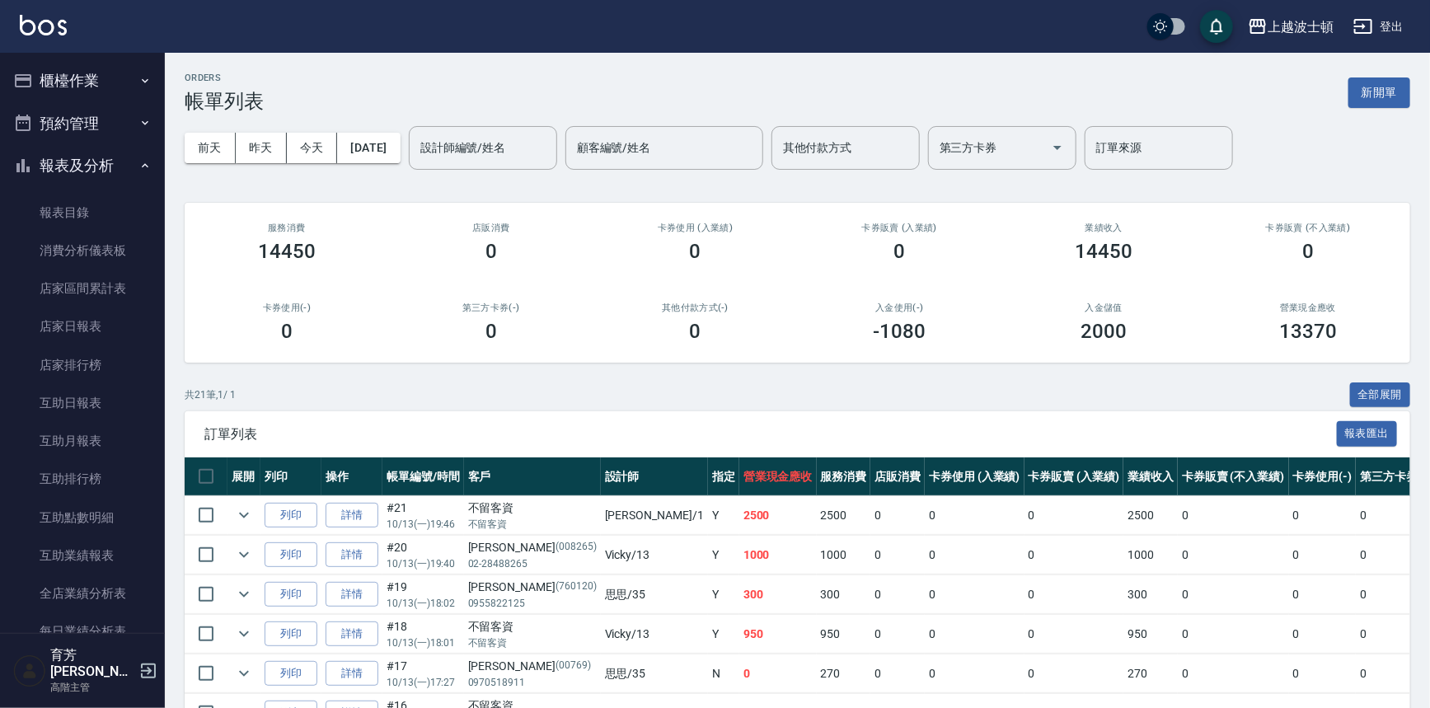
click at [83, 49] on div "上越波士頓 登出" at bounding box center [715, 26] width 1430 height 53
click at [86, 78] on button "櫃檯作業" at bounding box center [83, 80] width 152 height 43
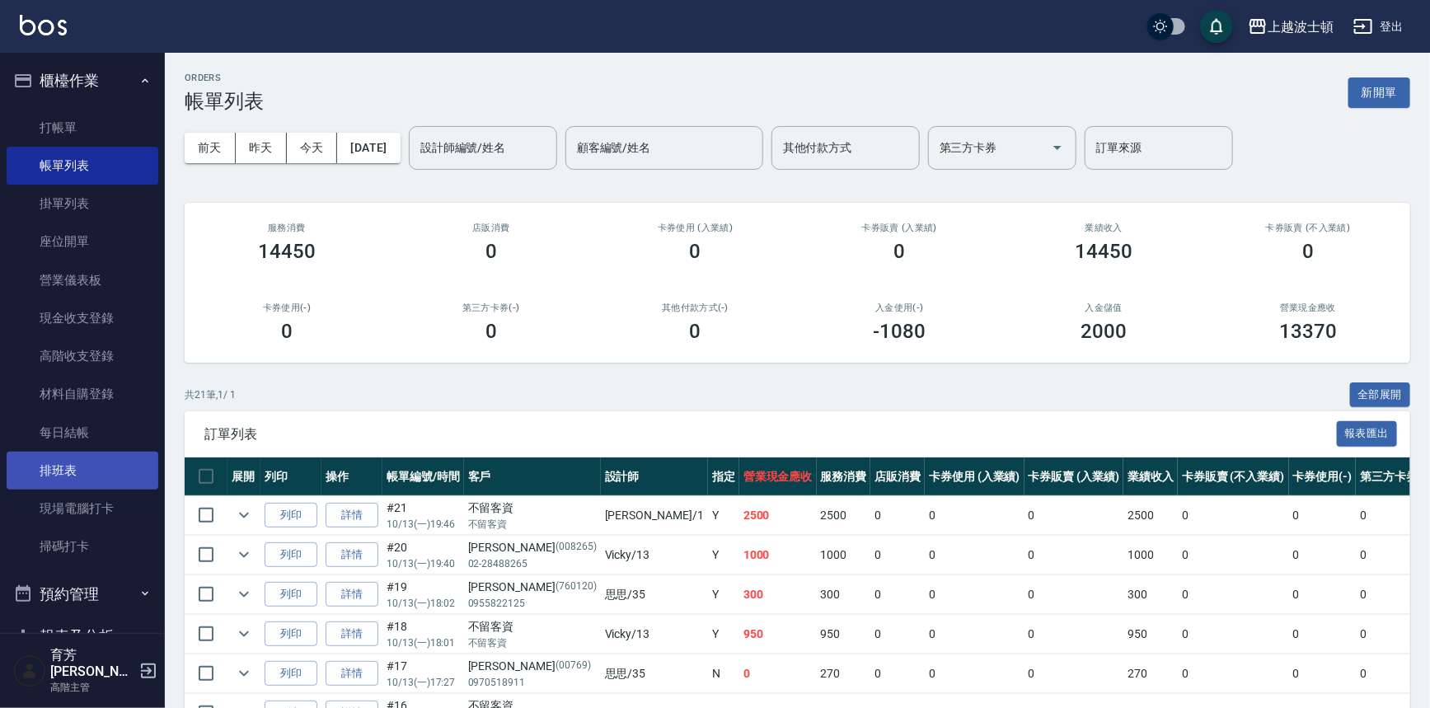
click at [89, 452] on link "排班表" at bounding box center [83, 471] width 152 height 38
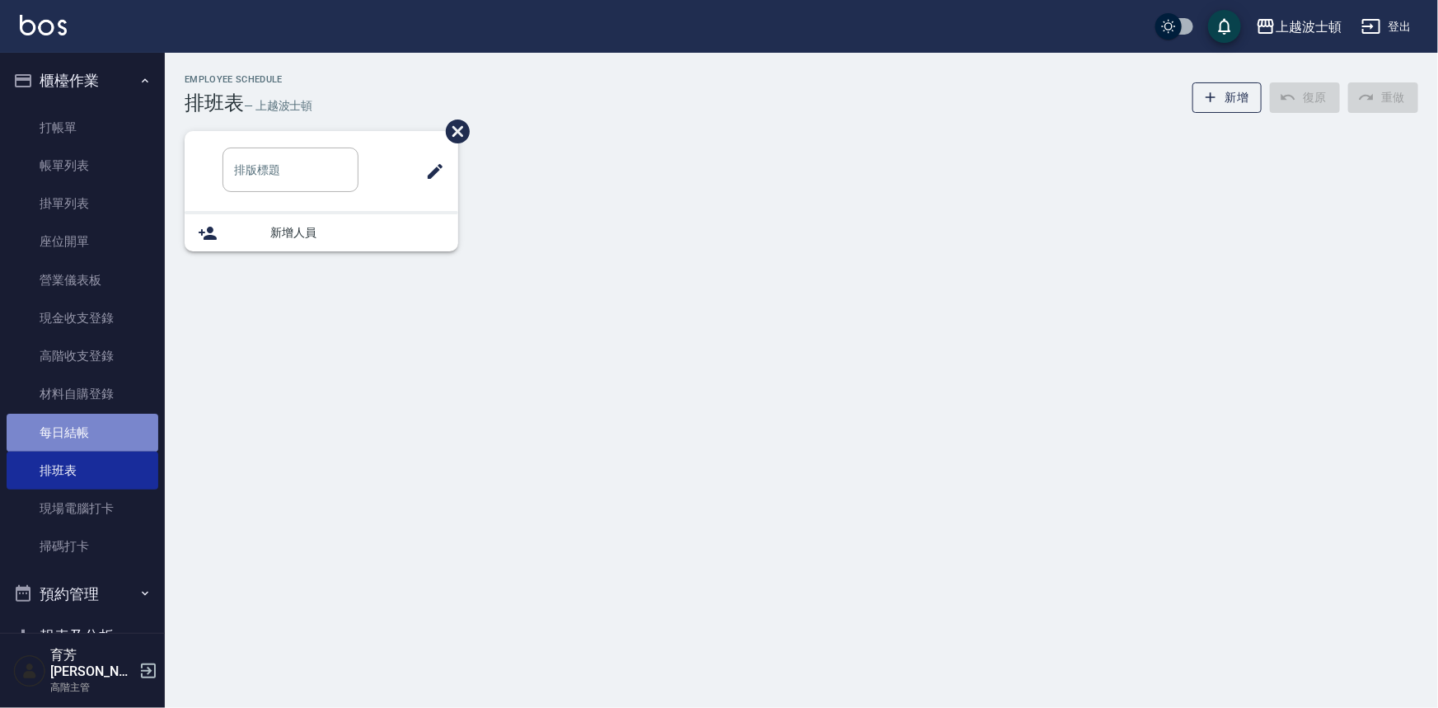
click at [88, 432] on link "每日結帳" at bounding box center [83, 433] width 152 height 38
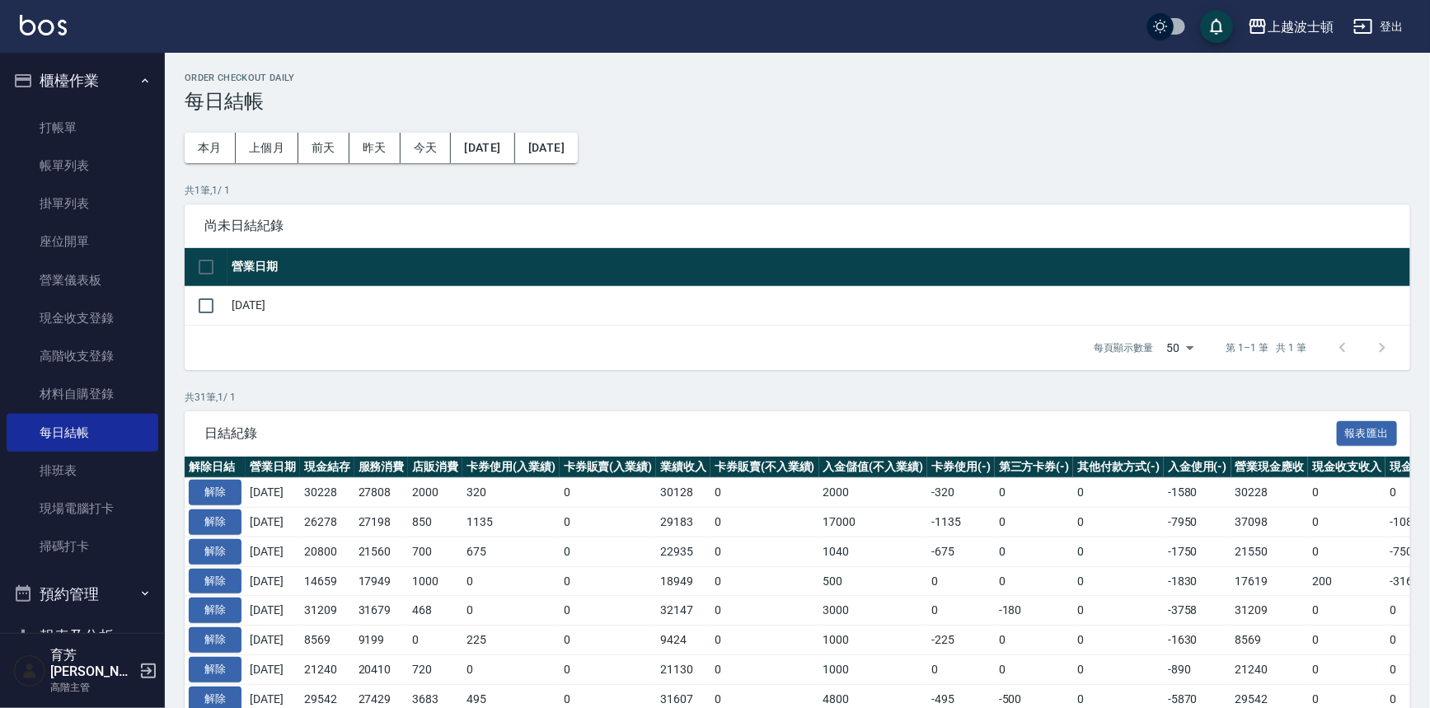
click at [225, 302] on td at bounding box center [206, 305] width 43 height 39
drag, startPoint x: 209, startPoint y: 303, endPoint x: 335, endPoint y: 367, distance: 141.9
click at [209, 303] on input "checkbox" at bounding box center [206, 305] width 35 height 35
checkbox input "true"
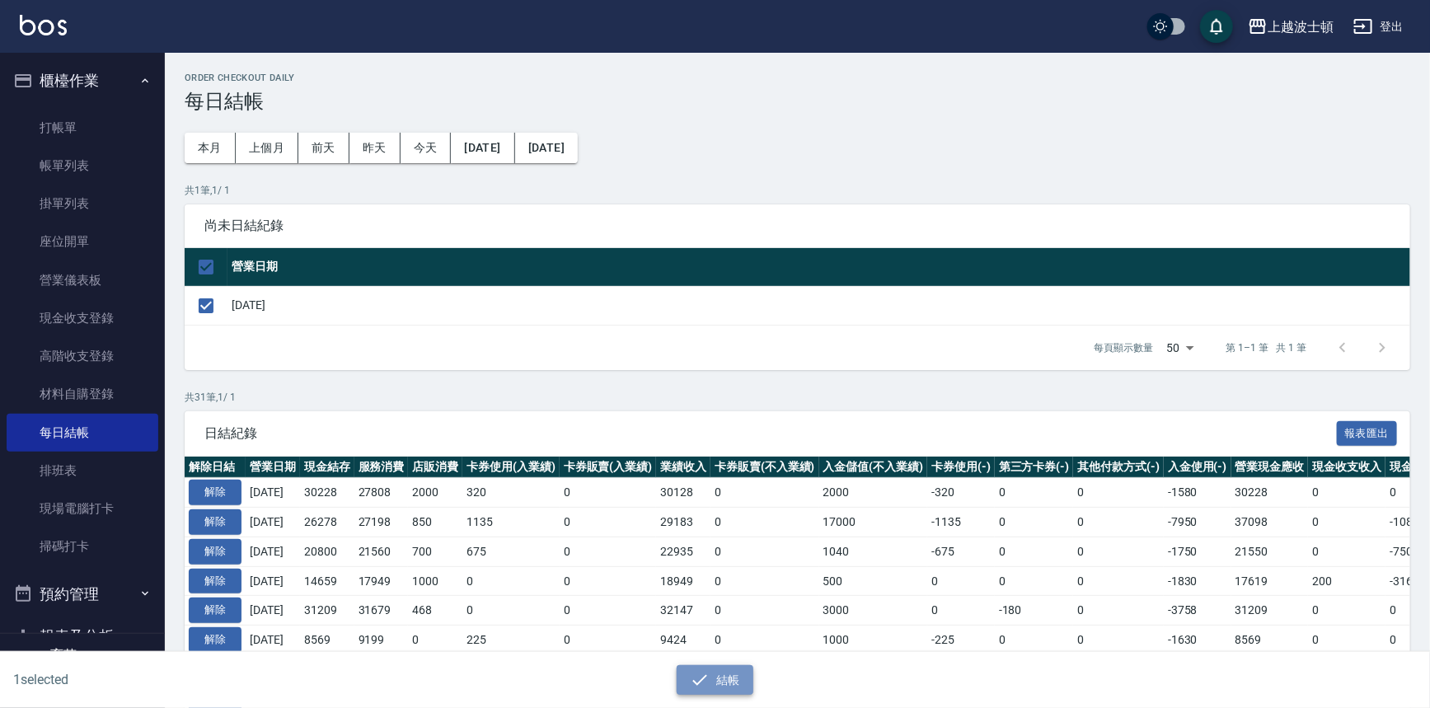
click at [708, 671] on icon "button" at bounding box center [700, 680] width 20 height 20
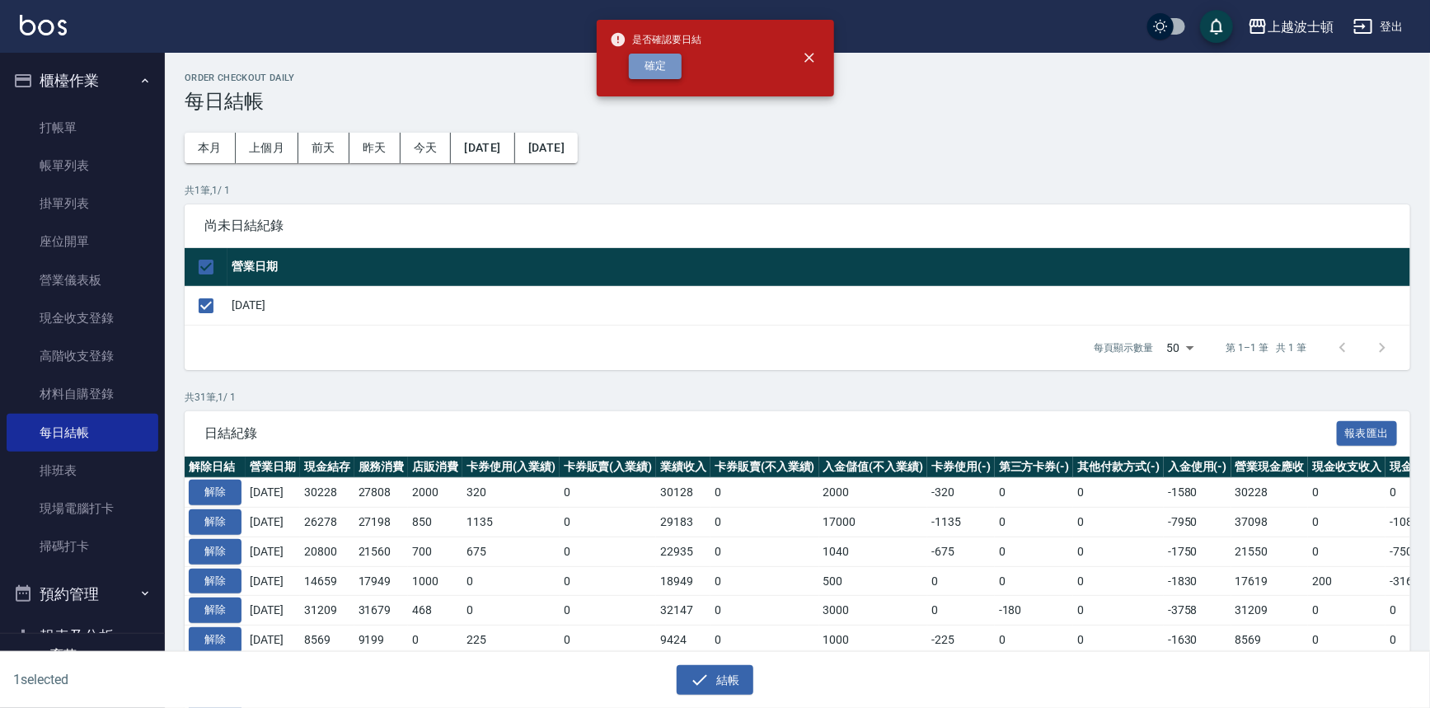
click at [663, 71] on button "確定" at bounding box center [655, 67] width 53 height 26
checkbox input "false"
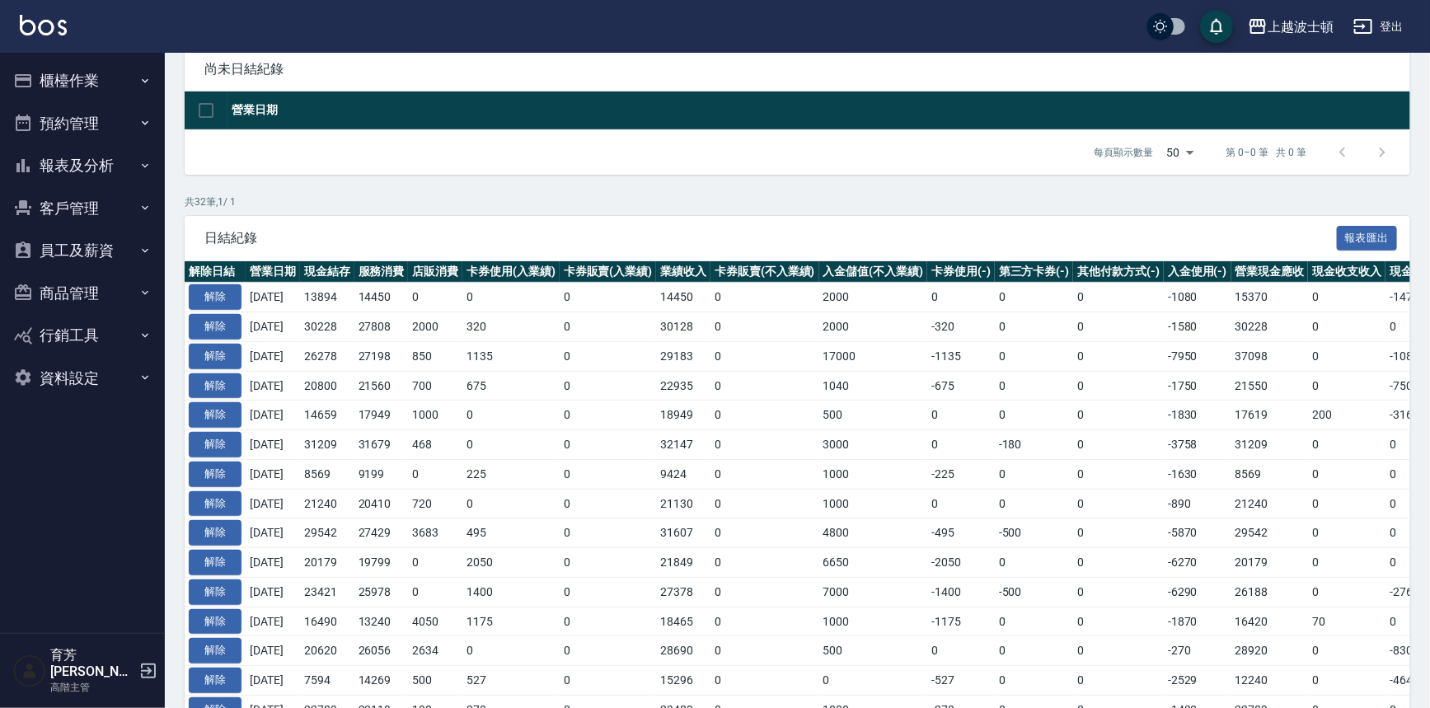
scroll to position [157, 0]
drag, startPoint x: 49, startPoint y: 157, endPoint x: 53, endPoint y: 169, distance: 13.0
click at [49, 157] on button "報表及分析" at bounding box center [83, 165] width 152 height 43
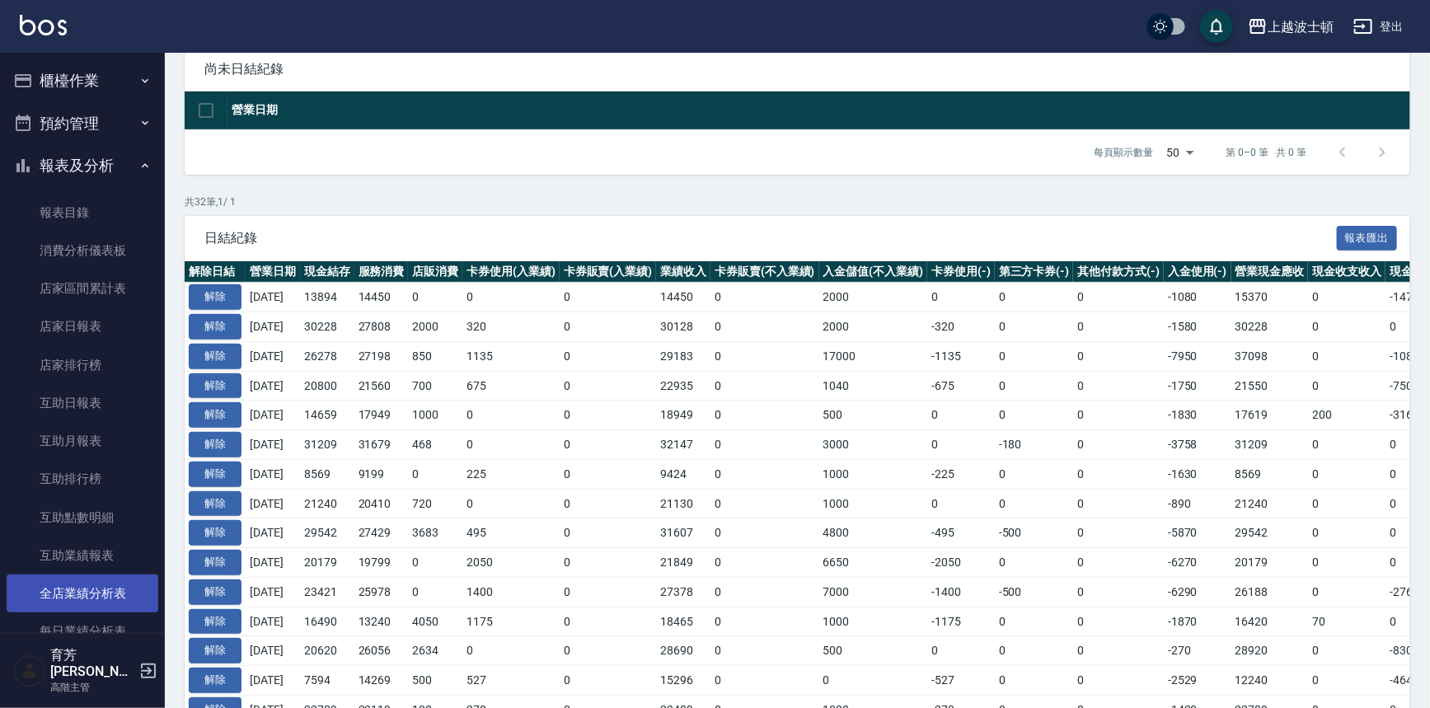
click at [69, 584] on link "全店業績分析表" at bounding box center [83, 593] width 152 height 38
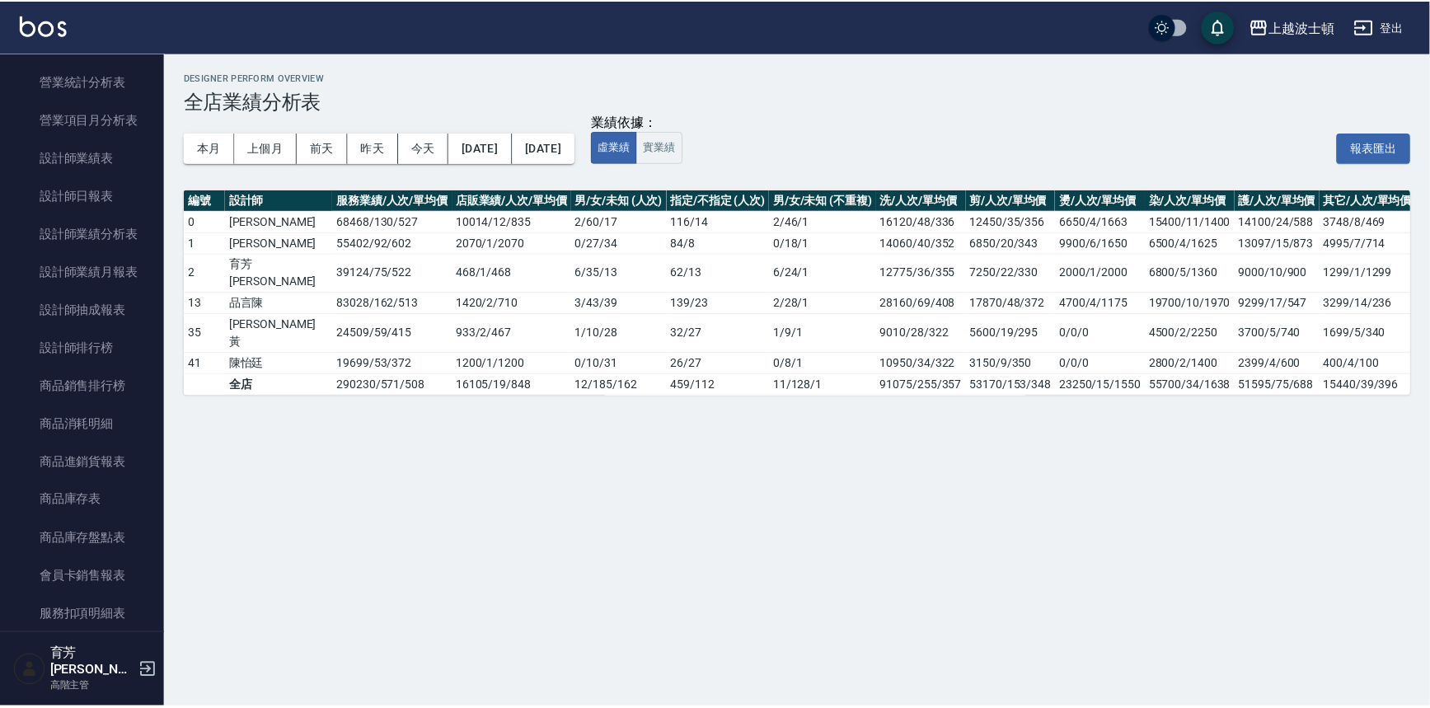
scroll to position [591, 0]
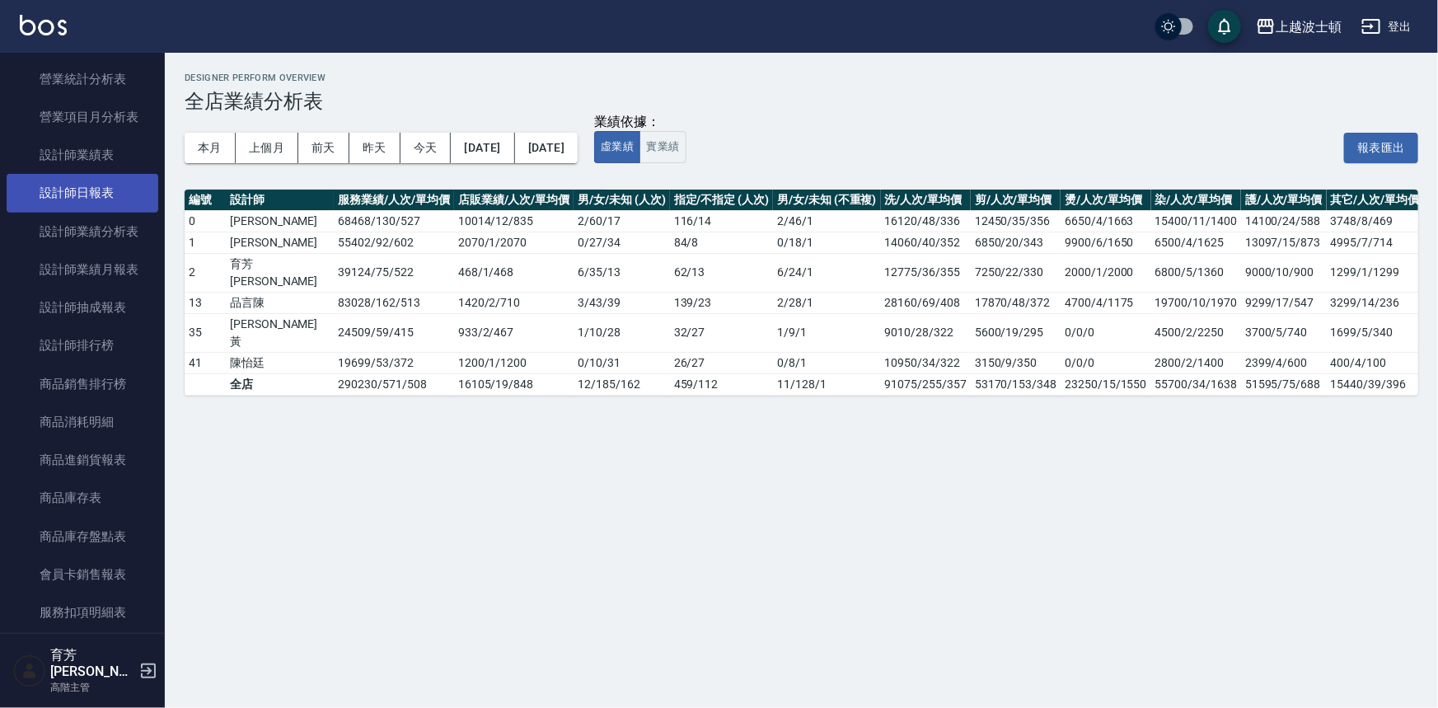
click at [107, 199] on link "設計師日報表" at bounding box center [83, 193] width 152 height 38
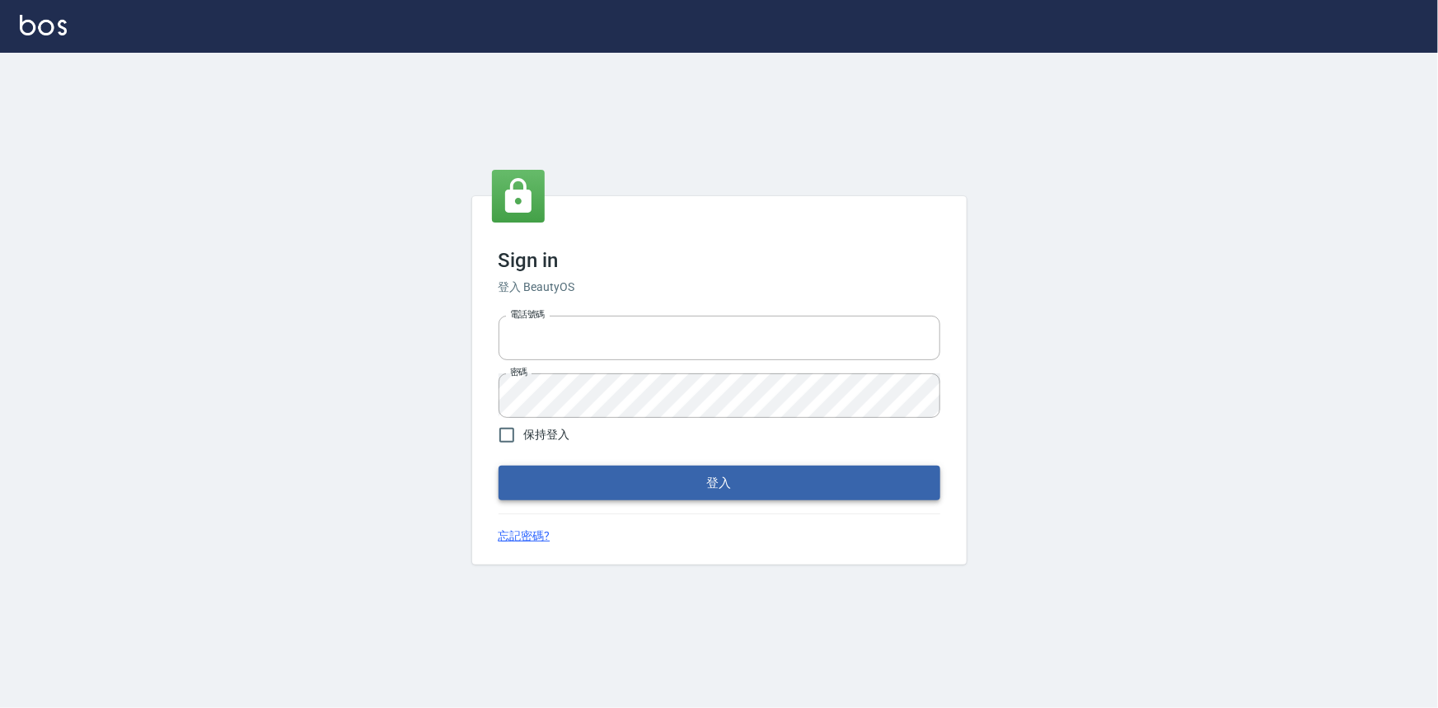
type input "0922670776"
click at [635, 468] on button "登入" at bounding box center [720, 483] width 442 height 35
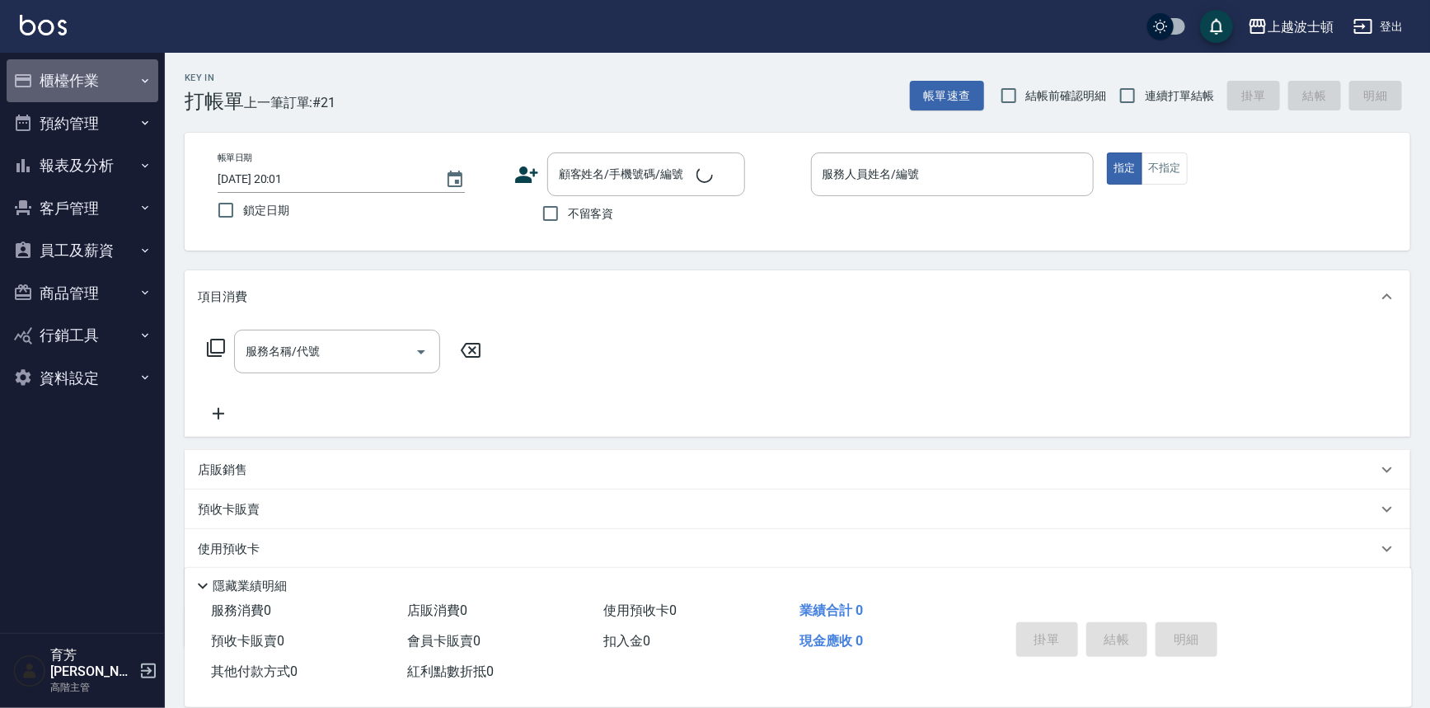
click at [100, 73] on button "櫃檯作業" at bounding box center [83, 80] width 152 height 43
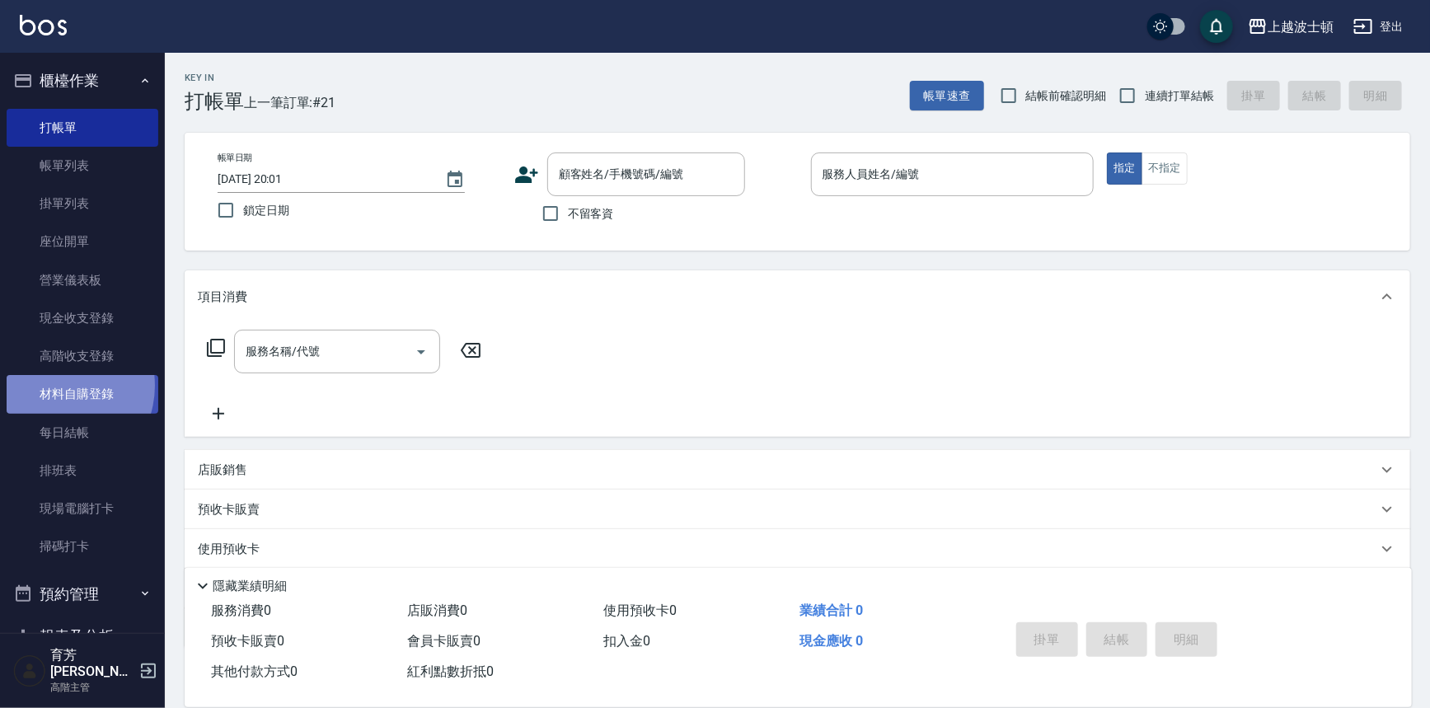
click at [55, 386] on link "材料自購登錄" at bounding box center [83, 394] width 152 height 38
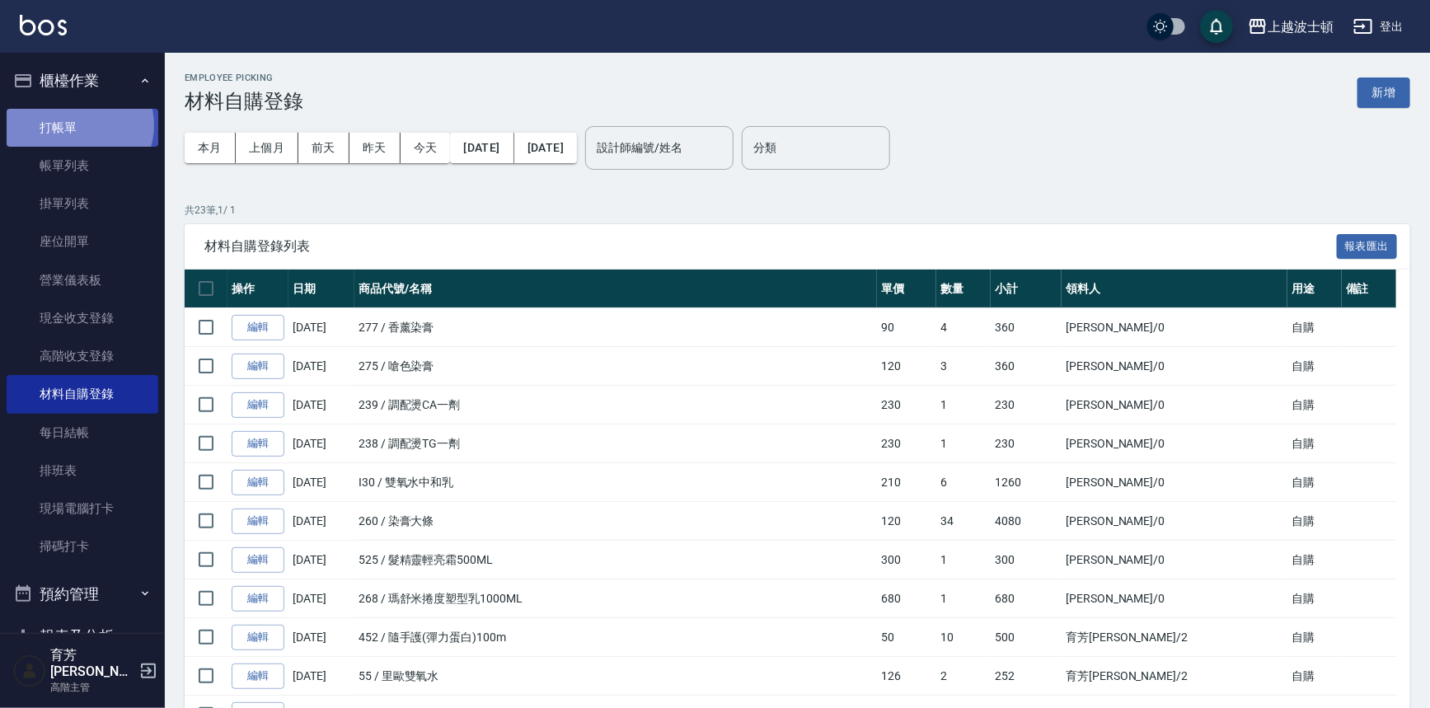
click at [77, 124] on link "打帳單" at bounding box center [83, 128] width 152 height 38
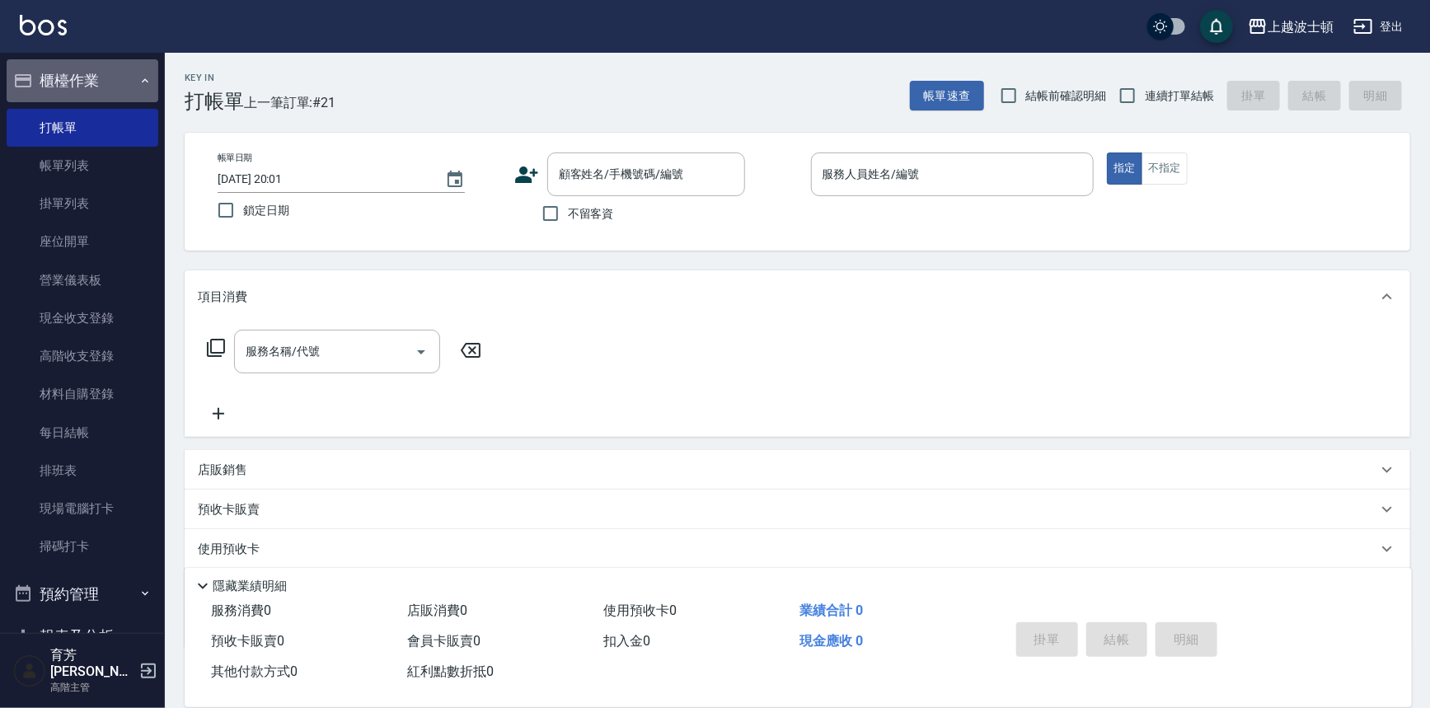
click at [90, 77] on button "櫃檯作業" at bounding box center [83, 80] width 152 height 43
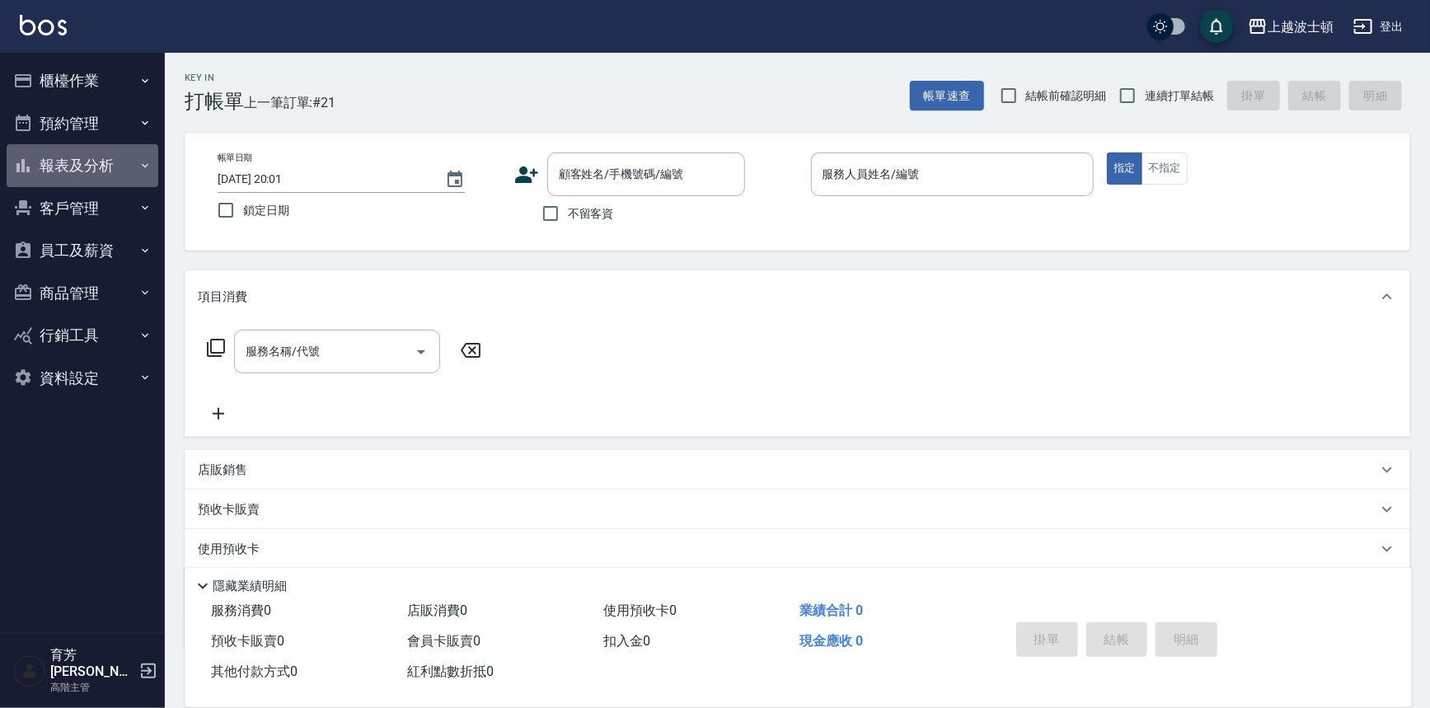
drag, startPoint x: 91, startPoint y: 163, endPoint x: 98, endPoint y: 195, distance: 33.0
click at [93, 167] on button "報表及分析" at bounding box center [83, 165] width 152 height 43
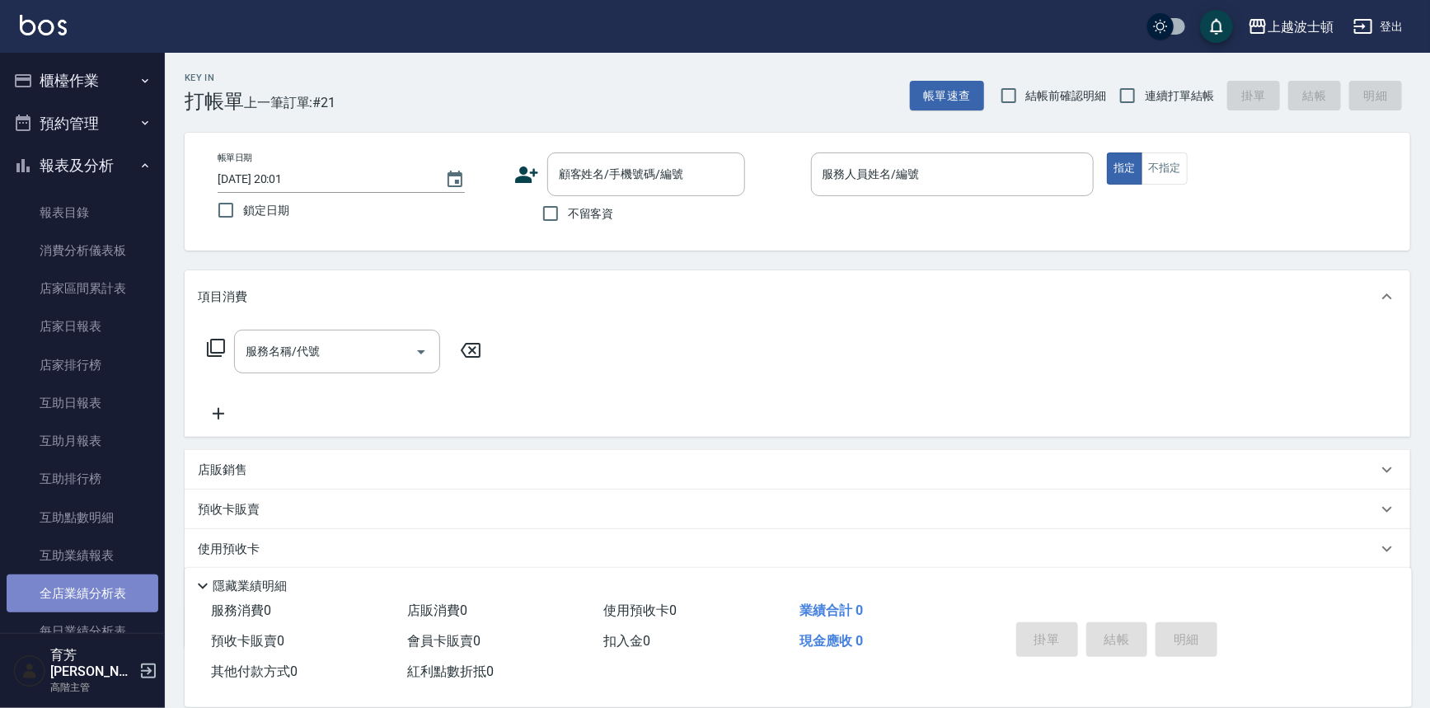
click at [96, 586] on link "全店業績分析表" at bounding box center [83, 593] width 152 height 38
